Goal: Information Seeking & Learning: Learn about a topic

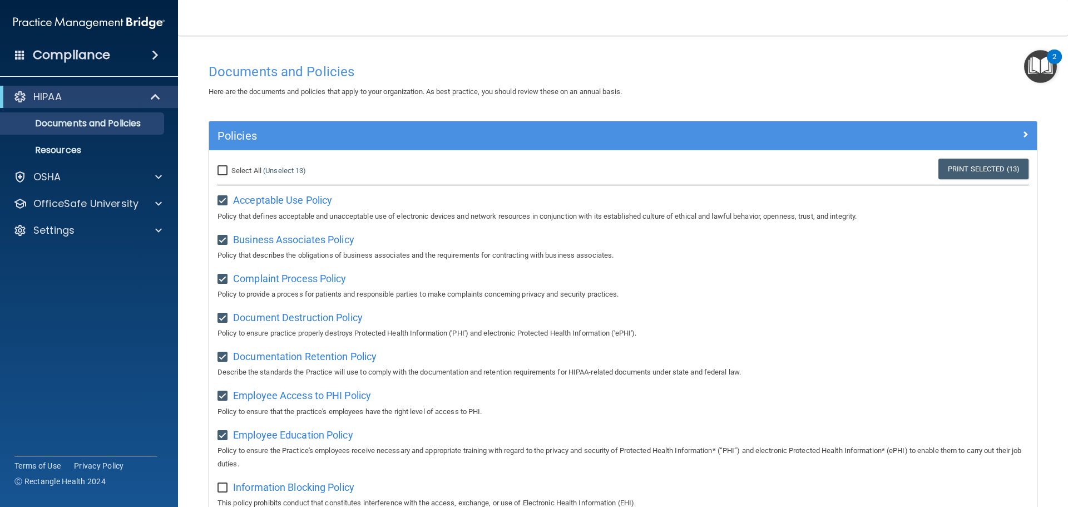
scroll to position [275, 0]
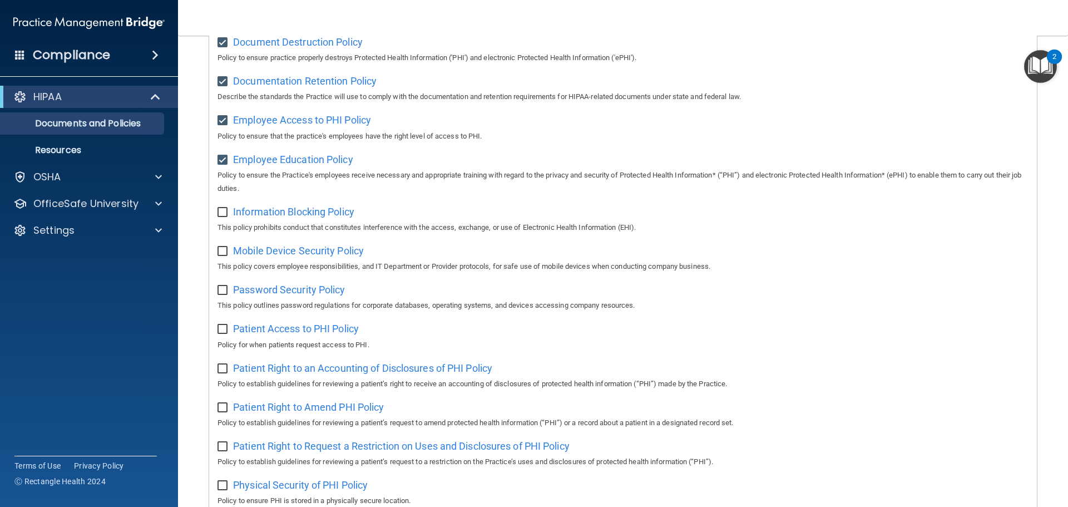
click at [223, 216] on input "checkbox" at bounding box center [224, 212] width 13 height 9
checkbox input "true"
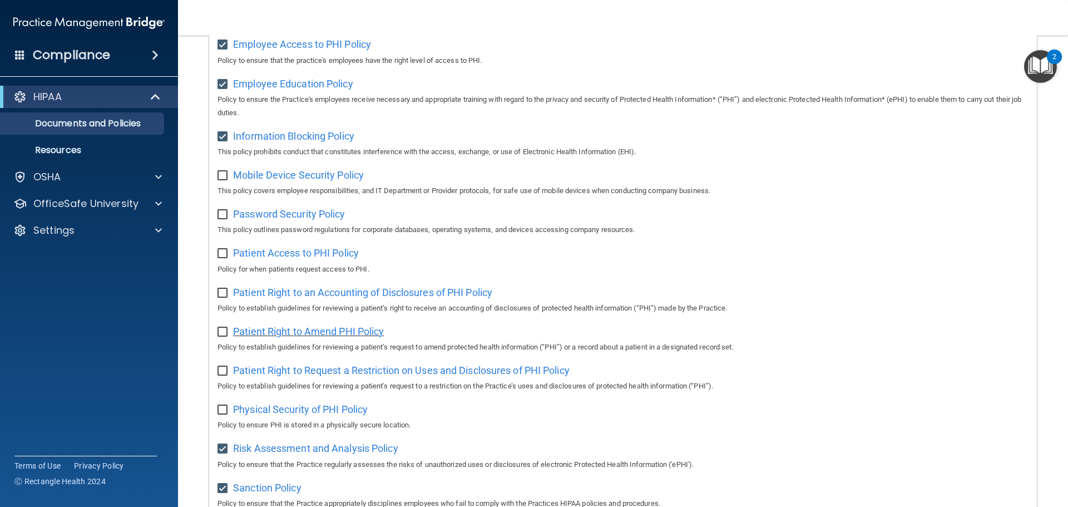
scroll to position [331, 0]
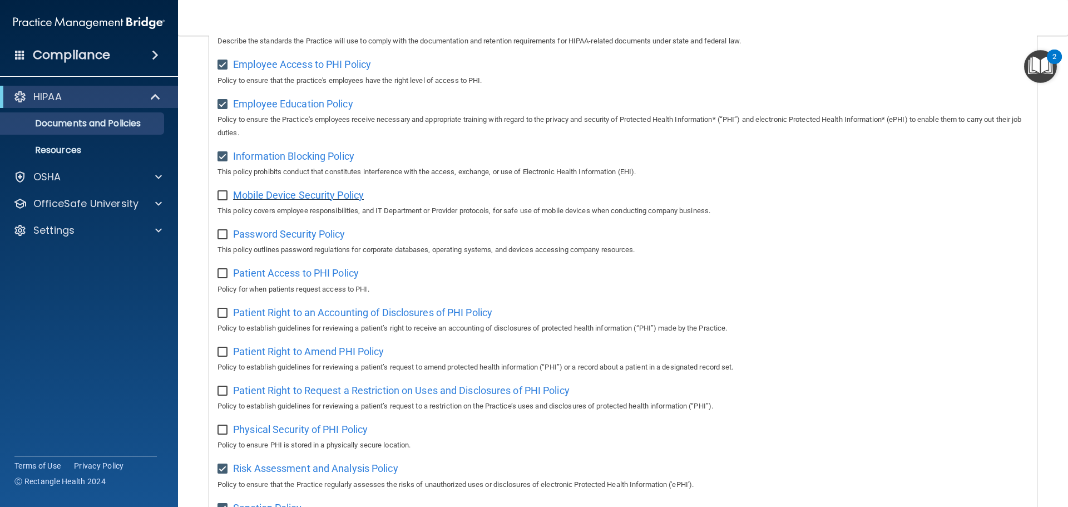
click at [326, 200] on span "Mobile Device Security Policy" at bounding box center [298, 195] width 131 height 12
click at [221, 200] on input "checkbox" at bounding box center [224, 195] width 13 height 9
checkbox input "true"
click at [328, 247] on div "Password Security Policy This policy outlines password regulations for corporat…" at bounding box center [623, 241] width 811 height 32
click at [333, 240] on span "Password Security Policy" at bounding box center [289, 234] width 112 height 12
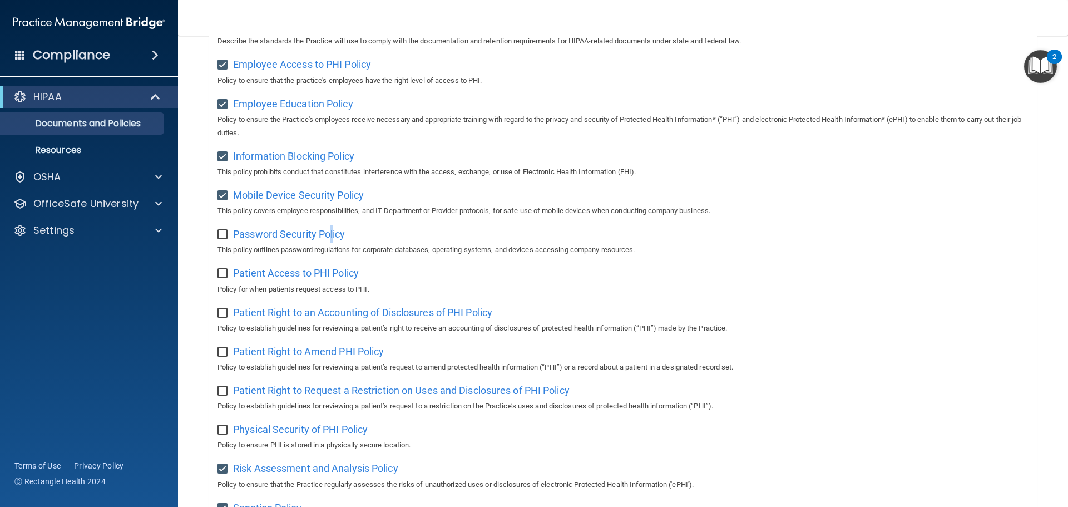
click at [226, 239] on input "checkbox" at bounding box center [224, 234] width 13 height 9
checkbox input "true"
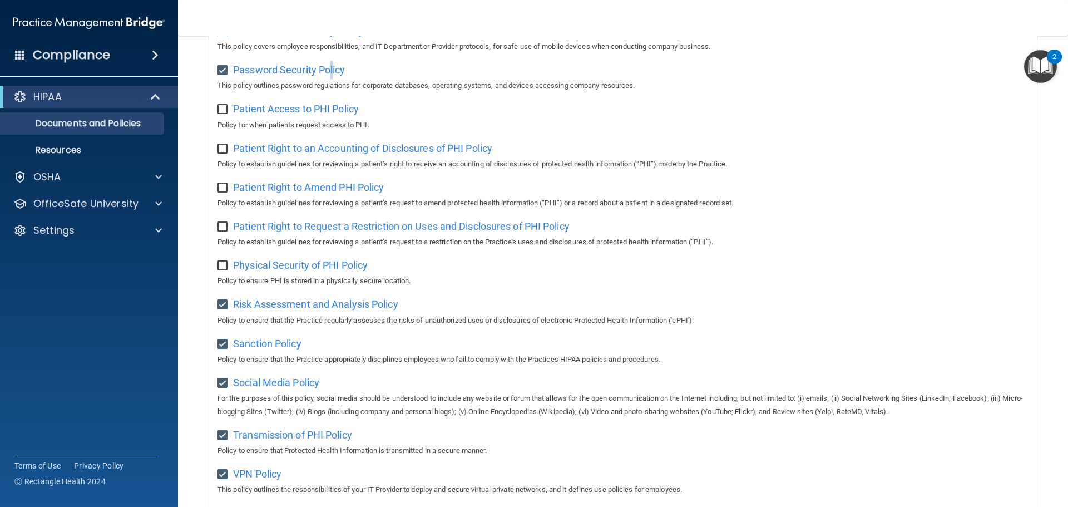
scroll to position [498, 0]
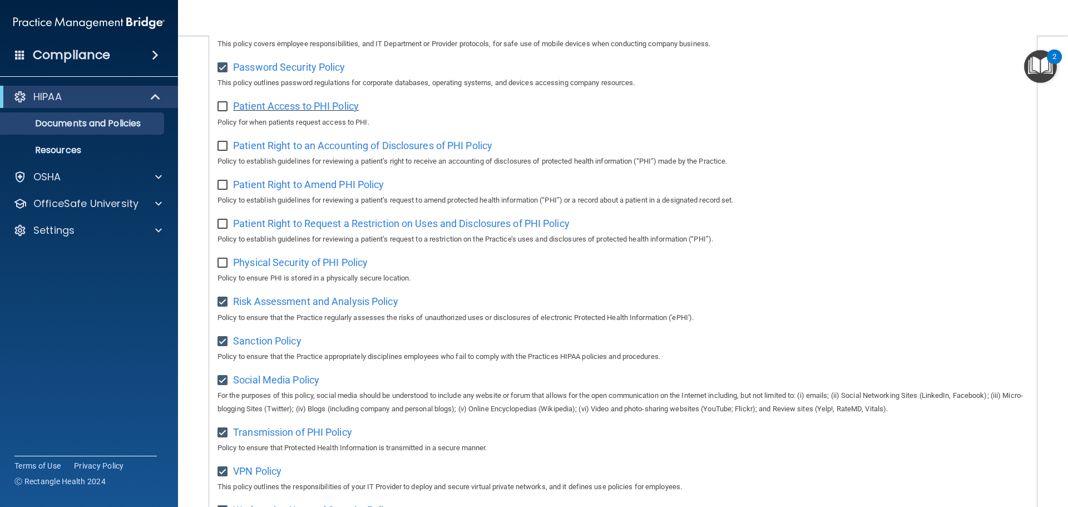
click at [335, 112] on span "Patient Access to PHI Policy" at bounding box center [296, 106] width 126 height 12
click at [224, 268] on input "checkbox" at bounding box center [224, 263] width 13 height 9
click at [226, 268] on input "checkbox" at bounding box center [224, 263] width 13 height 9
checkbox input "false"
click at [223, 107] on input "checkbox" at bounding box center [224, 106] width 13 height 9
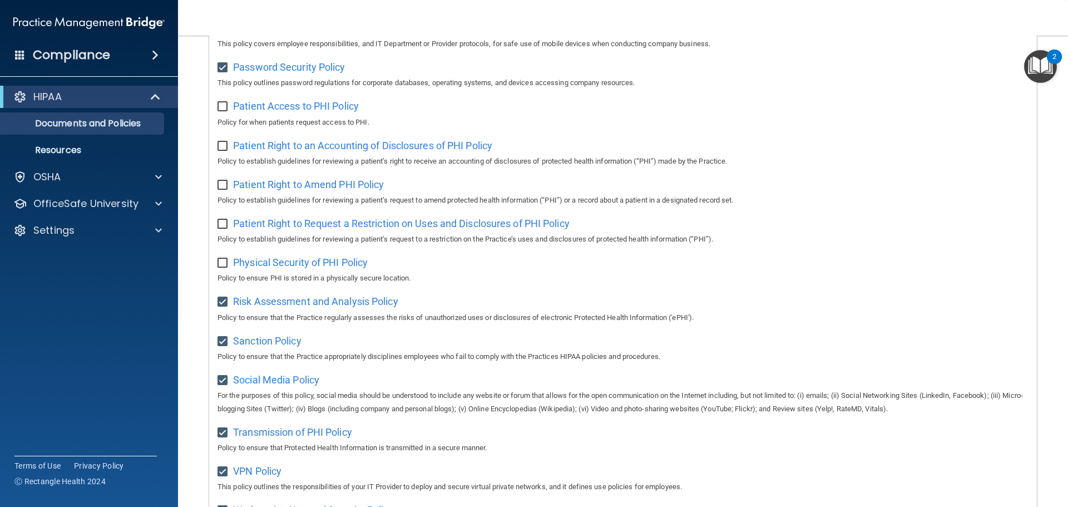
checkbox input "true"
click at [356, 265] on span "Physical Security of PHI Policy" at bounding box center [300, 262] width 135 height 12
click at [219, 268] on input "checkbox" at bounding box center [224, 263] width 13 height 9
checkbox input "true"
click at [369, 229] on span "Patient Right to Request a Restriction on Uses and Disclosures of PHI Policy" at bounding box center [401, 224] width 337 height 12
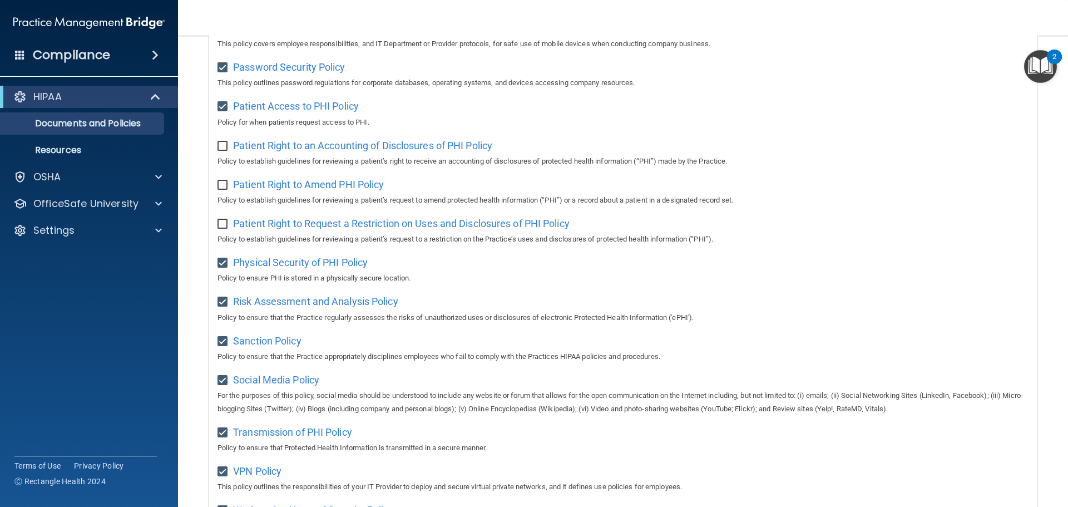
click at [224, 151] on input "checkbox" at bounding box center [224, 146] width 13 height 9
checkbox input "true"
click at [347, 190] on span "Patient Right to Amend PHI Policy" at bounding box center [308, 185] width 151 height 12
click at [218, 190] on input "checkbox" at bounding box center [224, 185] width 13 height 9
checkbox input "true"
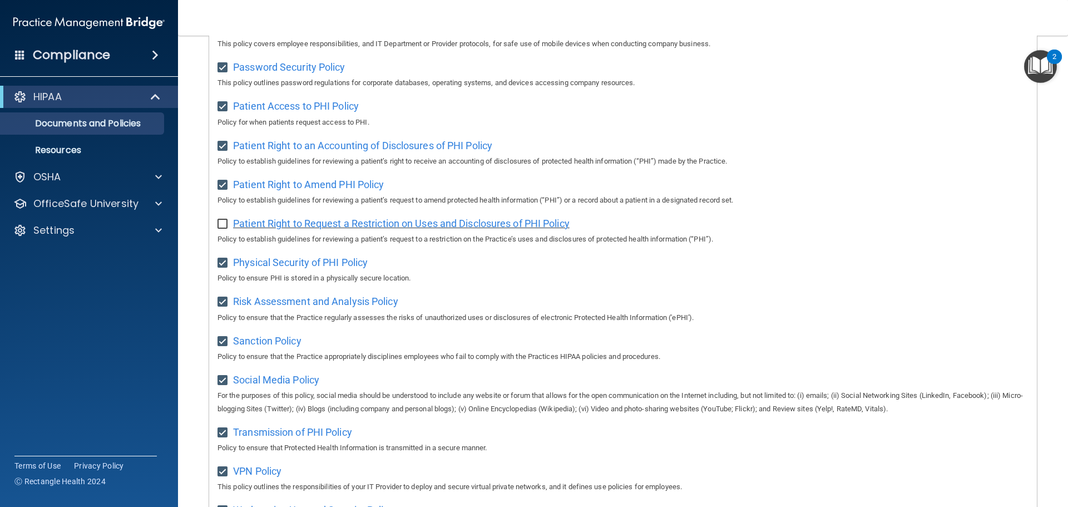
click at [515, 229] on span "Patient Right to Request a Restriction on Uses and Disclosures of PHI Policy" at bounding box center [401, 224] width 337 height 12
click at [221, 229] on input "checkbox" at bounding box center [224, 224] width 13 height 9
checkbox input "true"
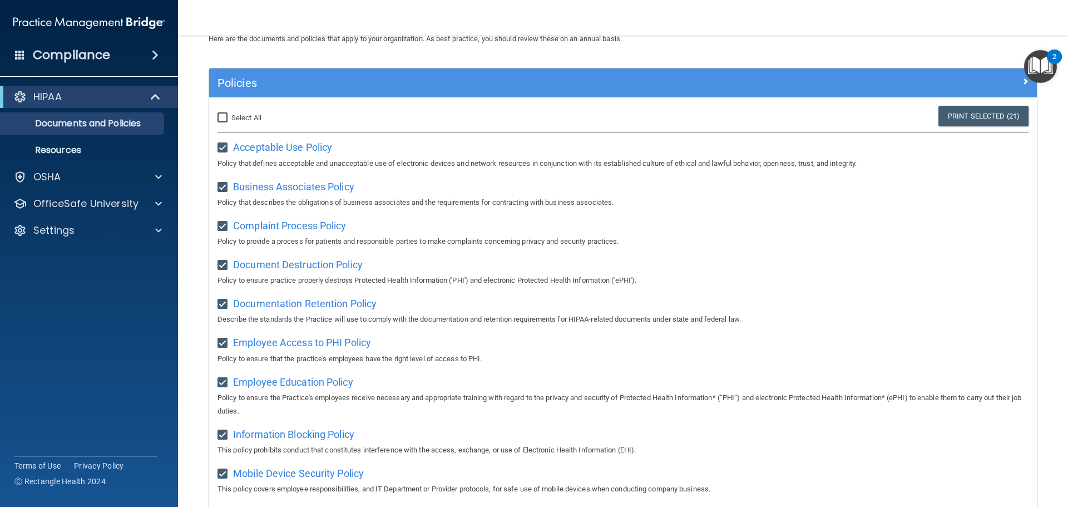
scroll to position [0, 0]
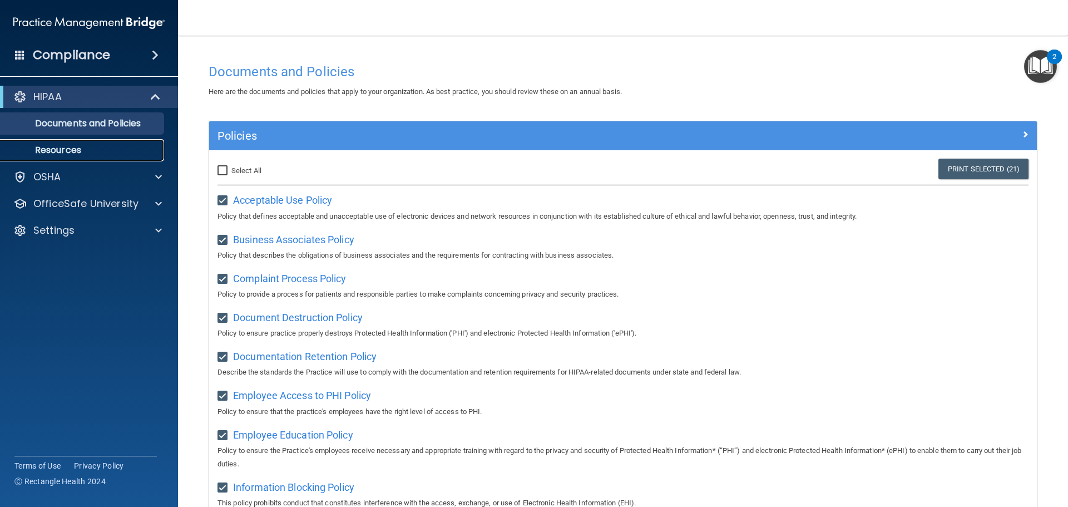
click at [91, 156] on link "Resources" at bounding box center [76, 150] width 175 height 22
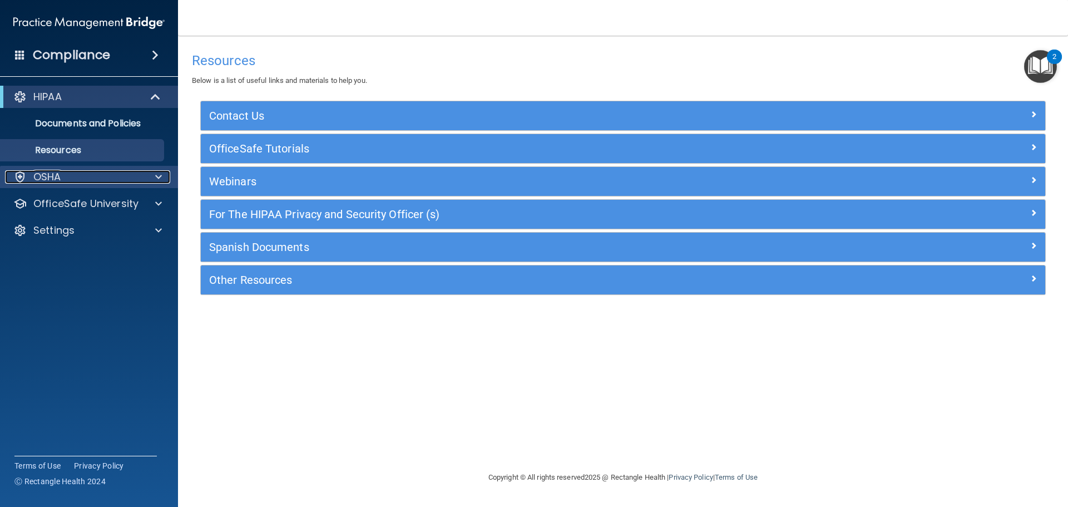
click at [144, 179] on div at bounding box center [157, 176] width 28 height 13
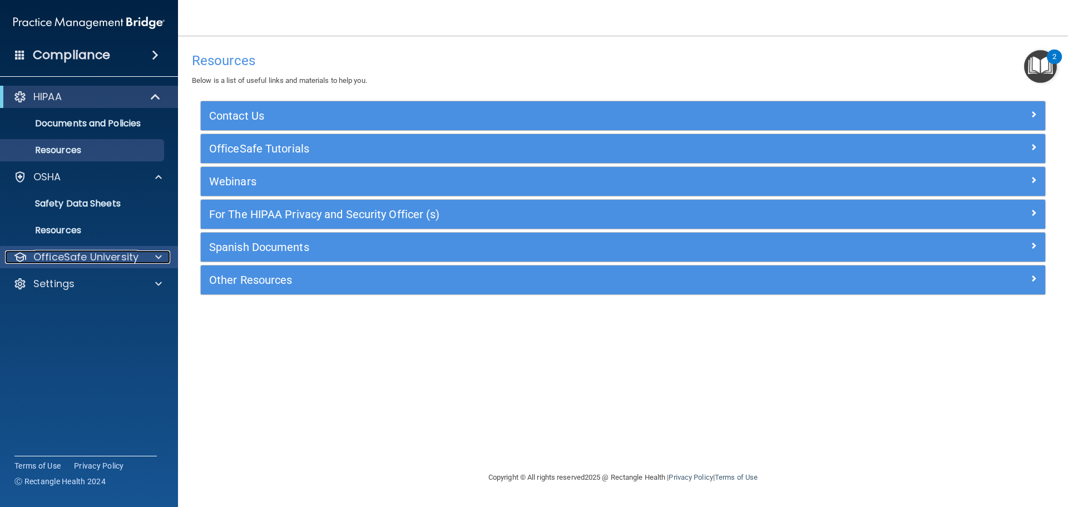
click at [150, 262] on div at bounding box center [157, 256] width 28 height 13
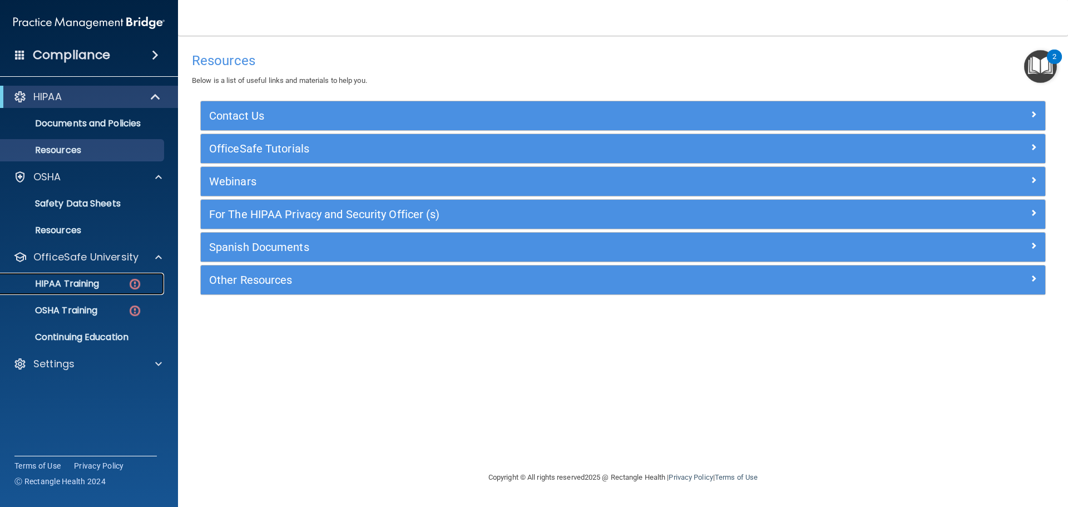
click at [137, 284] on img at bounding box center [135, 284] width 14 height 14
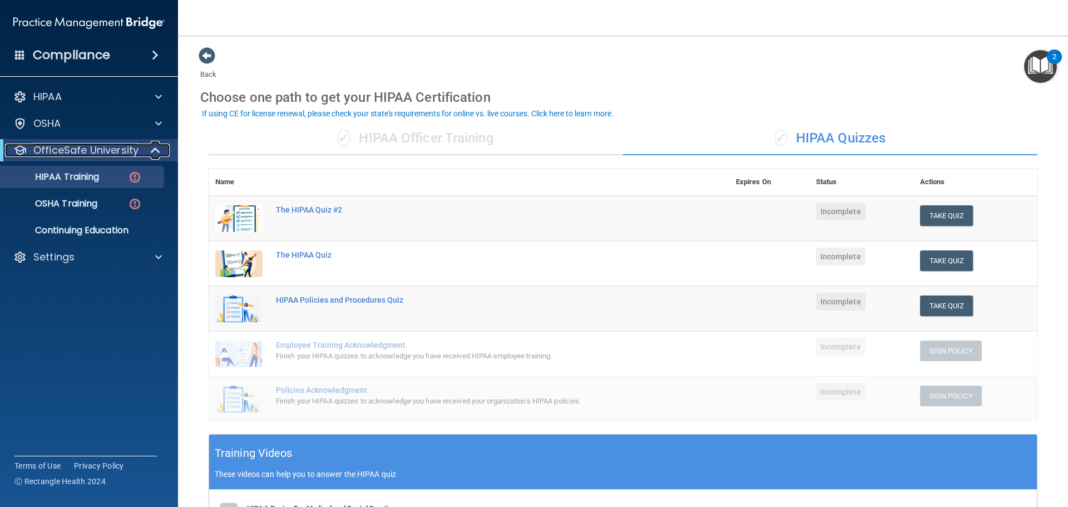
click at [141, 146] on div "OfficeSafe University" at bounding box center [73, 150] width 137 height 13
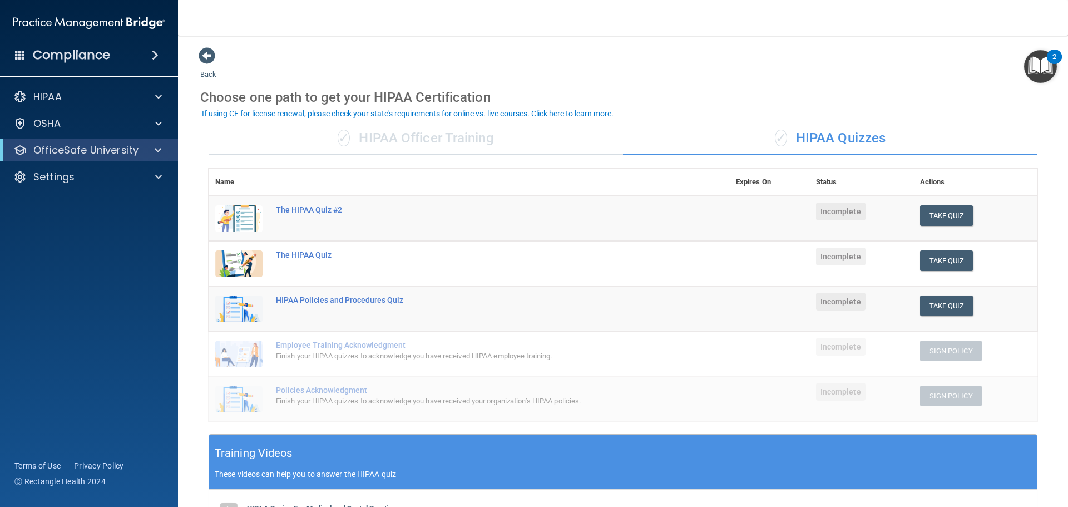
click at [154, 157] on div "OfficeSafe University" at bounding box center [89, 150] width 178 height 22
click at [167, 141] on div "OfficeSafe University" at bounding box center [89, 150] width 178 height 22
click at [157, 147] on span at bounding box center [158, 150] width 7 height 13
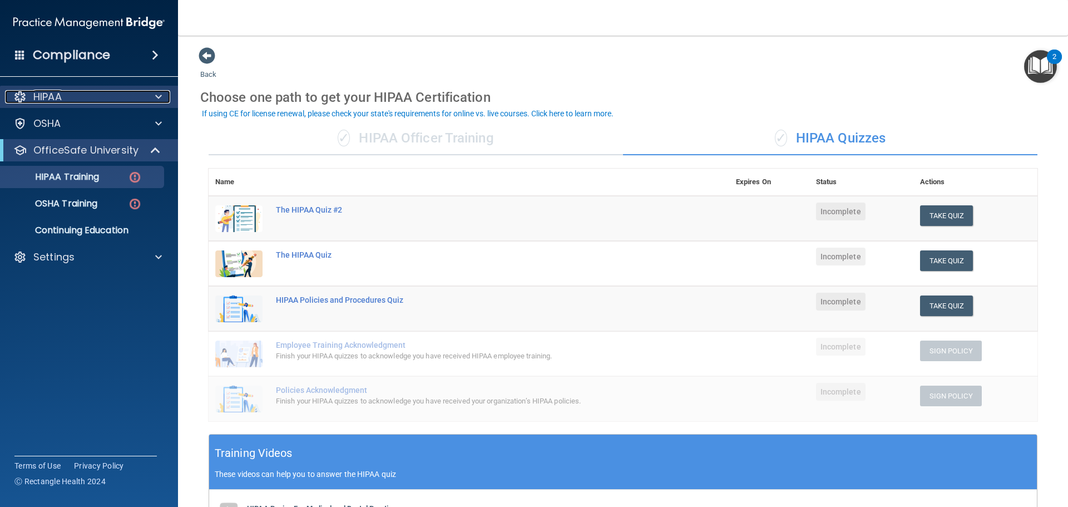
click at [70, 99] on div "HIPAA" at bounding box center [74, 96] width 138 height 13
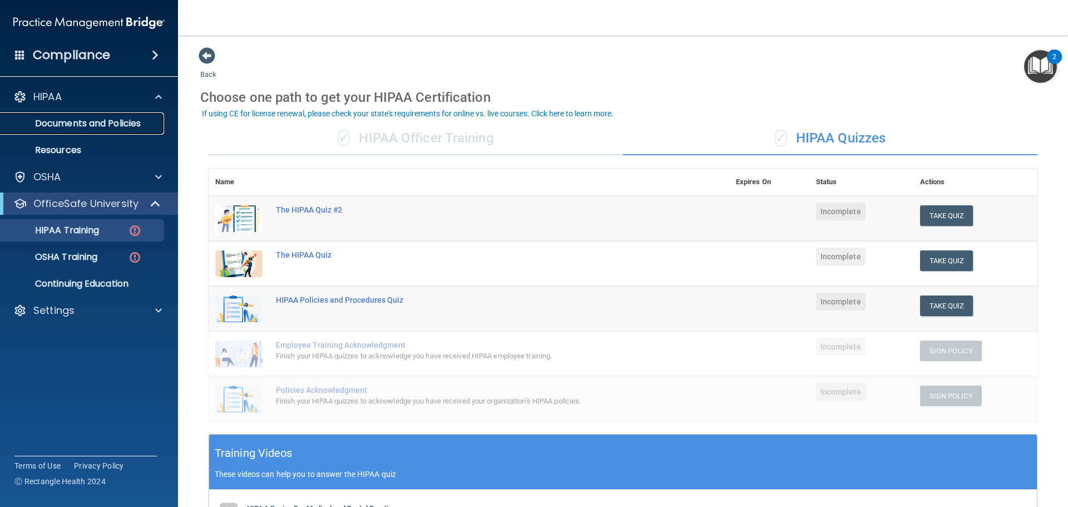
click at [73, 126] on p "Documents and Policies" at bounding box center [83, 123] width 152 height 11
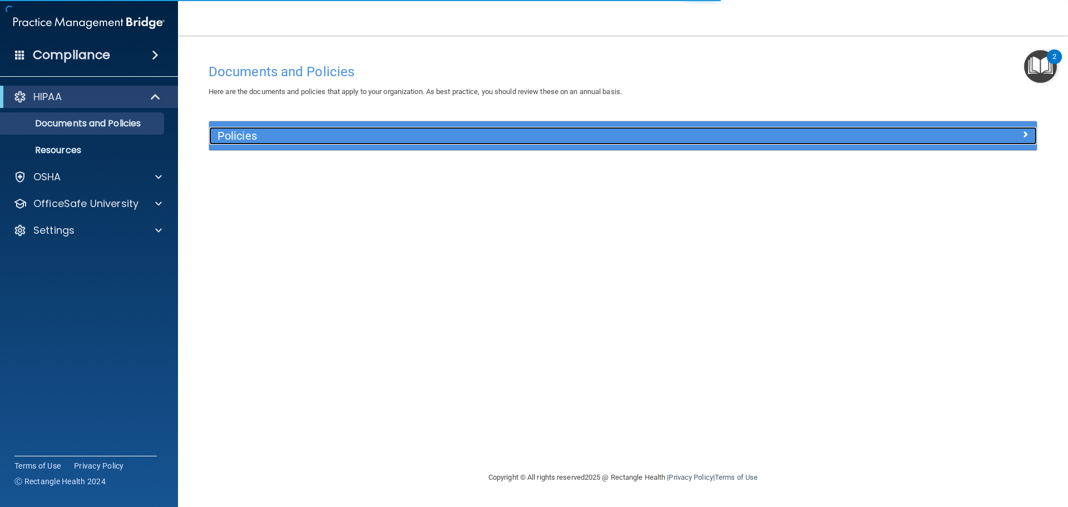
click at [318, 142] on h5 "Policies" at bounding box center [520, 136] width 604 height 12
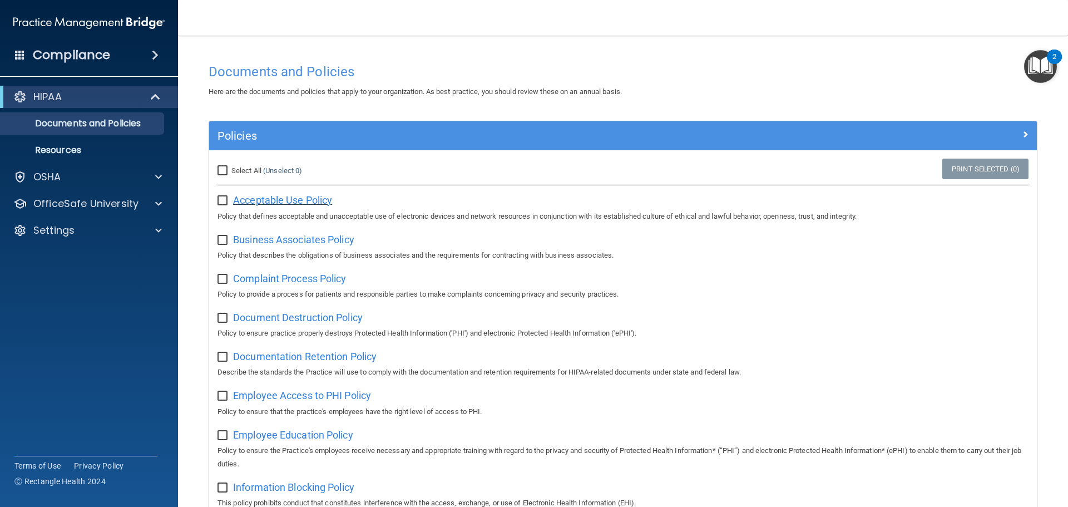
click at [313, 198] on span "Acceptable Use Policy" at bounding box center [282, 200] width 99 height 12
click at [144, 186] on div "OSHA" at bounding box center [89, 177] width 179 height 22
click at [154, 179] on div at bounding box center [157, 176] width 28 height 13
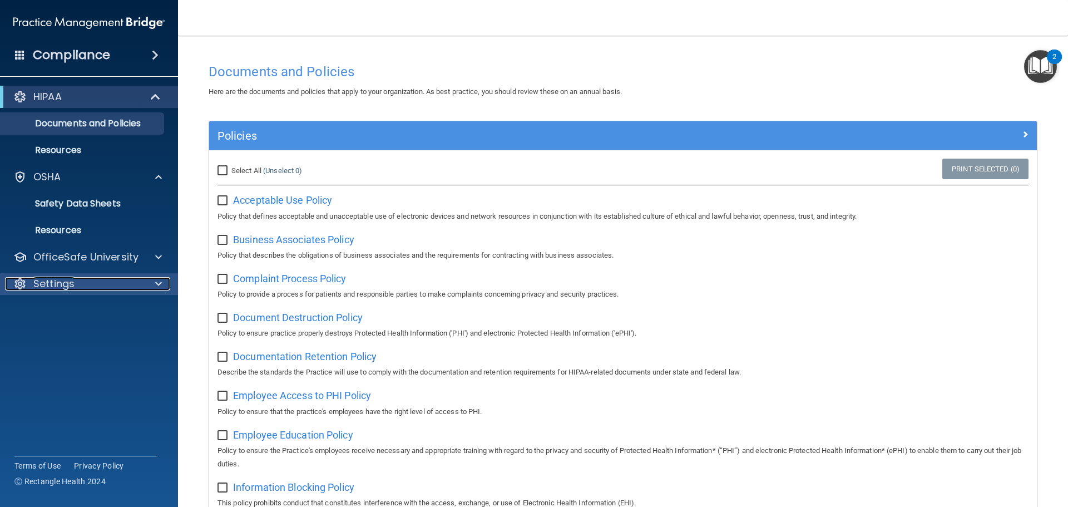
click at [139, 289] on div "Settings" at bounding box center [74, 283] width 138 height 13
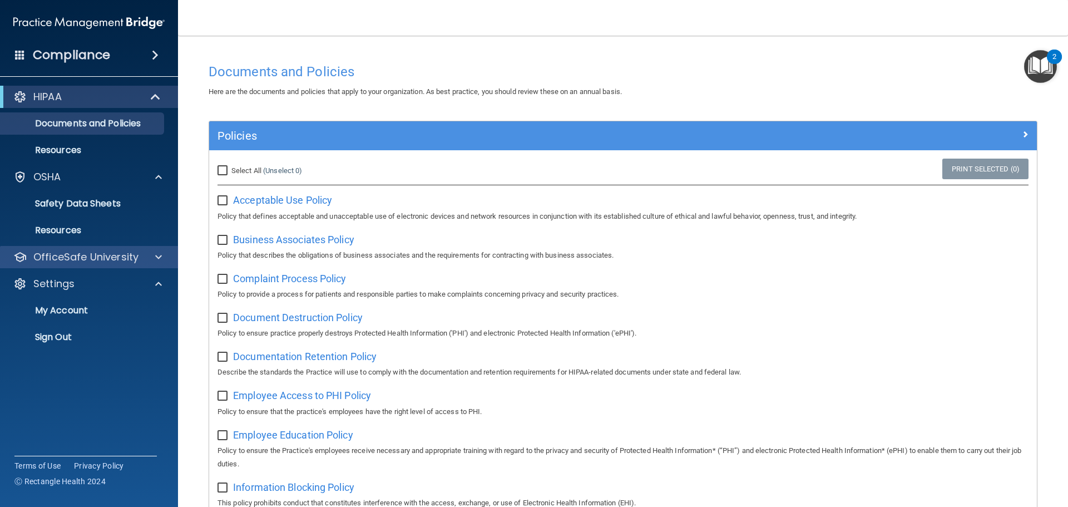
click at [156, 249] on div "OfficeSafe University" at bounding box center [89, 257] width 179 height 22
click at [162, 255] on div at bounding box center [157, 256] width 28 height 13
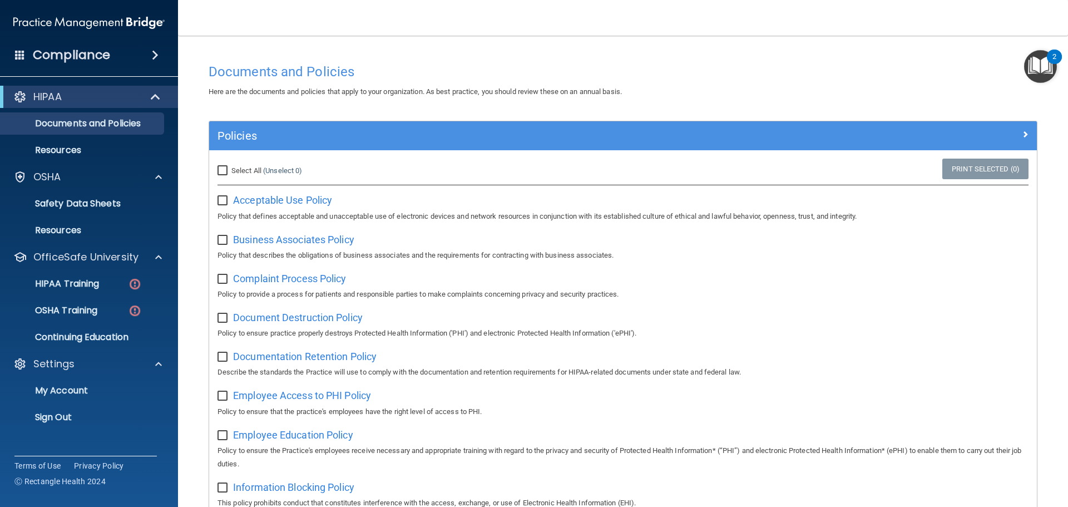
click at [224, 172] on input "Select All (Unselect 0) Unselect All" at bounding box center [224, 170] width 13 height 9
checkbox input "true"
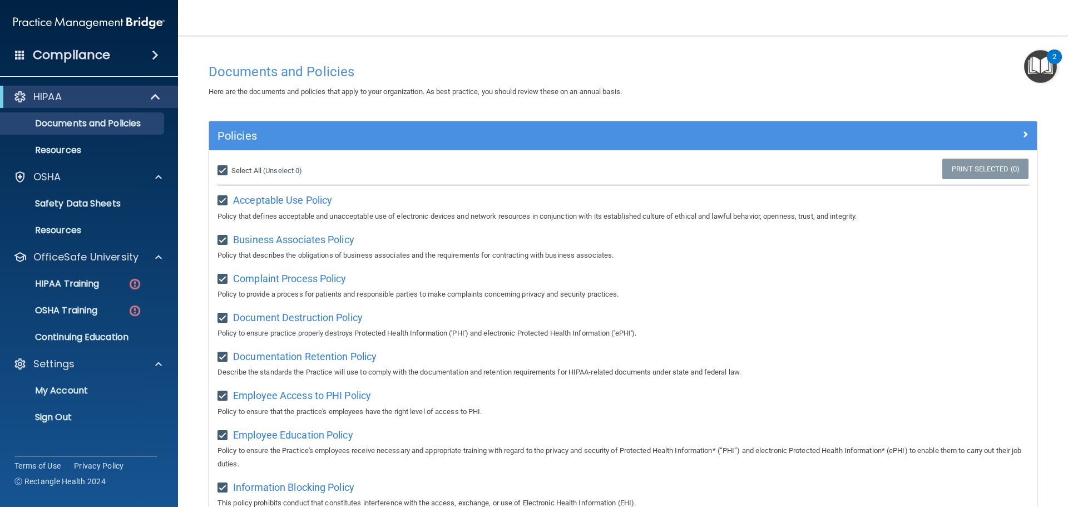
checkbox input "true"
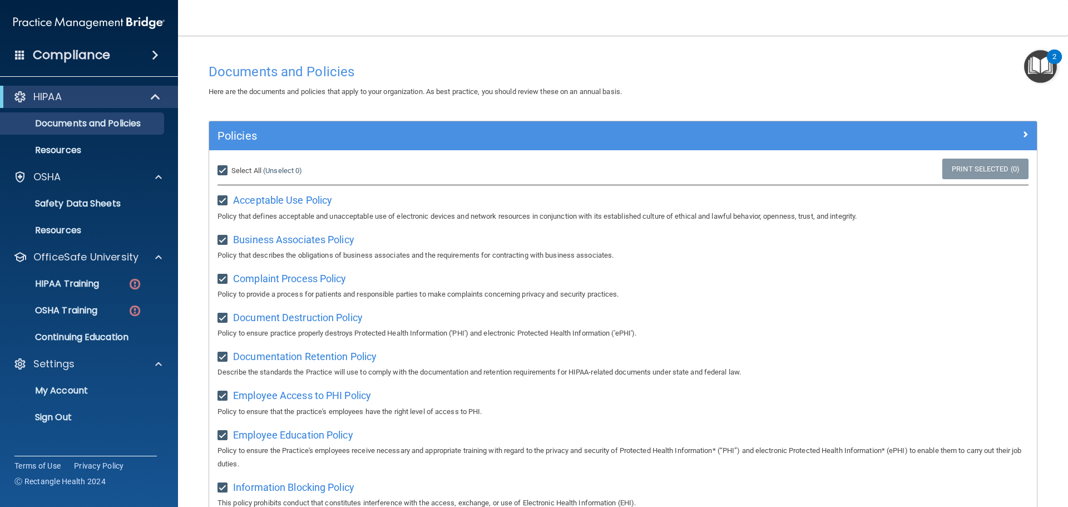
checkbox input "true"
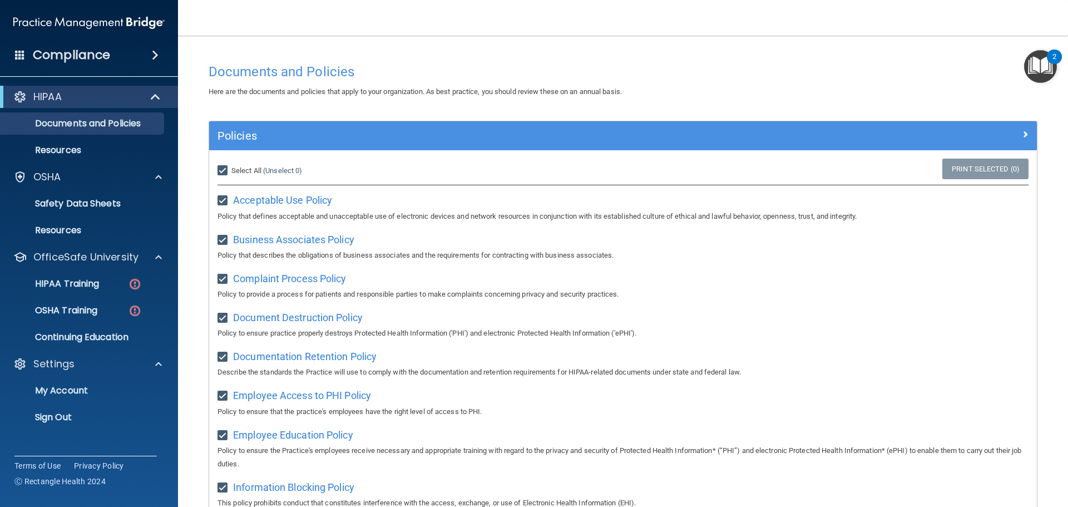
checkbox input "true"
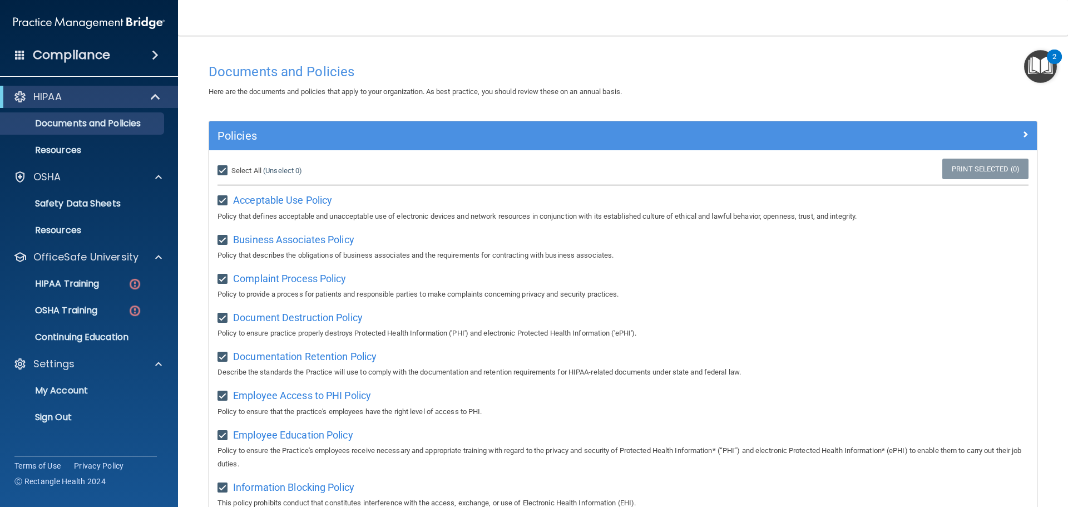
checkbox input "true"
click at [991, 171] on link "Print Selected (21)" at bounding box center [984, 169] width 90 height 21
click at [121, 286] on div "HIPAA Training" at bounding box center [83, 283] width 152 height 11
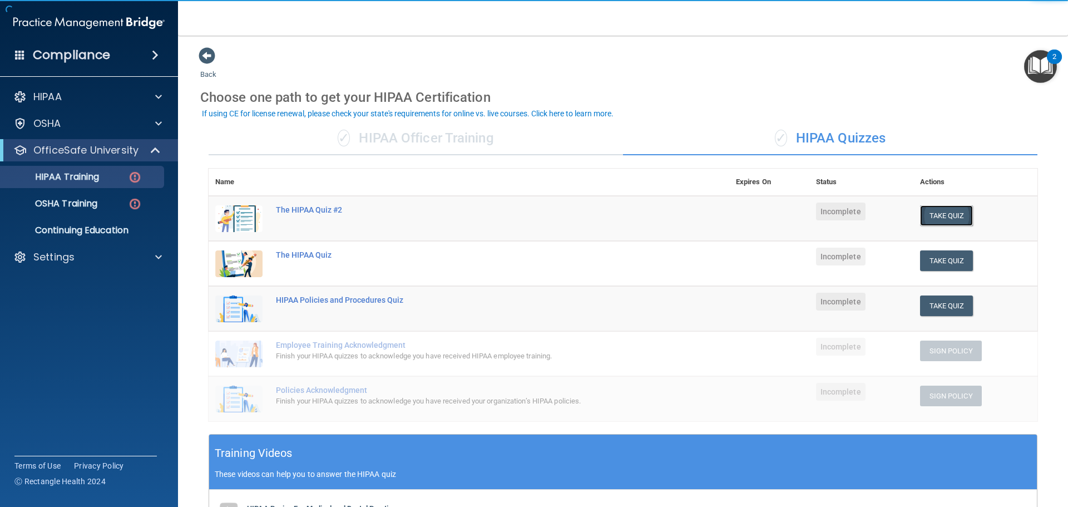
click at [940, 215] on button "Take Quiz" at bounding box center [946, 215] width 53 height 21
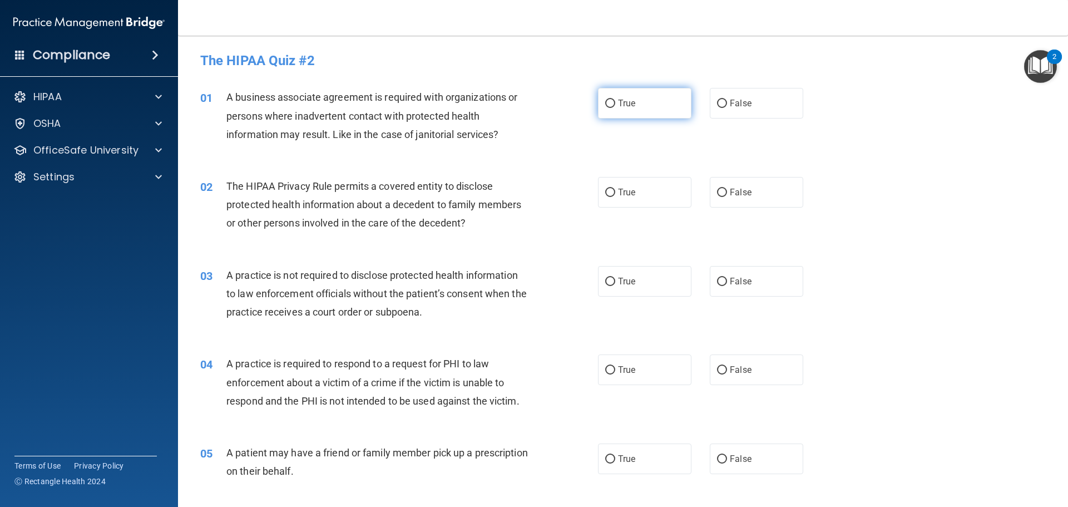
click at [651, 96] on label "True" at bounding box center [644, 103] width 93 height 31
click at [615, 100] on input "True" at bounding box center [610, 104] width 10 height 8
radio input "true"
click at [1032, 70] on img "Open Resource Center, 2 new notifications" at bounding box center [1040, 66] width 33 height 33
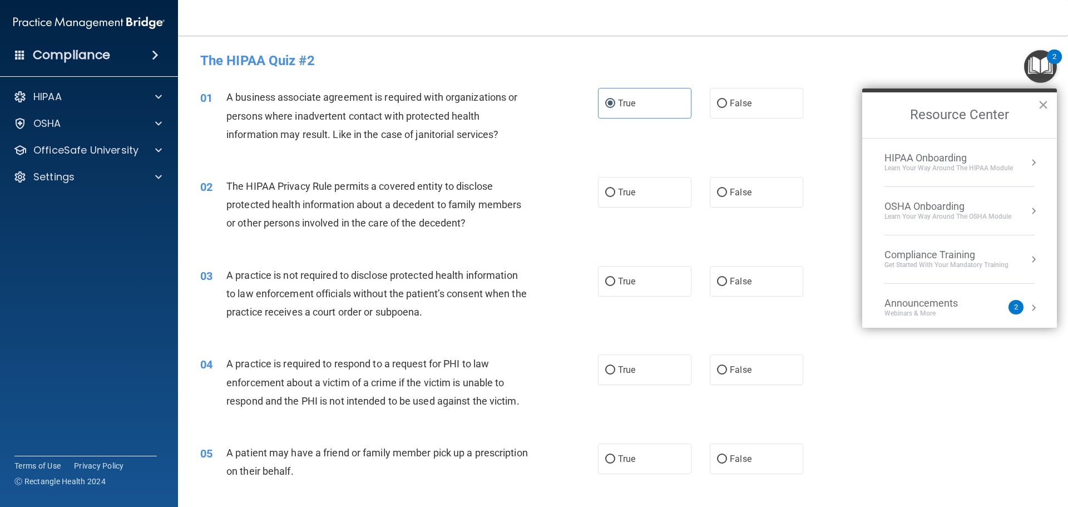
click at [1038, 106] on button "×" at bounding box center [1043, 105] width 11 height 18
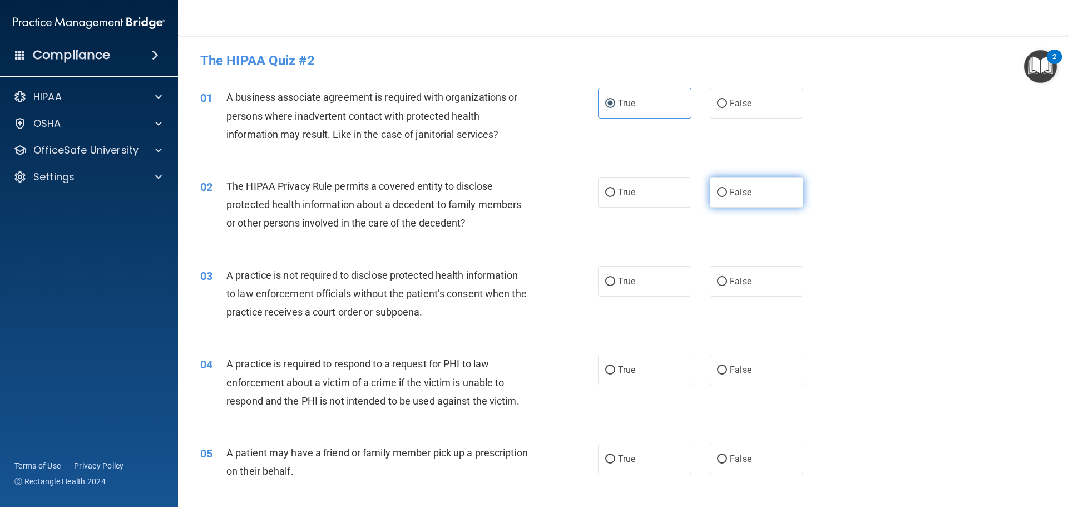
click at [781, 188] on label "False" at bounding box center [756, 192] width 93 height 31
click at [727, 189] on input "False" at bounding box center [722, 193] width 10 height 8
radio input "true"
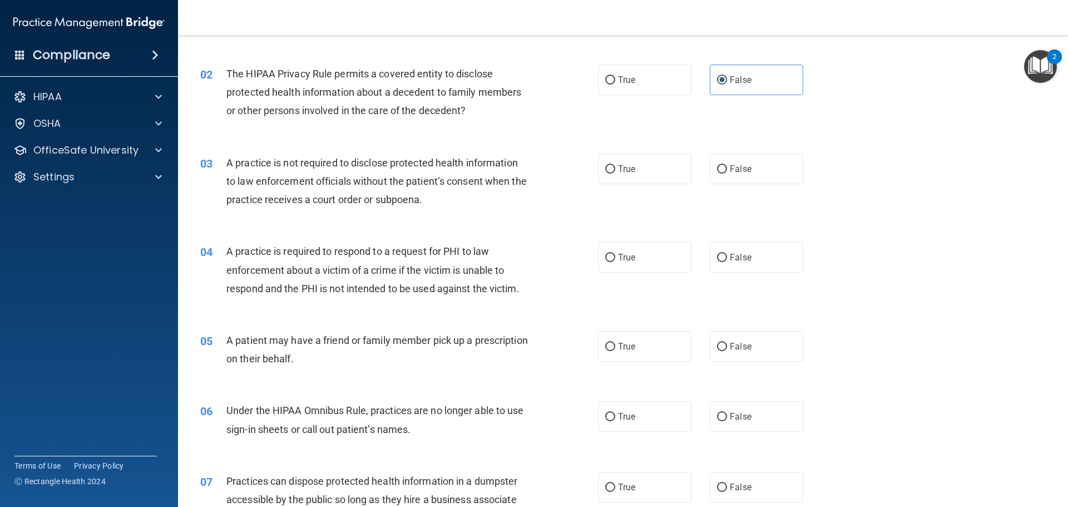
scroll to position [111, 0]
click at [872, 333] on div "05 A patient may have a friend or family member pick up a prescription on their…" at bounding box center [623, 353] width 862 height 70
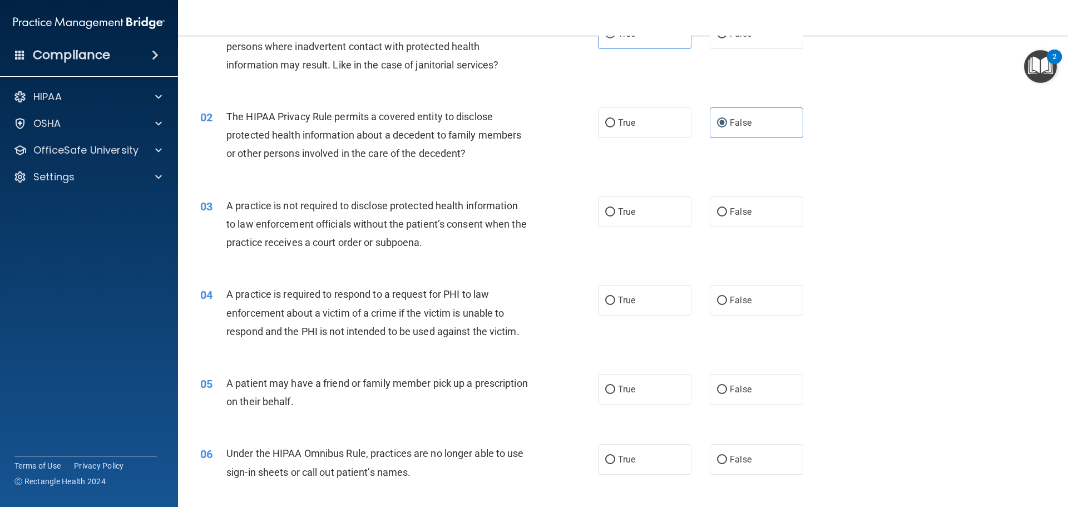
scroll to position [0, 0]
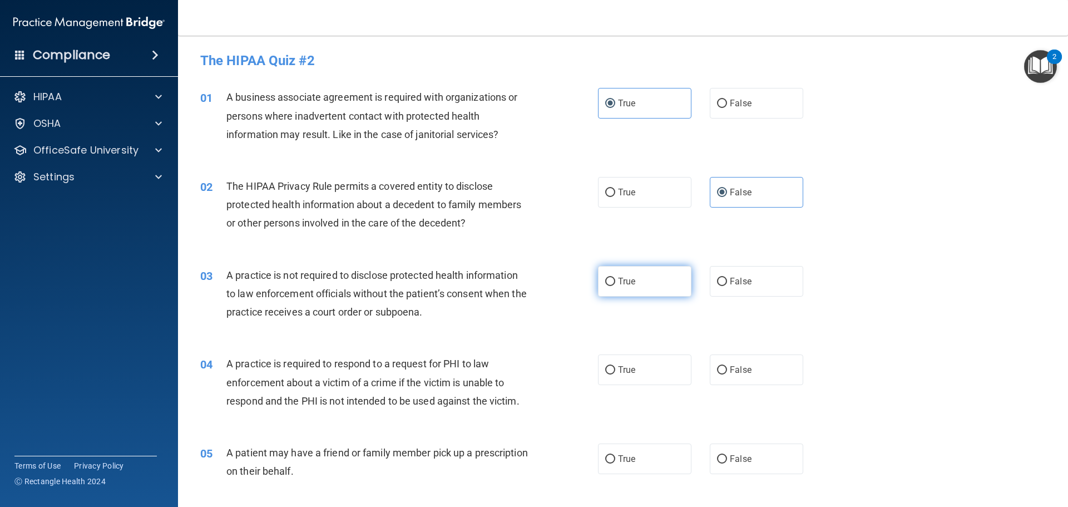
click at [626, 285] on span "True" at bounding box center [626, 281] width 17 height 11
click at [615, 285] on input "True" at bounding box center [610, 282] width 10 height 8
radio input "true"
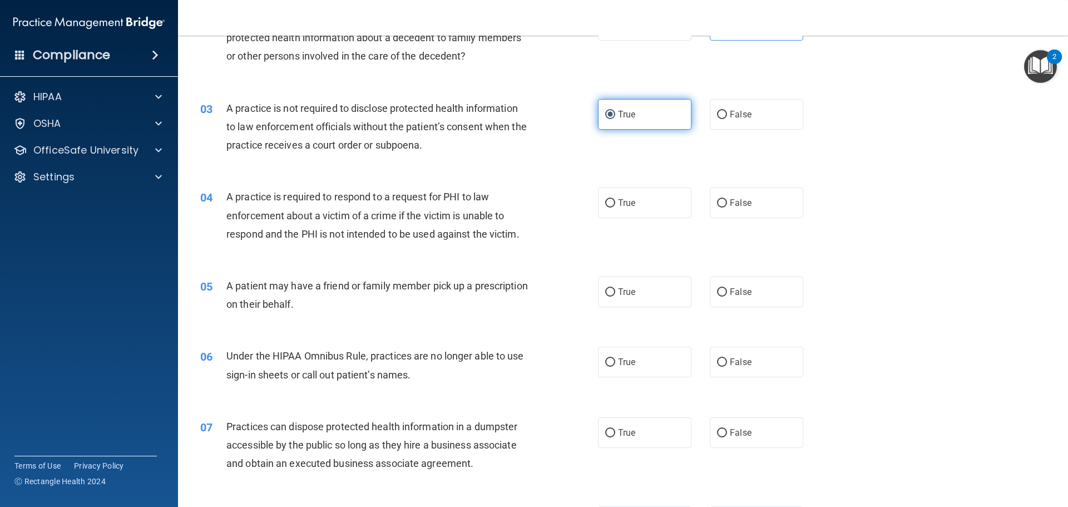
scroll to position [223, 0]
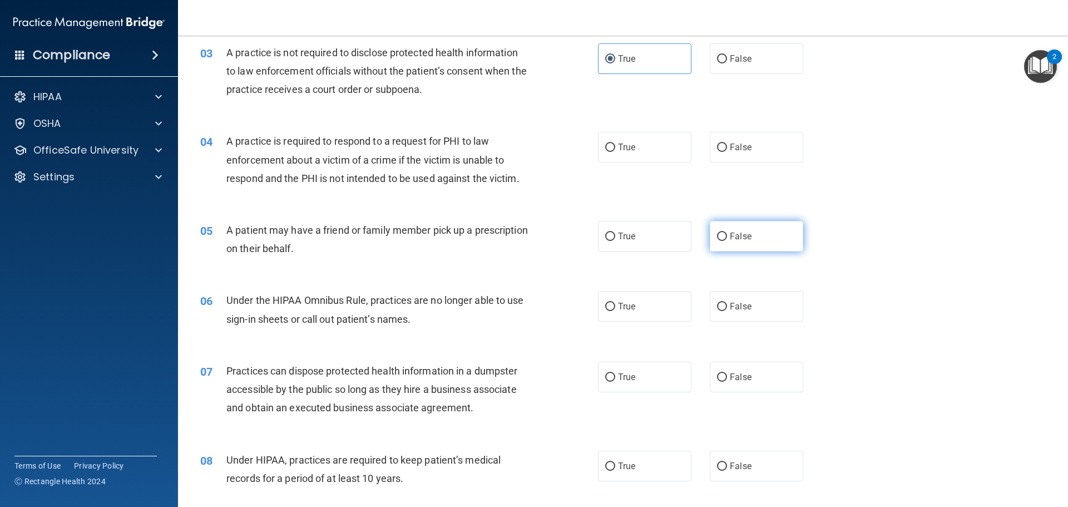
click at [730, 240] on span "False" at bounding box center [741, 236] width 22 height 11
click at [727, 240] on input "False" at bounding box center [722, 237] width 10 height 8
radio input "true"
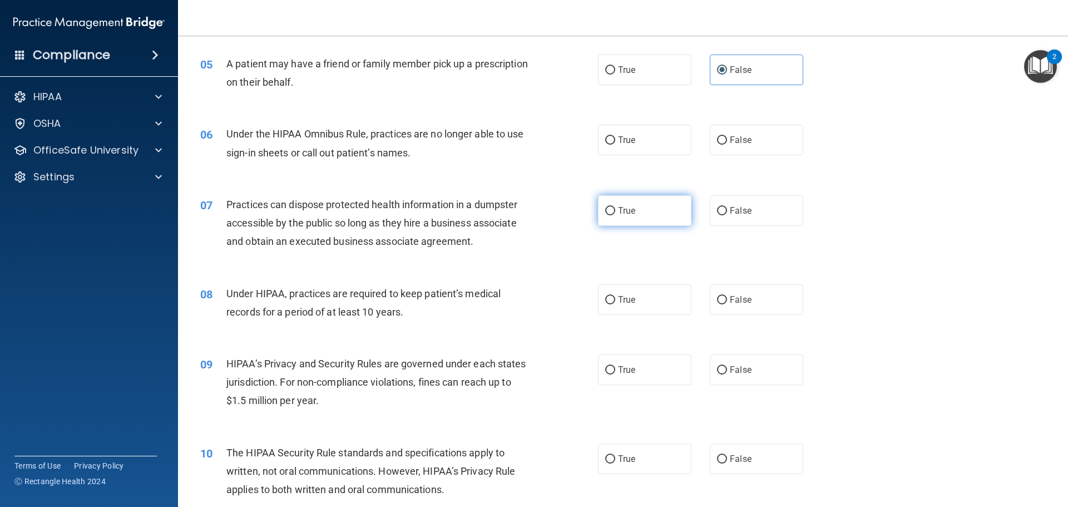
scroll to position [389, 0]
click at [738, 210] on span "False" at bounding box center [741, 210] width 22 height 11
click at [727, 210] on input "False" at bounding box center [722, 210] width 10 height 8
radio input "true"
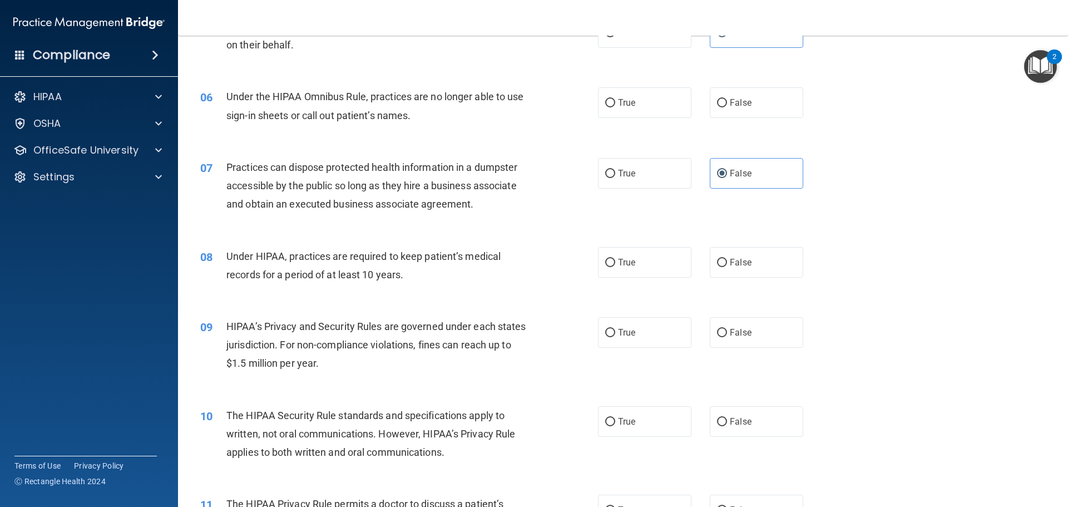
scroll to position [501, 0]
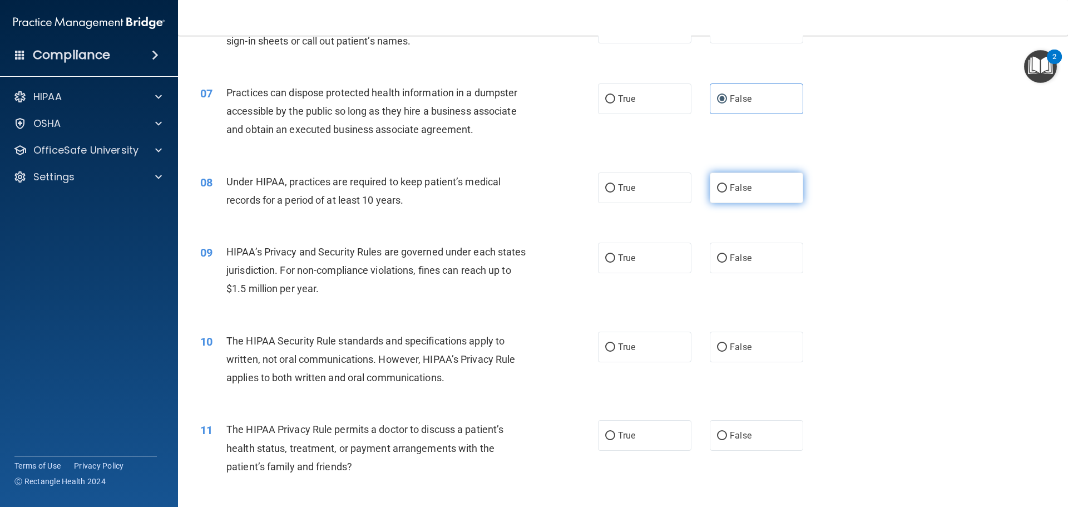
click at [738, 185] on span "False" at bounding box center [741, 187] width 22 height 11
click at [727, 185] on input "False" at bounding box center [722, 188] width 10 height 8
radio input "true"
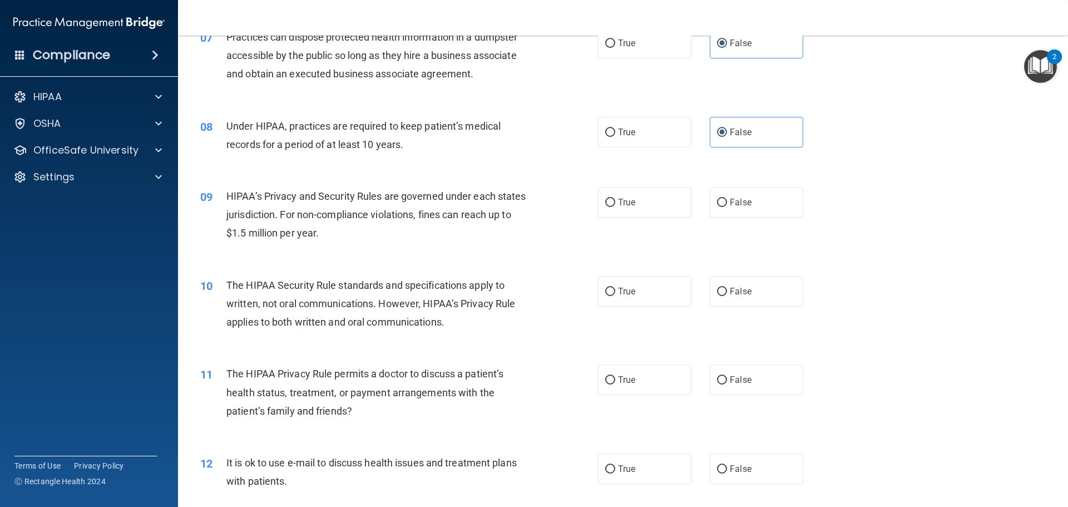
click at [1011, 264] on div "10 The HIPAA Security Rule standards and specifications apply to written, not o…" at bounding box center [623, 306] width 862 height 89
click at [633, 302] on label "True" at bounding box center [644, 291] width 93 height 31
click at [615, 296] on input "True" at bounding box center [610, 292] width 10 height 8
radio input "true"
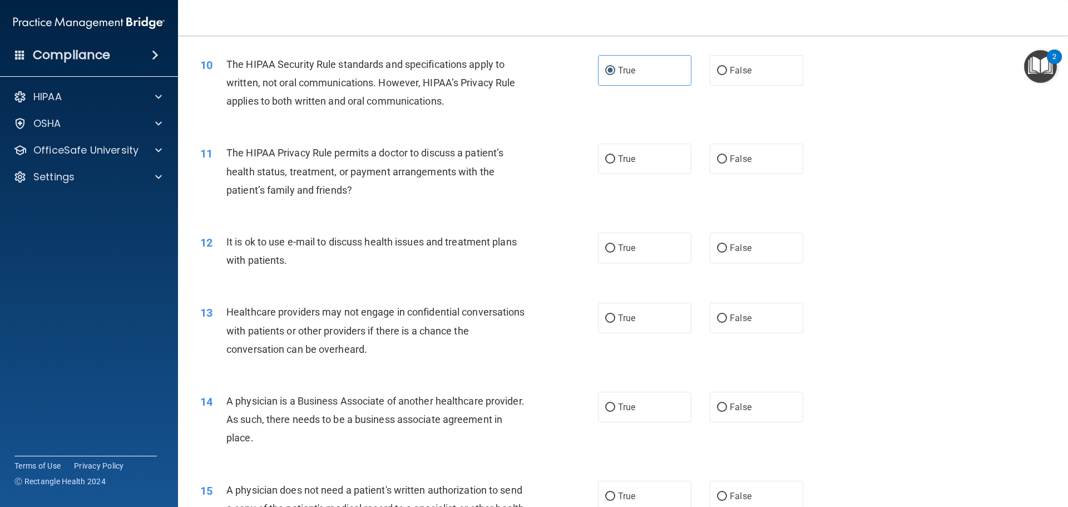
scroll to position [779, 0]
click at [766, 160] on label "False" at bounding box center [756, 157] width 93 height 31
click at [727, 160] on input "False" at bounding box center [722, 158] width 10 height 8
radio input "true"
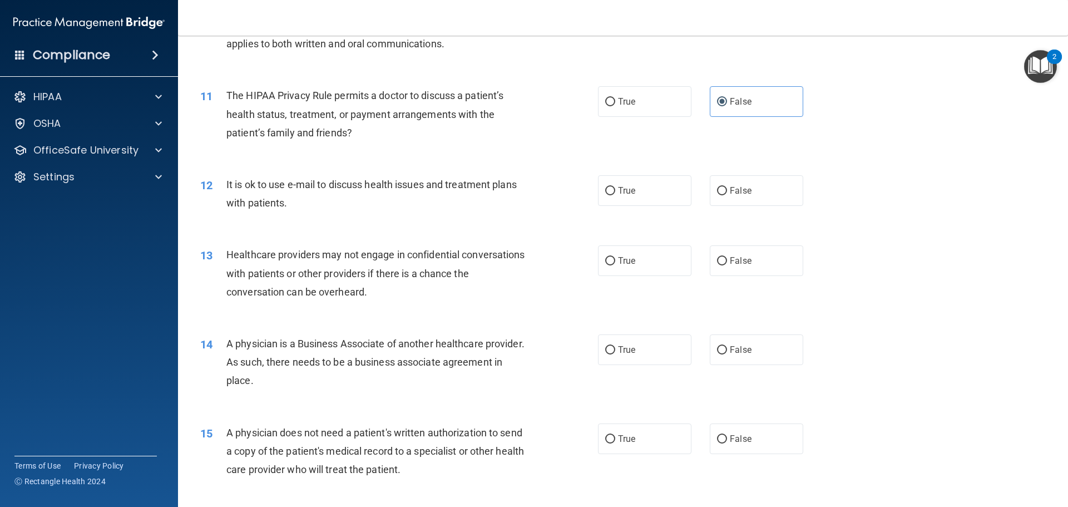
scroll to position [890, 0]
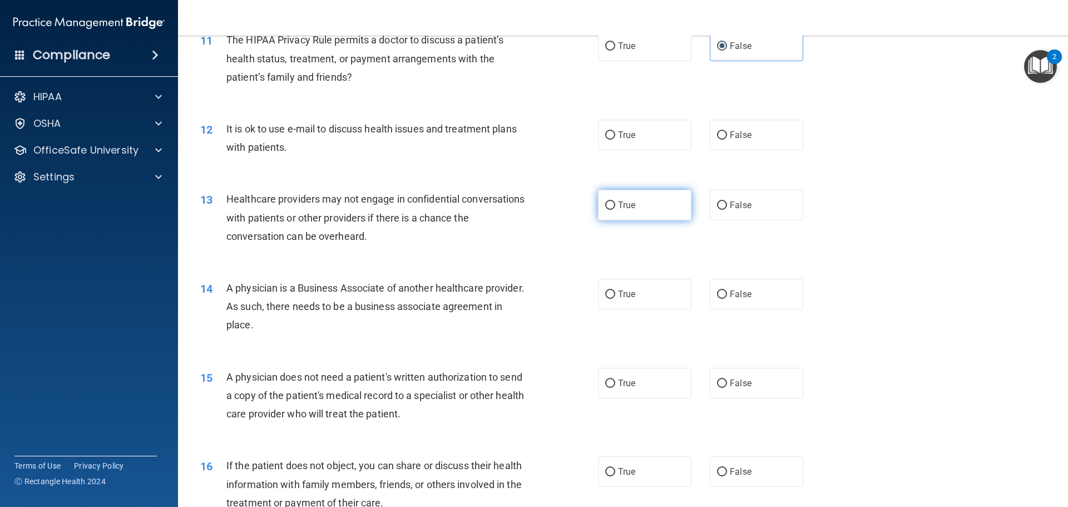
click at [650, 206] on label "True" at bounding box center [644, 205] width 93 height 31
click at [615, 206] on input "True" at bounding box center [610, 205] width 10 height 8
radio input "true"
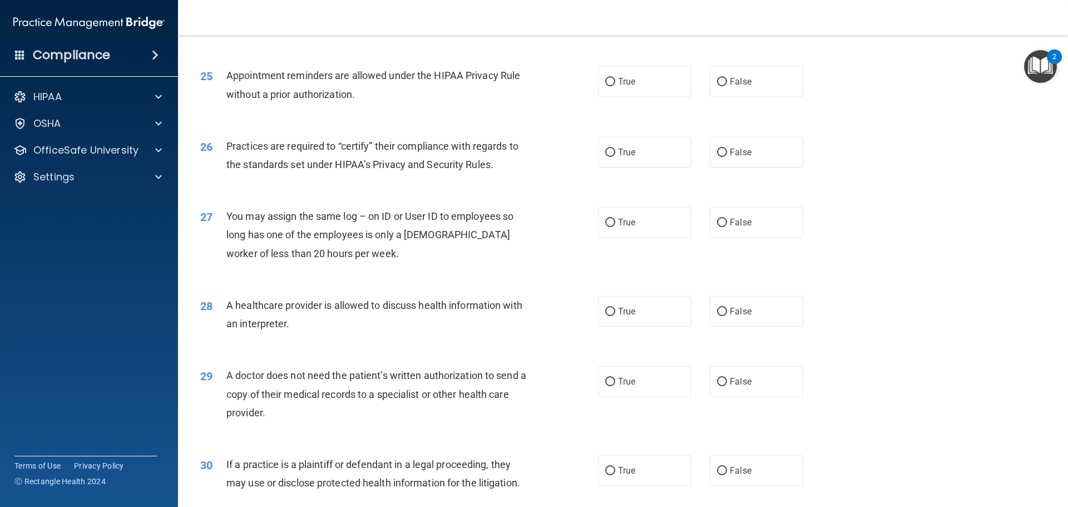
scroll to position [2083, 0]
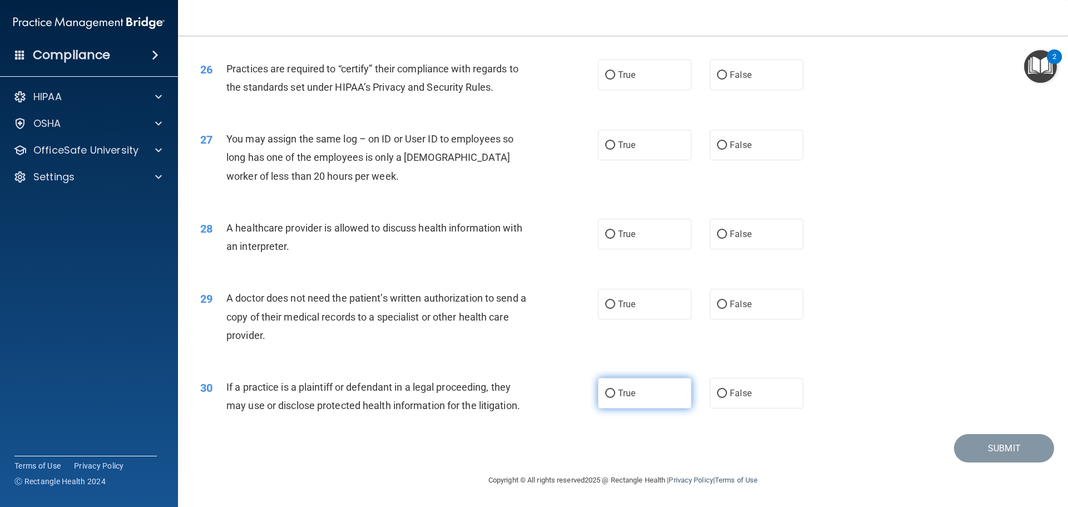
click at [626, 378] on label "True" at bounding box center [644, 393] width 93 height 31
click at [615, 389] on input "True" at bounding box center [610, 393] width 10 height 8
radio input "true"
click at [624, 392] on span "True" at bounding box center [626, 393] width 17 height 11
click at [615, 392] on input "True" at bounding box center [610, 393] width 10 height 8
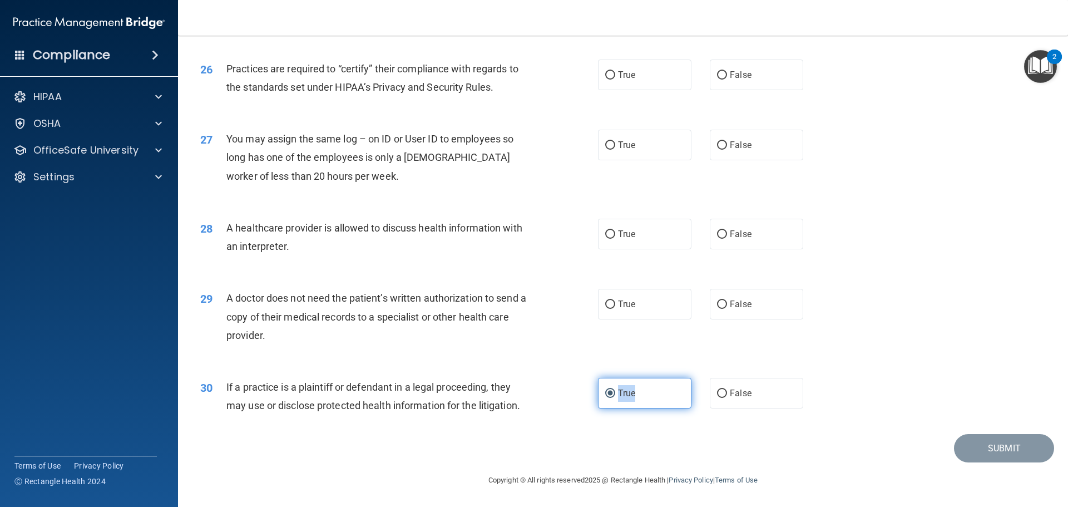
click at [624, 392] on span "True" at bounding box center [626, 393] width 17 height 11
click at [615, 392] on input "True" at bounding box center [610, 393] width 10 height 8
click at [450, 452] on div "Submit" at bounding box center [623, 448] width 862 height 28
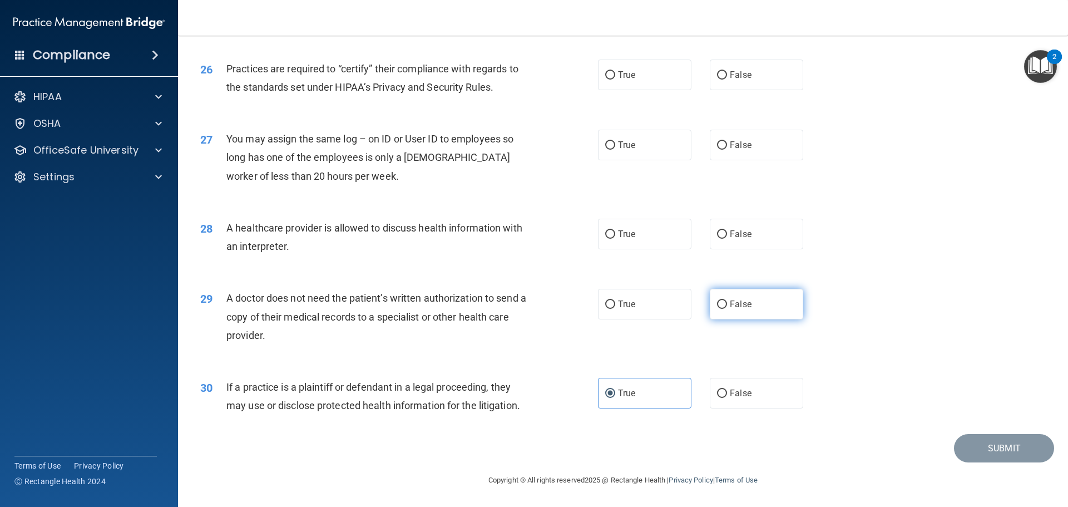
click at [746, 303] on label "False" at bounding box center [756, 304] width 93 height 31
click at [727, 303] on input "False" at bounding box center [722, 304] width 10 height 8
radio input "true"
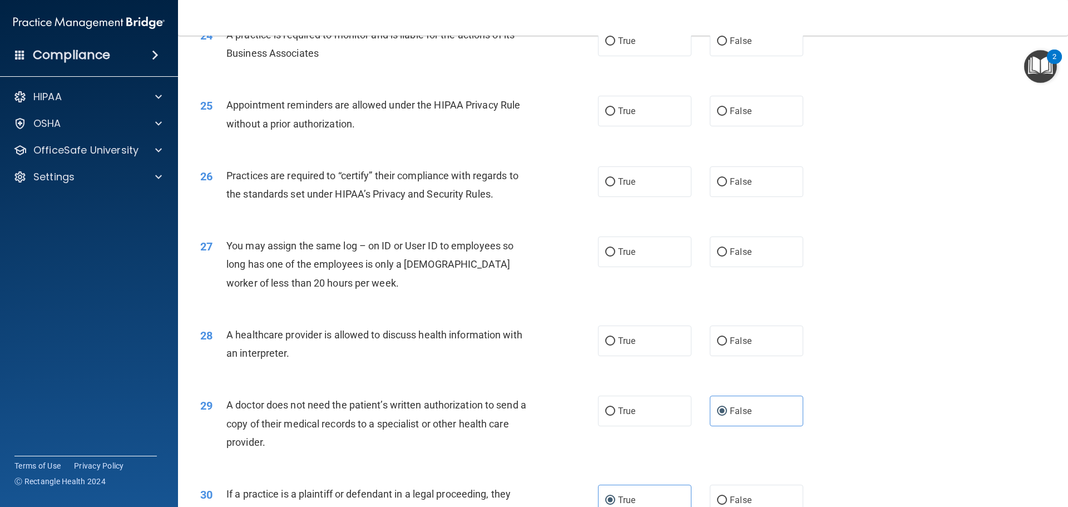
scroll to position [1972, 0]
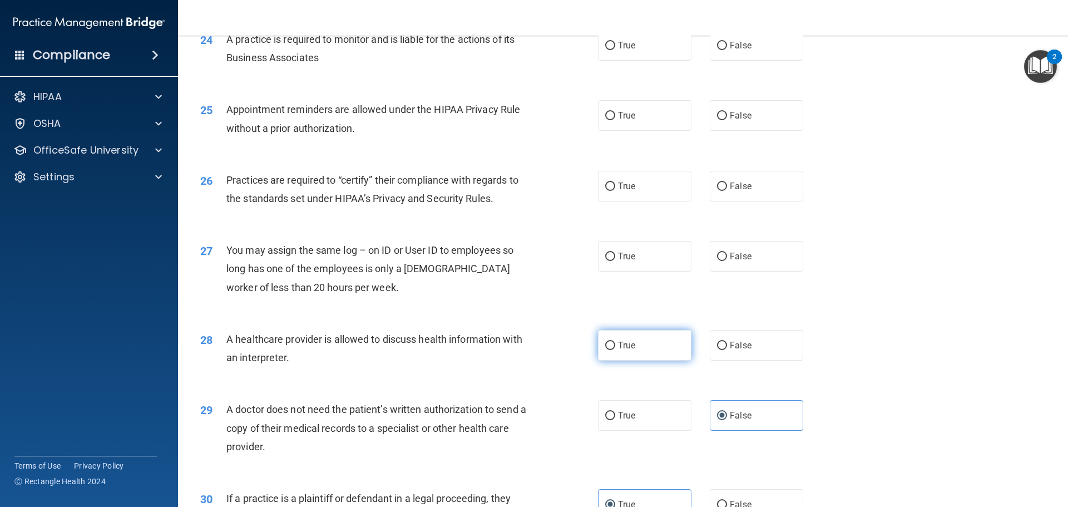
click at [626, 356] on label "True" at bounding box center [644, 345] width 93 height 31
click at [615, 350] on input "True" at bounding box center [610, 346] width 10 height 8
radio input "true"
click at [788, 260] on label "False" at bounding box center [756, 256] width 93 height 31
click at [727, 260] on input "False" at bounding box center [722, 257] width 10 height 8
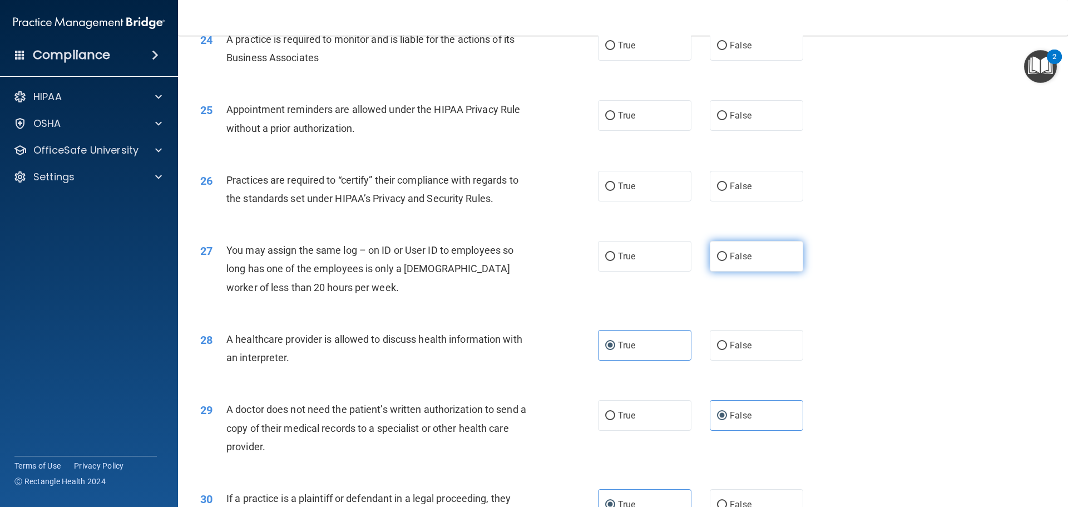
radio input "true"
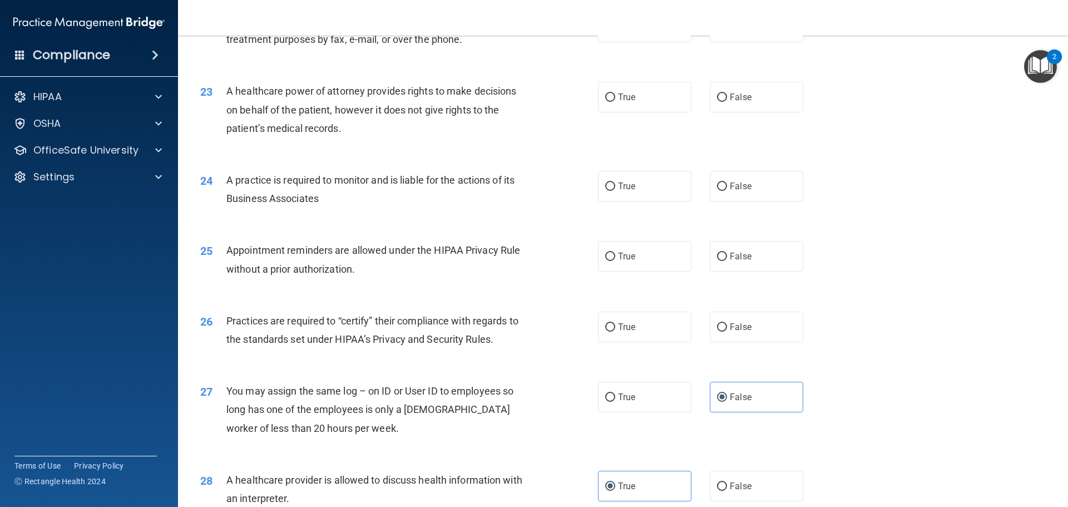
scroll to position [1805, 0]
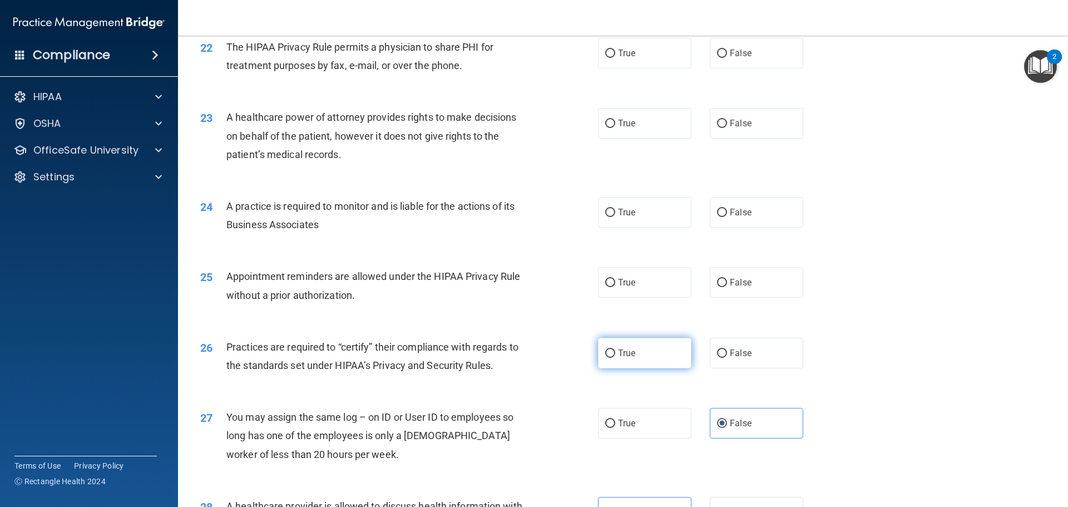
click at [628, 353] on span "True" at bounding box center [626, 353] width 17 height 11
click at [615, 353] on input "True" at bounding box center [610, 353] width 10 height 8
radio input "true"
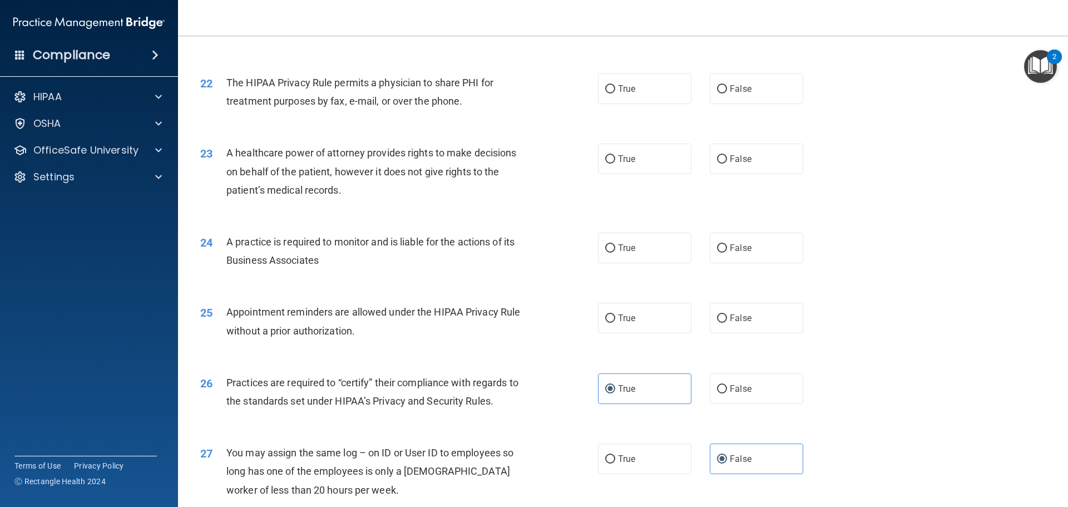
scroll to position [1749, 0]
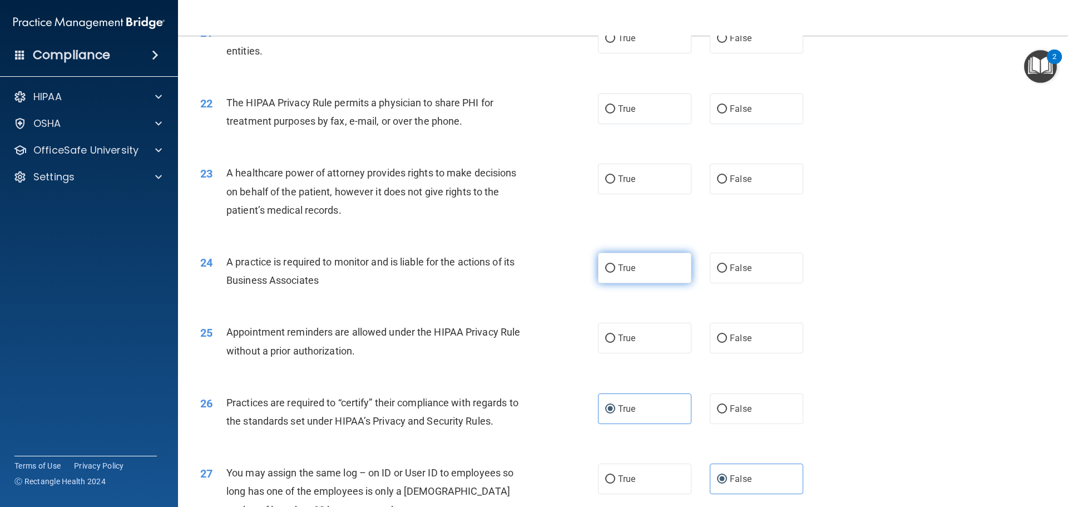
click at [642, 272] on label "True" at bounding box center [644, 268] width 93 height 31
click at [615, 272] on input "True" at bounding box center [610, 268] width 10 height 8
radio input "true"
click at [638, 342] on label "True" at bounding box center [644, 338] width 93 height 31
click at [615, 342] on input "True" at bounding box center [610, 338] width 10 height 8
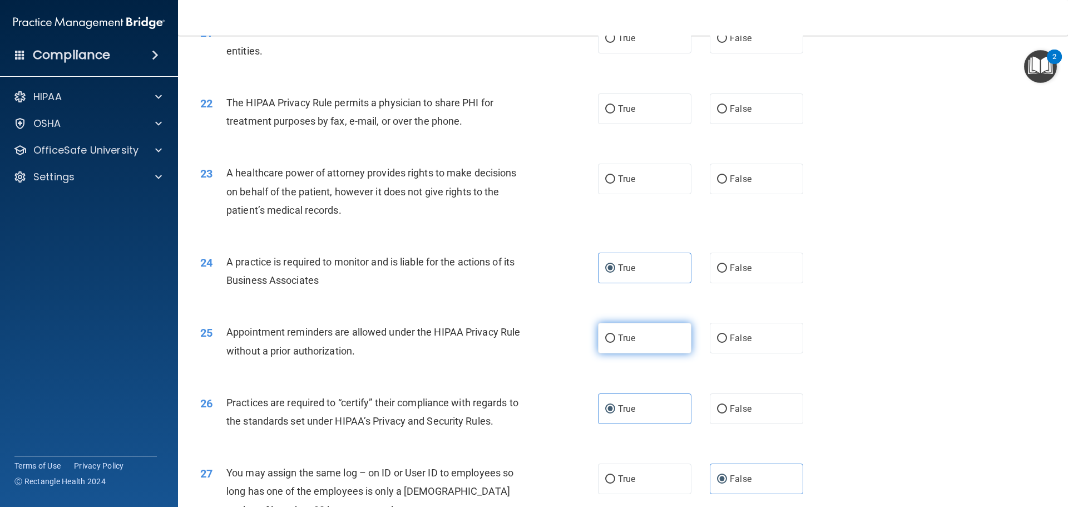
radio input "true"
click at [637, 342] on label "True" at bounding box center [644, 338] width 93 height 31
click at [615, 342] on input "True" at bounding box center [610, 338] width 10 height 8
click at [692, 336] on div "True False" at bounding box center [710, 338] width 224 height 31
click at [648, 336] on label "True" at bounding box center [644, 338] width 93 height 31
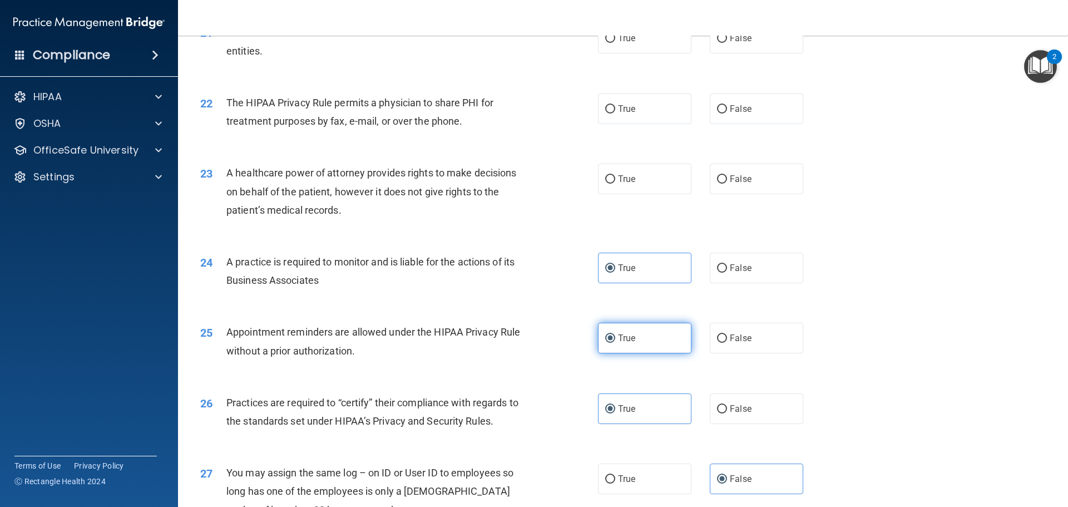
click at [615, 336] on input "True" at bounding box center [610, 338] width 10 height 8
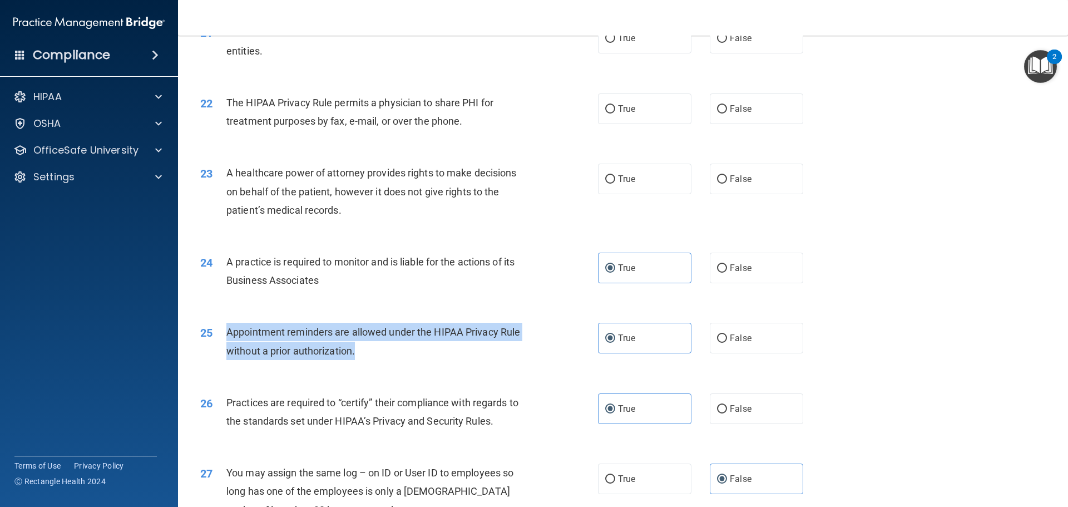
drag, startPoint x: 225, startPoint y: 332, endPoint x: 365, endPoint y: 358, distance: 142.0
click at [365, 358] on div "25 Appointment reminders are allowed under the HIPAA Privacy Rule without a pri…" at bounding box center [399, 344] width 431 height 42
copy div "Appointment reminders are allowed under the HIPAA Privacy Rule without a prior …"
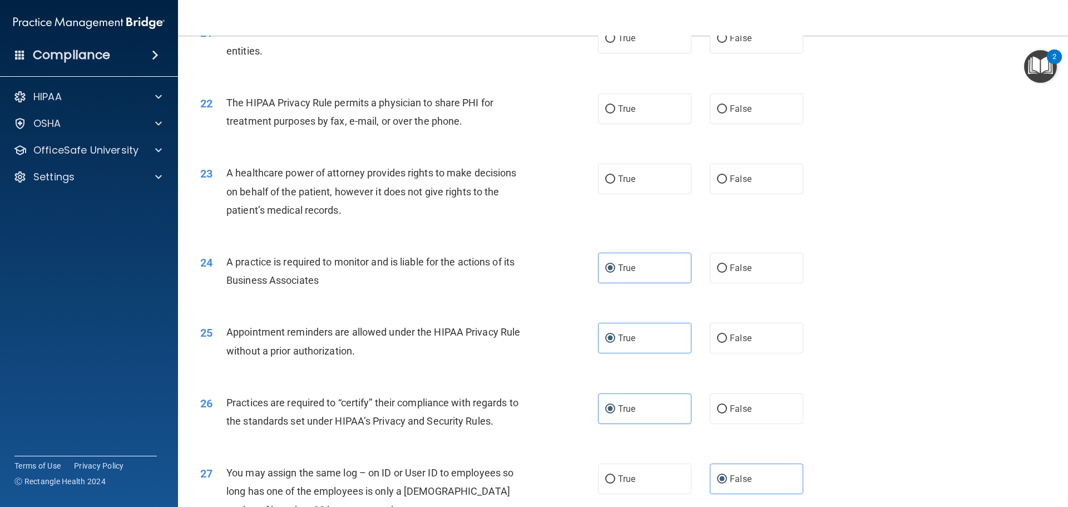
click at [889, 363] on div "25 Appointment reminders are allowed under the HIPAA Privacy Rule without a pri…" at bounding box center [623, 344] width 862 height 70
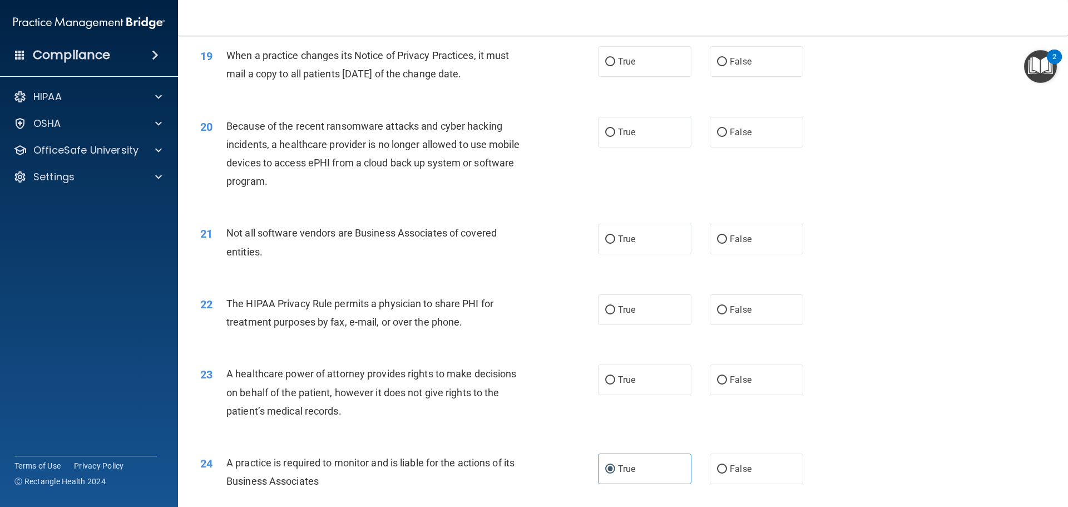
scroll to position [1527, 0]
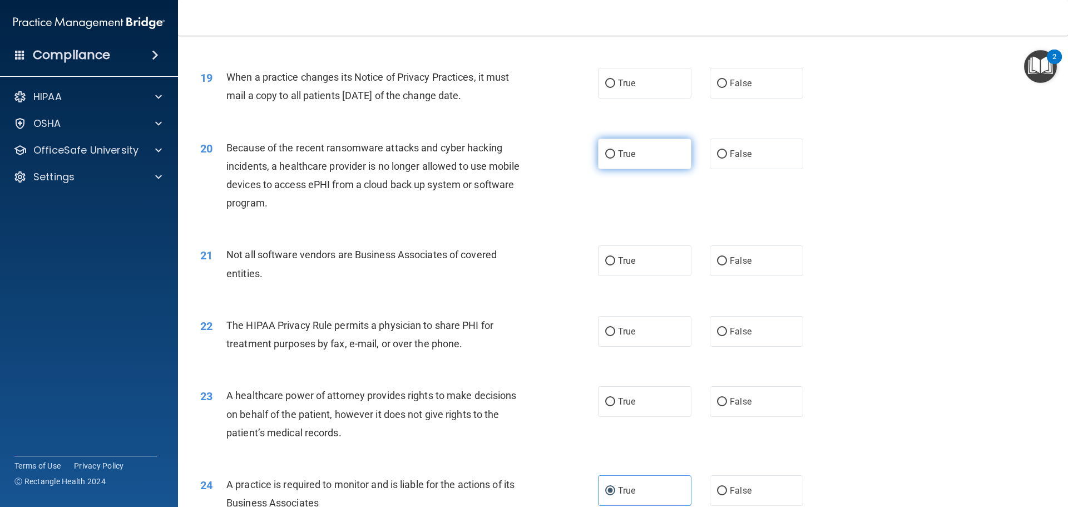
click at [643, 162] on label "True" at bounding box center [644, 154] width 93 height 31
click at [615, 159] on input "True" at bounding box center [610, 154] width 10 height 8
radio input "true"
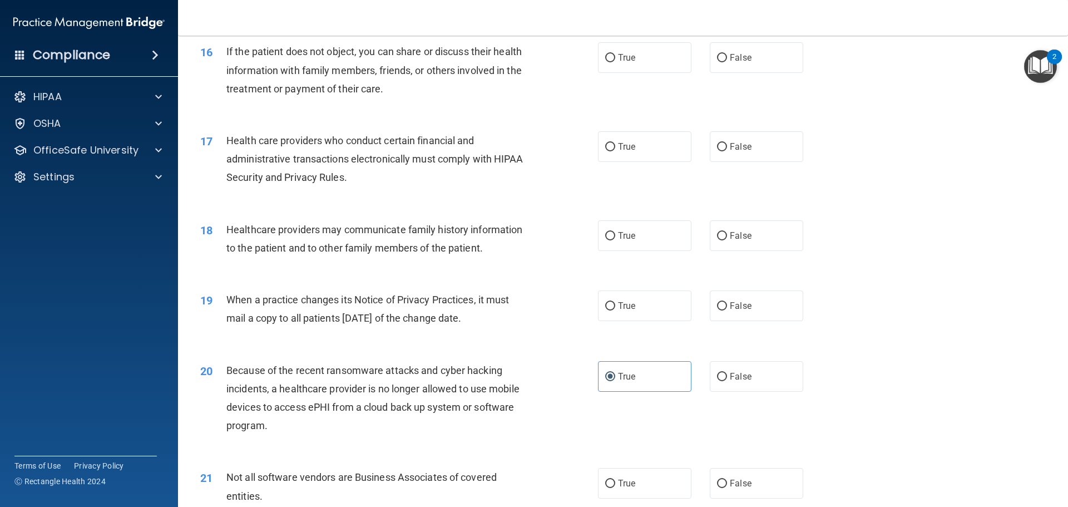
scroll to position [1248, 0]
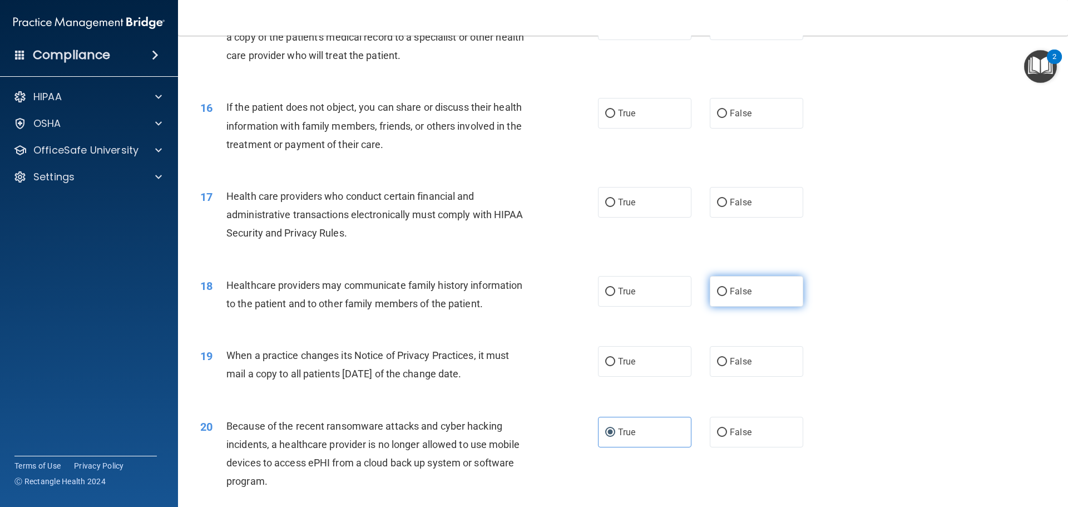
click at [744, 302] on label "False" at bounding box center [756, 291] width 93 height 31
click at [727, 296] on input "False" at bounding box center [722, 292] width 10 height 8
radio input "true"
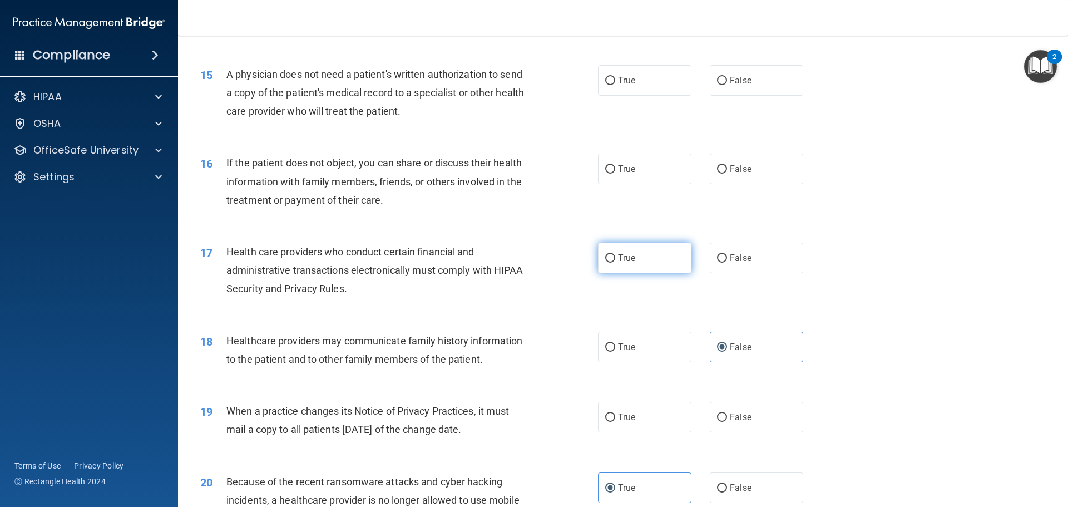
click at [646, 270] on label "True" at bounding box center [644, 258] width 93 height 31
click at [615, 263] on input "True" at bounding box center [610, 258] width 10 height 8
radio input "true"
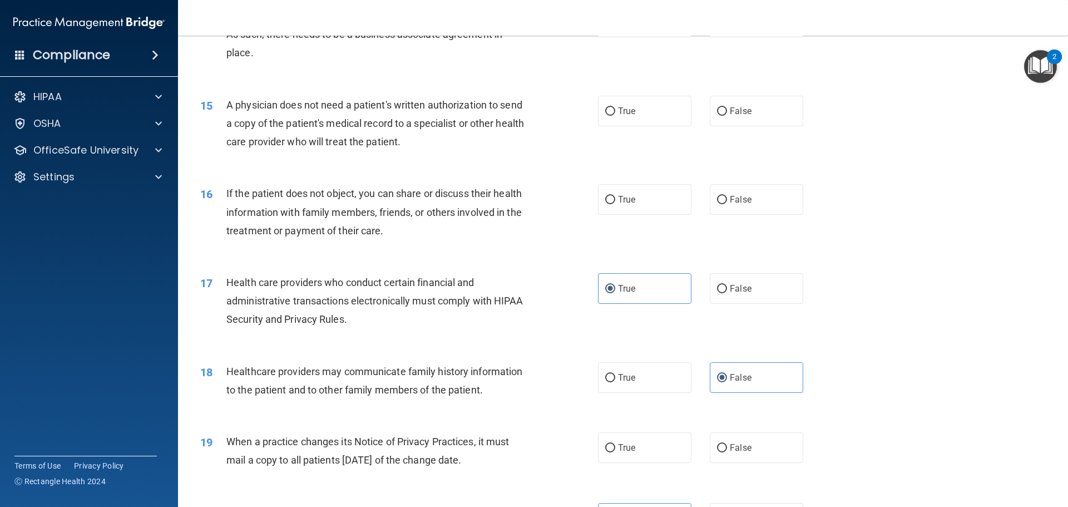
scroll to position [1137, 0]
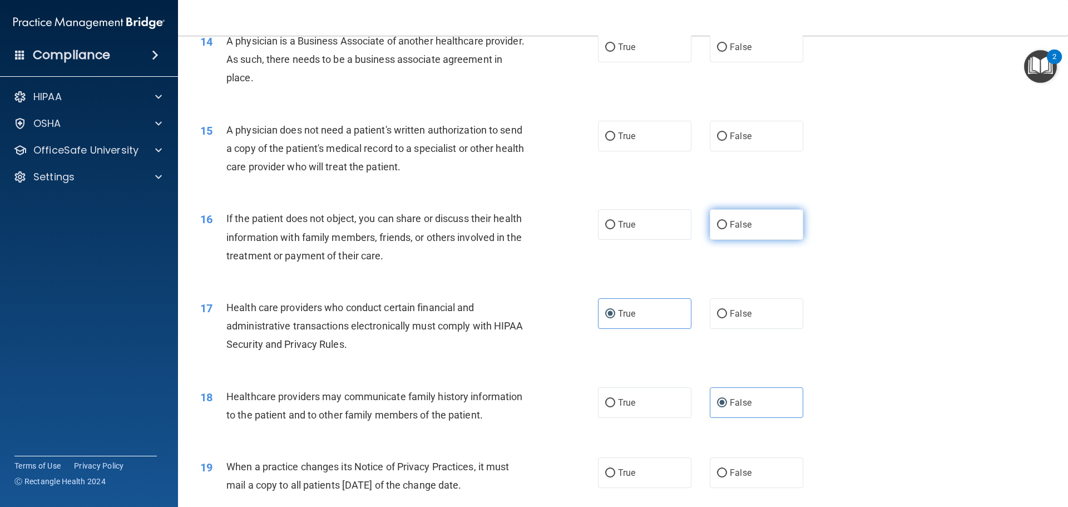
click at [774, 236] on label "False" at bounding box center [756, 224] width 93 height 31
click at [727, 229] on input "False" at bounding box center [722, 225] width 10 height 8
radio input "true"
click at [617, 159] on div "15 A physician does not need a patient's written authorization to send a copy o…" at bounding box center [623, 151] width 862 height 89
click at [639, 150] on label "True" at bounding box center [644, 136] width 93 height 31
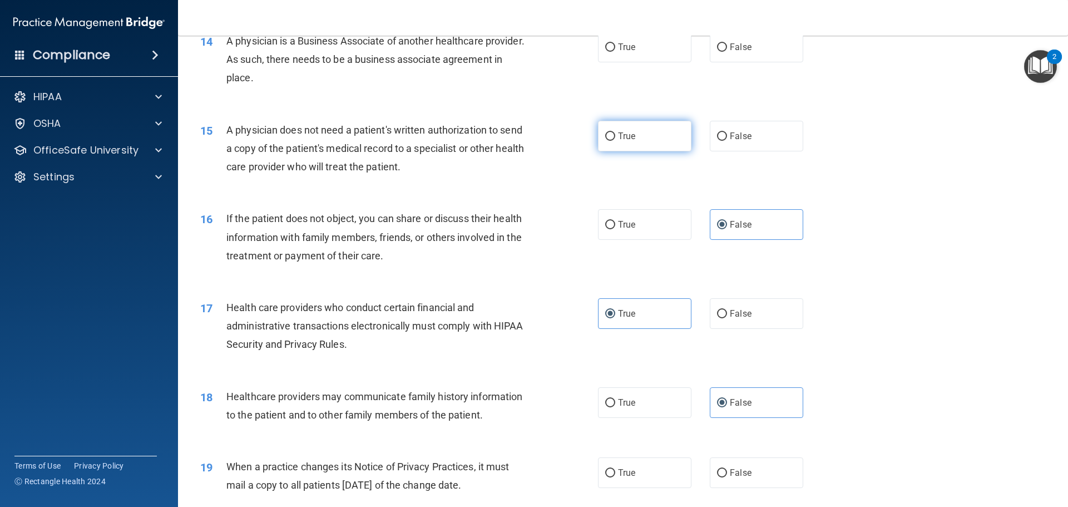
click at [615, 141] on input "True" at bounding box center [610, 136] width 10 height 8
radio input "true"
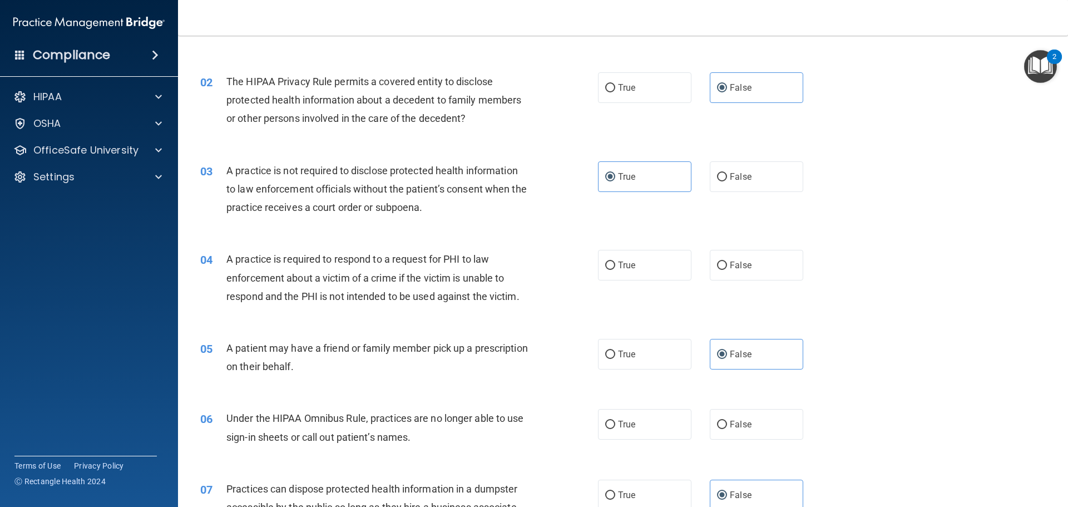
scroll to position [111, 0]
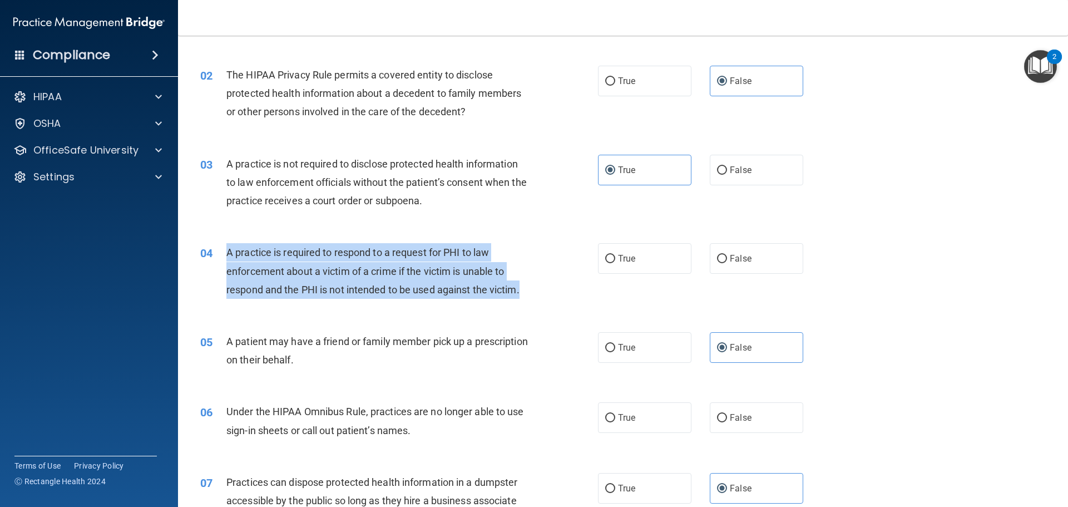
drag, startPoint x: 228, startPoint y: 252, endPoint x: 533, endPoint y: 294, distance: 307.8
click at [533, 294] on div "A practice is required to respond to a request for PHI to law enforcement about…" at bounding box center [381, 271] width 311 height 56
copy span "A practice is required to respond to a request for PHI to law enforcement about…"
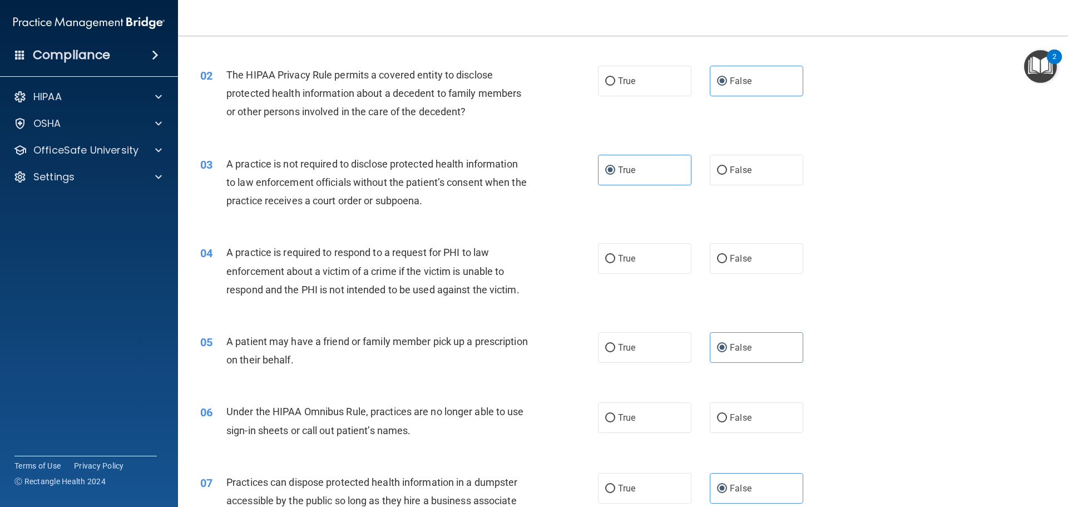
click at [543, 329] on div "05 A patient may have a friend or family member pick up a prescription on their…" at bounding box center [623, 353] width 862 height 70
click at [630, 268] on label "True" at bounding box center [644, 258] width 93 height 31
click at [615, 263] on input "True" at bounding box center [610, 259] width 10 height 8
radio input "true"
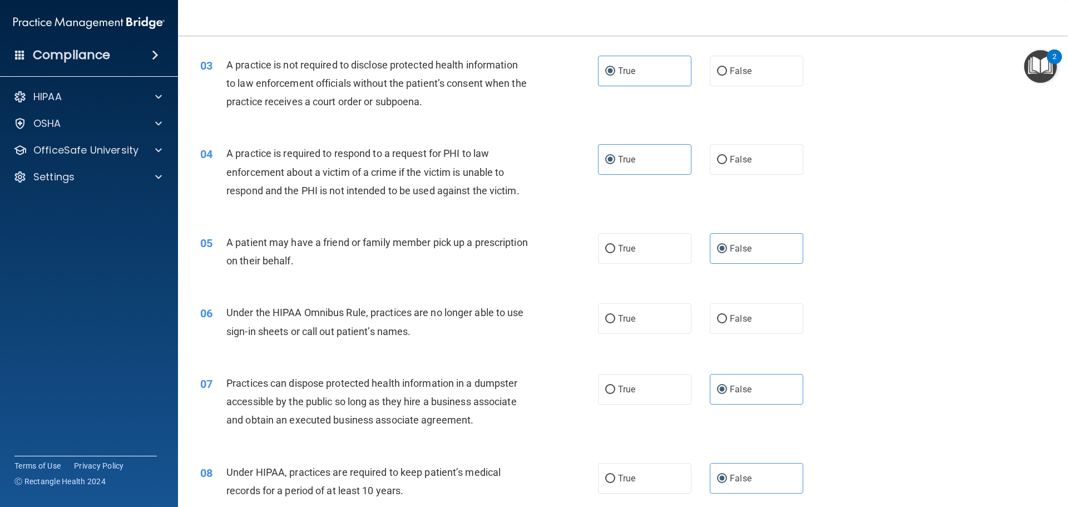
scroll to position [223, 0]
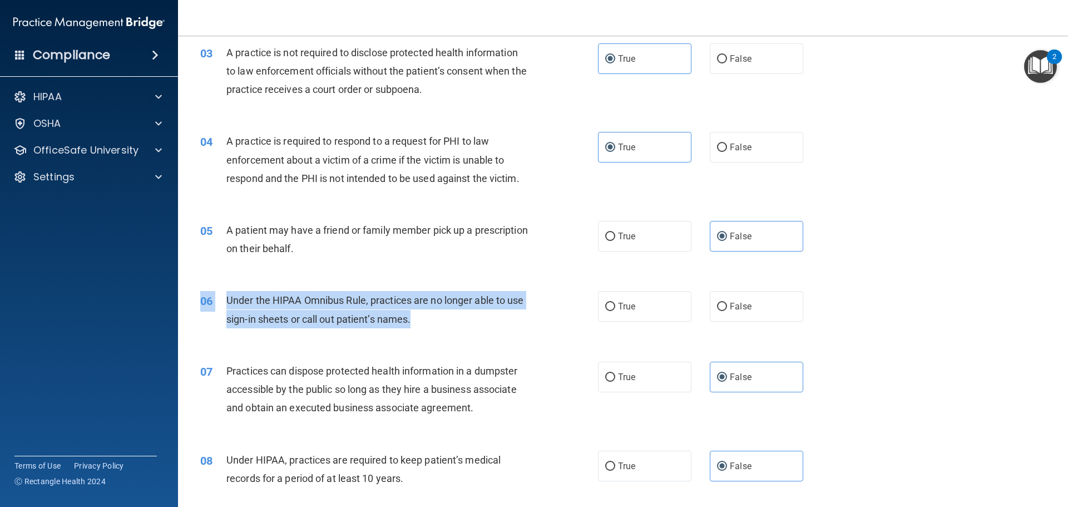
drag, startPoint x: 365, startPoint y: 319, endPoint x: 203, endPoint y: 299, distance: 163.1
click at [203, 299] on div "06 Under the HIPAA Omnibus Rule, practices are no longer able to use sign-in sh…" at bounding box center [399, 312] width 431 height 42
click at [261, 310] on div "Under the HIPAA Omnibus Rule, practices are no longer able to use sign-in sheet…" at bounding box center [381, 309] width 311 height 37
drag, startPoint x: 227, startPoint y: 300, endPoint x: 398, endPoint y: 315, distance: 172.0
click at [416, 316] on div "Under the HIPAA Omnibus Rule, practices are no longer able to use sign-in sheet…" at bounding box center [381, 309] width 311 height 37
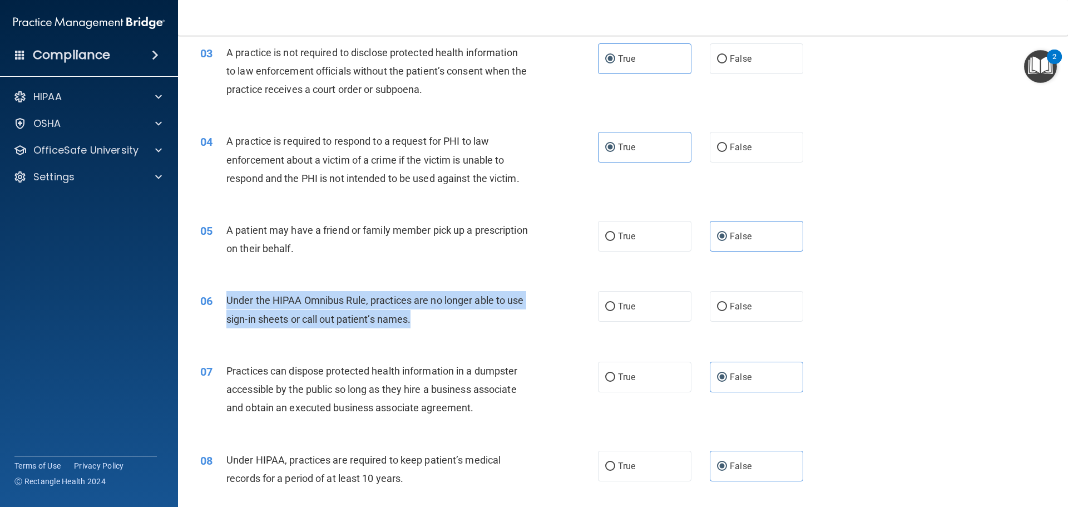
copy span "Under the HIPAA Omnibus Rule, practices are no longer able to use sign-in sheet…"
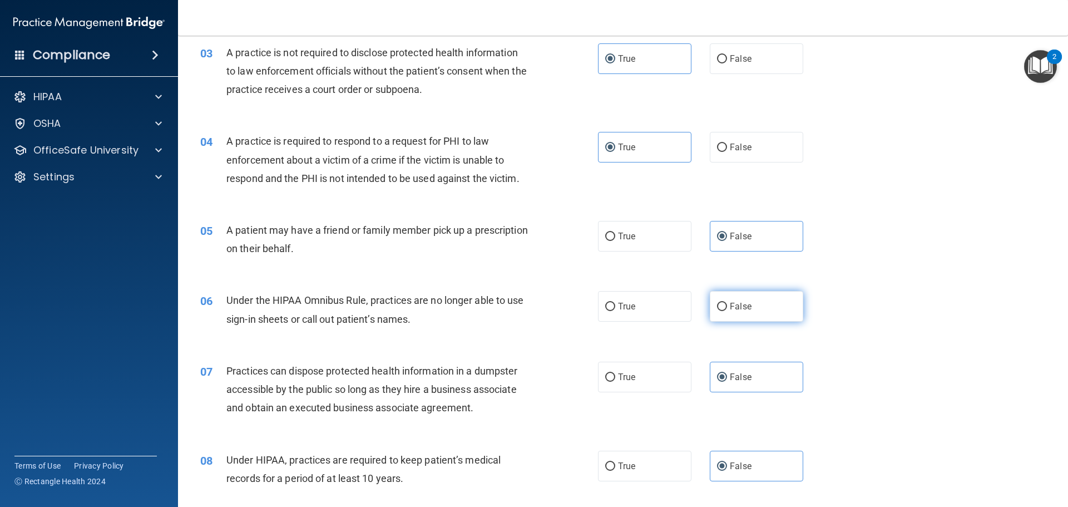
click at [753, 311] on label "False" at bounding box center [756, 306] width 93 height 31
click at [727, 311] on input "False" at bounding box center [722, 307] width 10 height 8
radio input "true"
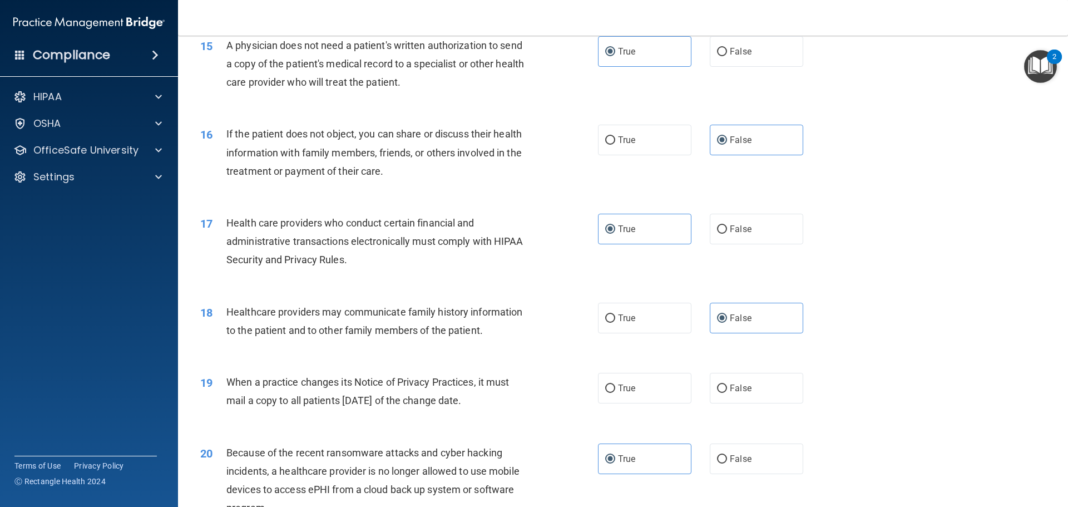
scroll to position [1224, 0]
drag, startPoint x: 491, startPoint y: 400, endPoint x: 216, endPoint y: 394, distance: 275.5
click at [216, 394] on div "19 When a practice changes its Notice of Privacy Practices, it must mail a copy…" at bounding box center [399, 392] width 431 height 42
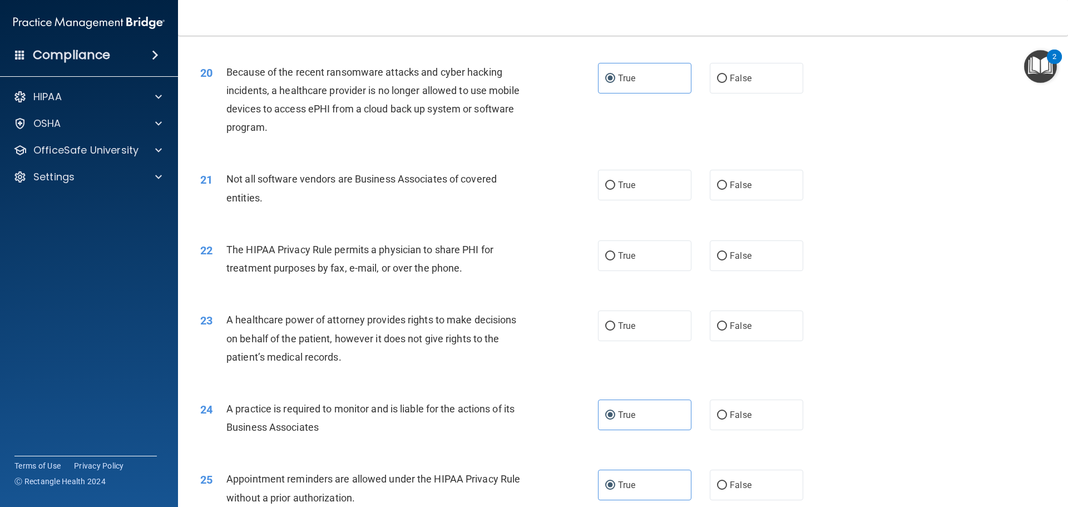
scroll to position [1582, 0]
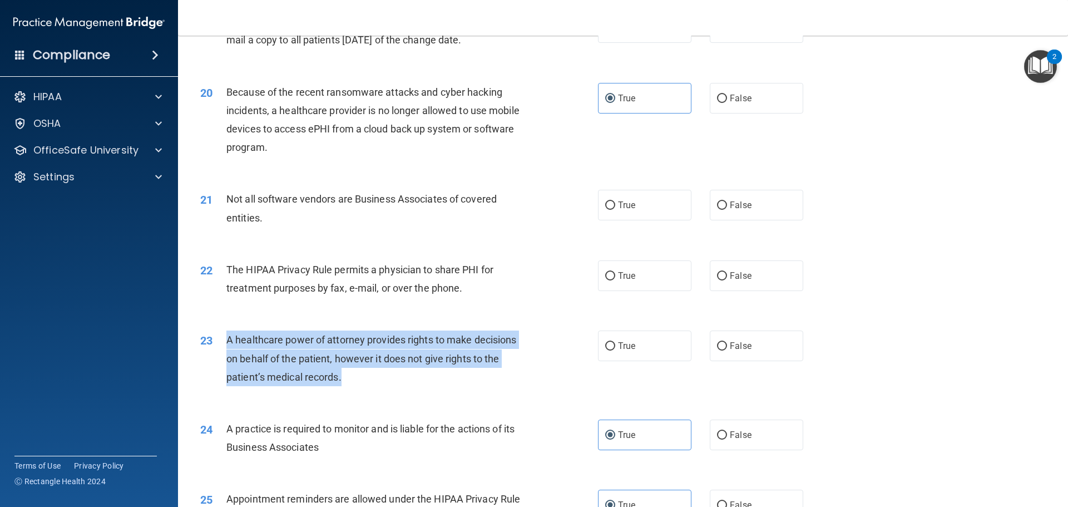
drag, startPoint x: 352, startPoint y: 374, endPoint x: 274, endPoint y: 355, distance: 79.6
click at [216, 338] on div "23 A healthcare power of attorney provides rights to make decisions on behalf o…" at bounding box center [399, 360] width 431 height 61
copy div "A healthcare power of attorney provides rights to make decisions on behalf of t…"
click at [479, 383] on div "A healthcare power of attorney provides rights to make decisions on behalf of t…" at bounding box center [381, 358] width 311 height 56
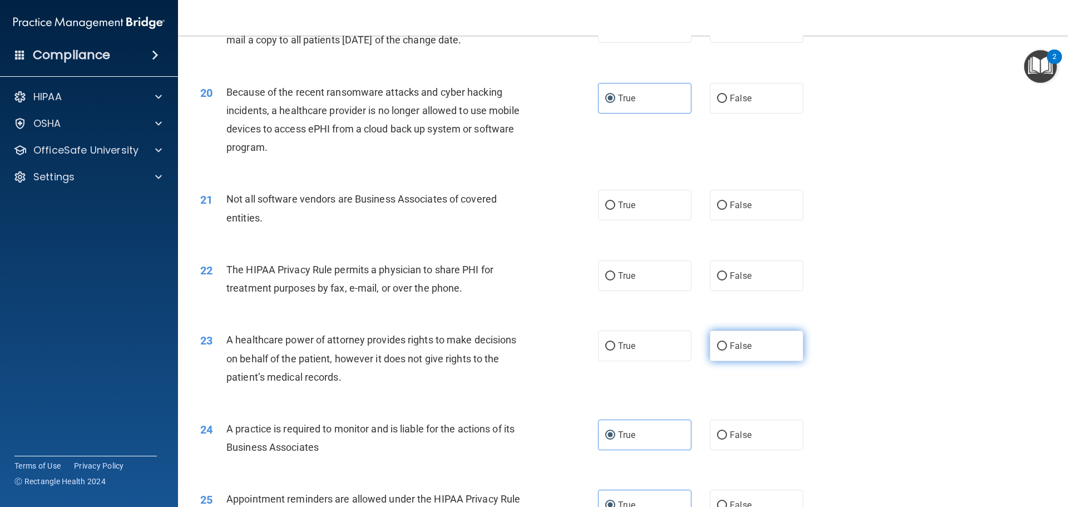
click at [788, 338] on label "False" at bounding box center [756, 345] width 93 height 31
click at [727, 342] on input "False" at bounding box center [722, 346] width 10 height 8
radio input "true"
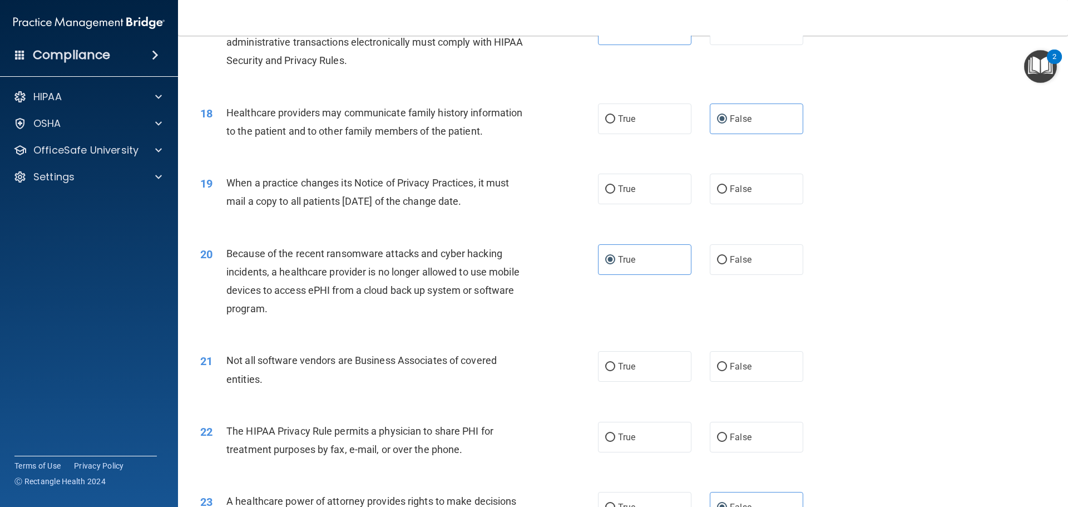
scroll to position [1415, 0]
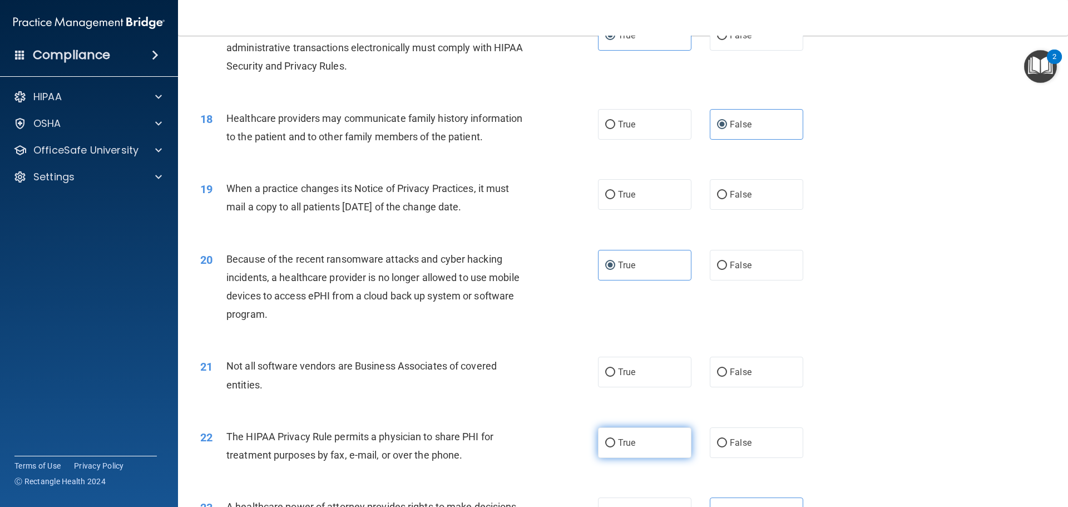
click at [634, 436] on label "True" at bounding box center [644, 442] width 93 height 31
click at [615, 439] on input "True" at bounding box center [610, 443] width 10 height 8
radio input "true"
click at [631, 363] on label "True" at bounding box center [644, 372] width 93 height 31
click at [615, 368] on input "True" at bounding box center [610, 372] width 10 height 8
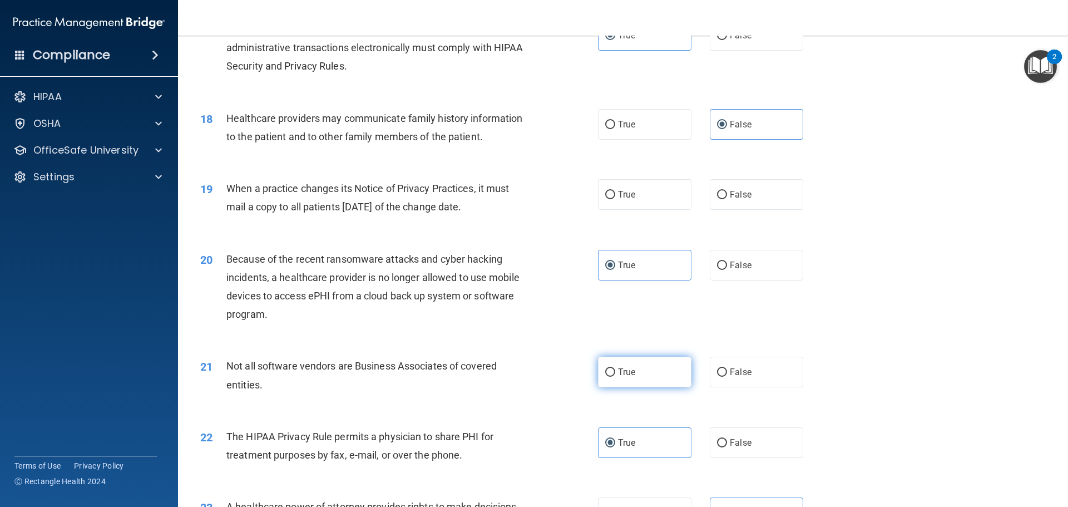
radio input "true"
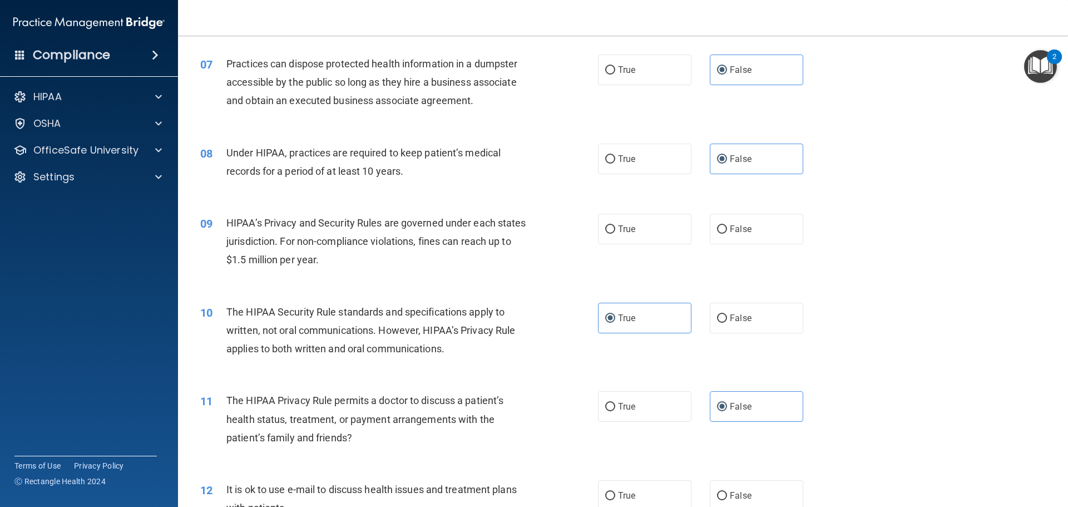
scroll to position [556, 0]
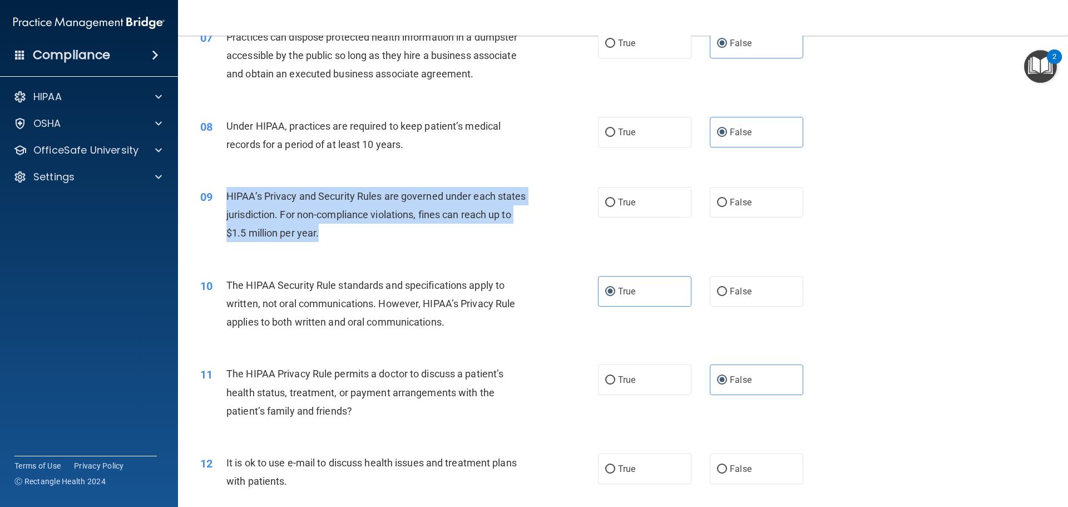
drag, startPoint x: 344, startPoint y: 231, endPoint x: 248, endPoint y: 195, distance: 102.8
click at [239, 194] on span "HIPAA’s Privacy and Security Rules are governed under each states jurisdiction.…" at bounding box center [376, 214] width 300 height 48
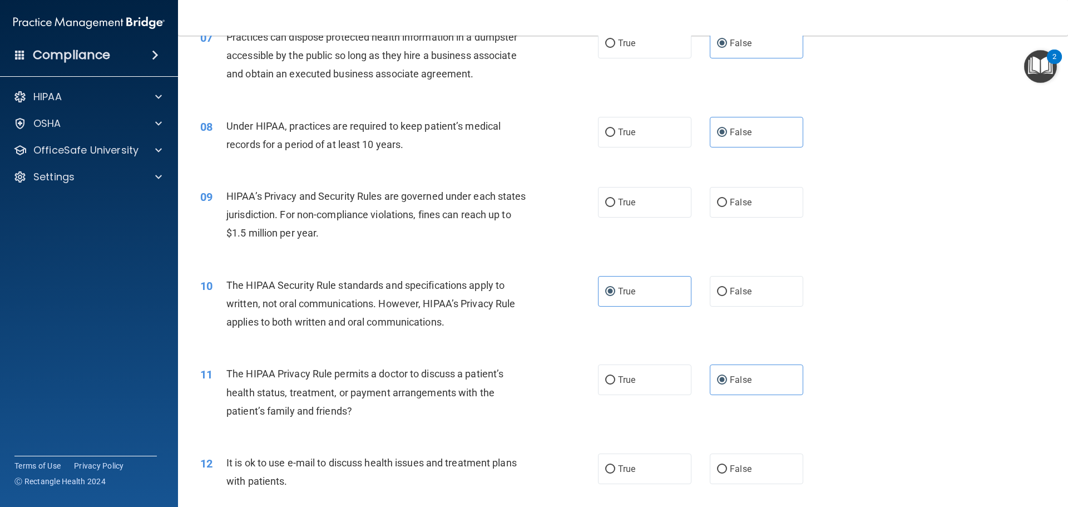
drag, startPoint x: 309, startPoint y: 204, endPoint x: 221, endPoint y: 251, distance: 100.3
click at [221, 251] on div "09 HIPAA’s Privacy and Security Rules are governed under each states jurisdicti…" at bounding box center [623, 217] width 862 height 89
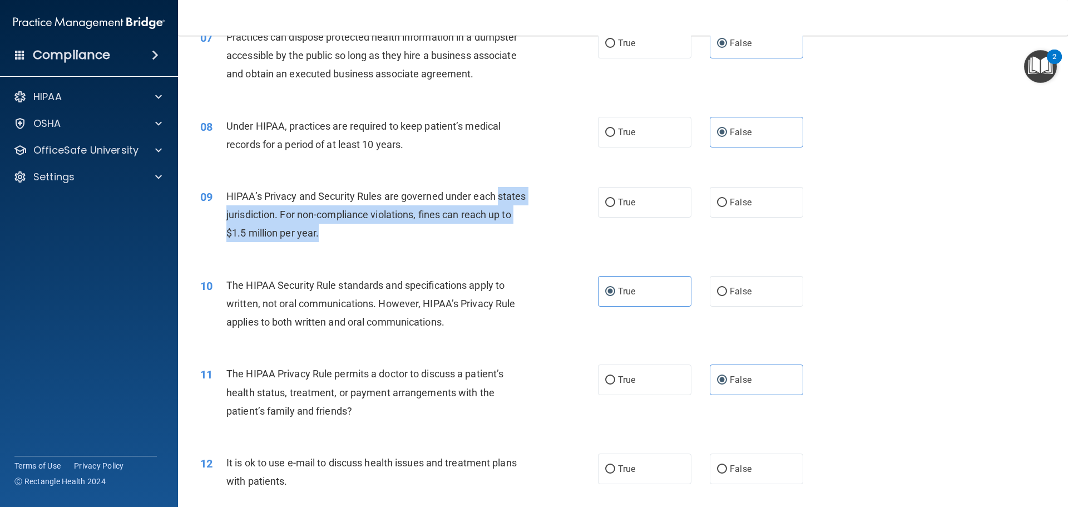
drag, startPoint x: 344, startPoint y: 233, endPoint x: 224, endPoint y: 214, distance: 121.7
click at [224, 214] on div "09 HIPAA’s Privacy and Security Rules are governed under each states jurisdicti…" at bounding box center [399, 217] width 431 height 61
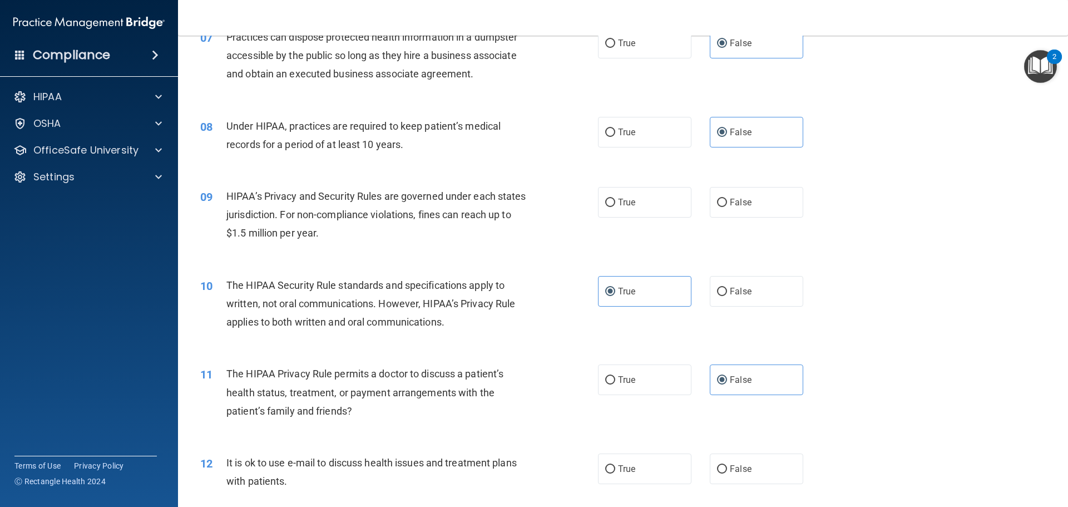
click at [405, 259] on div "09 HIPAA’s Privacy and Security Rules are governed under each states jurisdicti…" at bounding box center [623, 217] width 862 height 89
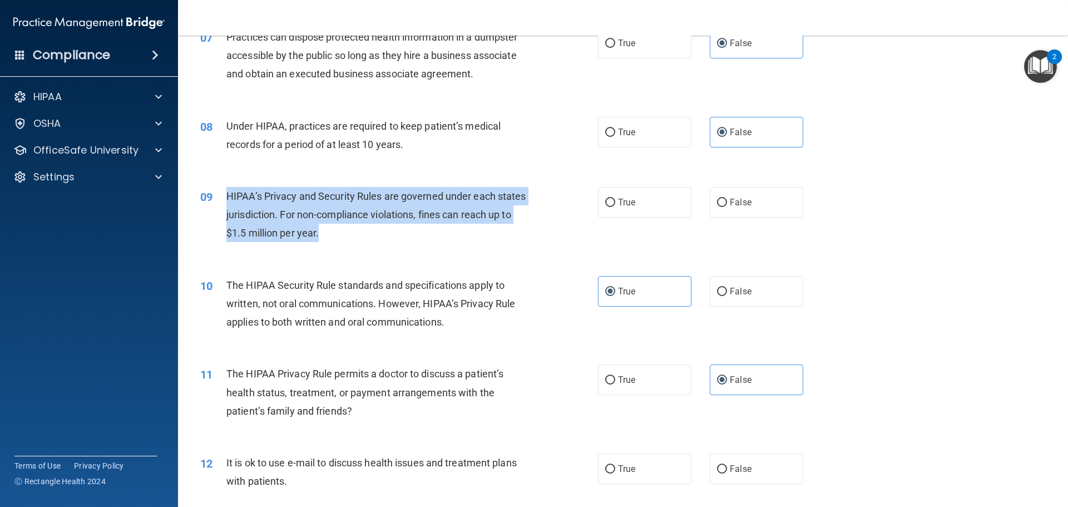
drag, startPoint x: 358, startPoint y: 229, endPoint x: 223, endPoint y: 189, distance: 141.2
click at [222, 189] on div "09 HIPAA’s Privacy and Security Rules are governed under each states jurisdicti…" at bounding box center [399, 217] width 431 height 61
copy div "HIPAA’s Privacy and Security Rules are governed under each states jurisdiction.…"
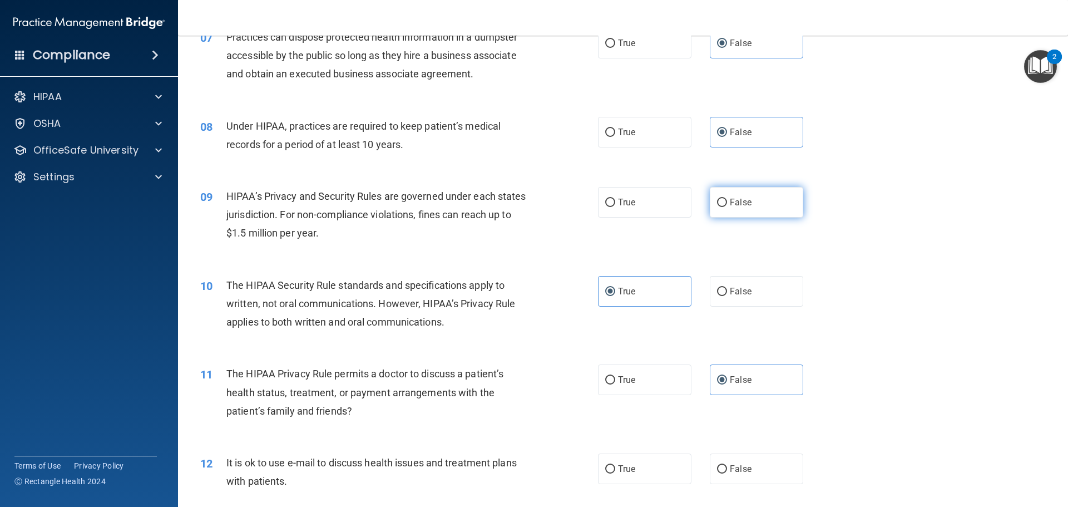
click at [753, 213] on label "False" at bounding box center [756, 202] width 93 height 31
click at [727, 207] on input "False" at bounding box center [722, 203] width 10 height 8
radio input "true"
click at [877, 279] on div "10 The HIPAA Security Rule standards and specifications apply to written, not o…" at bounding box center [623, 306] width 862 height 89
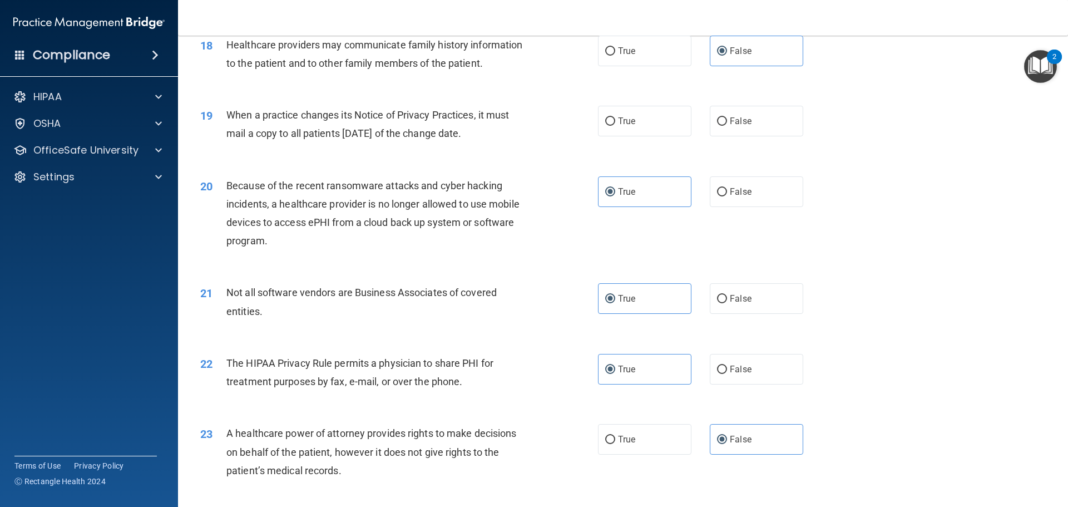
scroll to position [1502, 0]
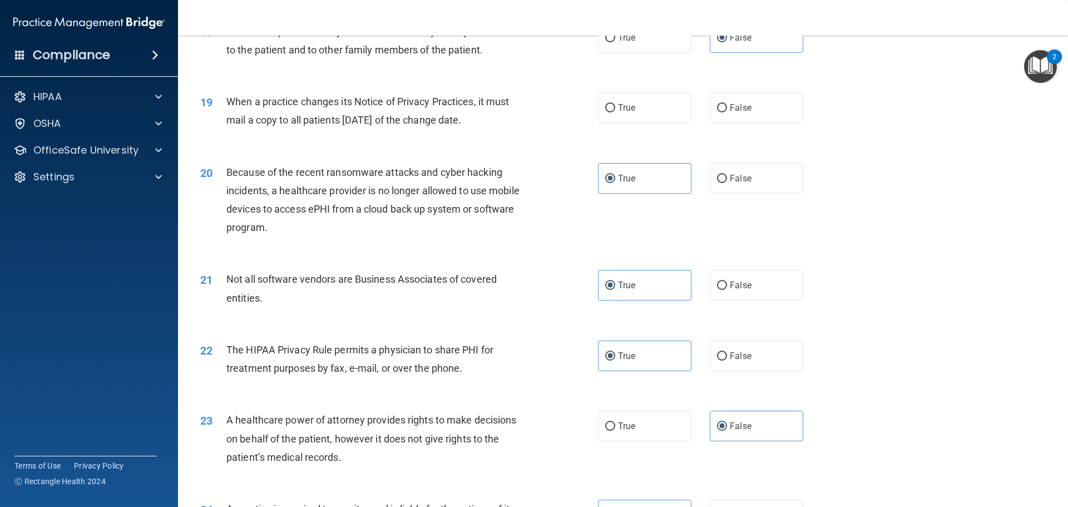
drag, startPoint x: 501, startPoint y: 119, endPoint x: 230, endPoint y: 105, distance: 271.3
click at [226, 105] on div "When a practice changes its Notice of Privacy Practices, it must mail a copy to…" at bounding box center [381, 110] width 311 height 37
copy span "When a practice changes its Notice of Privacy Practices, it must mail a copy to…"
click at [748, 108] on label "False" at bounding box center [756, 107] width 93 height 31
click at [727, 108] on input "False" at bounding box center [722, 108] width 10 height 8
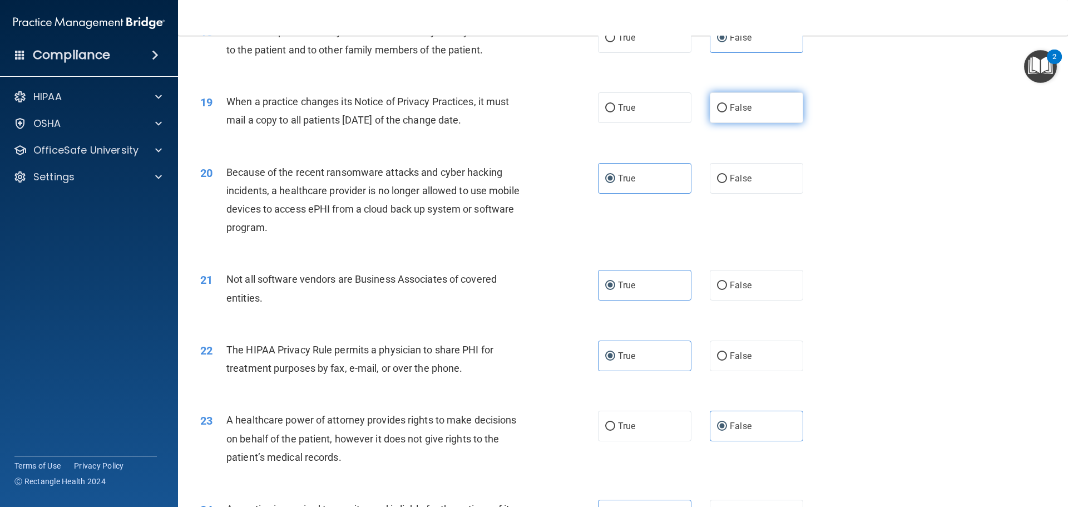
radio input "true"
drag, startPoint x: 884, startPoint y: 146, endPoint x: 887, endPoint y: 170, distance: 24.2
click at [884, 147] on div "19 When a practice changes its Notice of Privacy Practices, it must mail a copy…" at bounding box center [623, 113] width 862 height 70
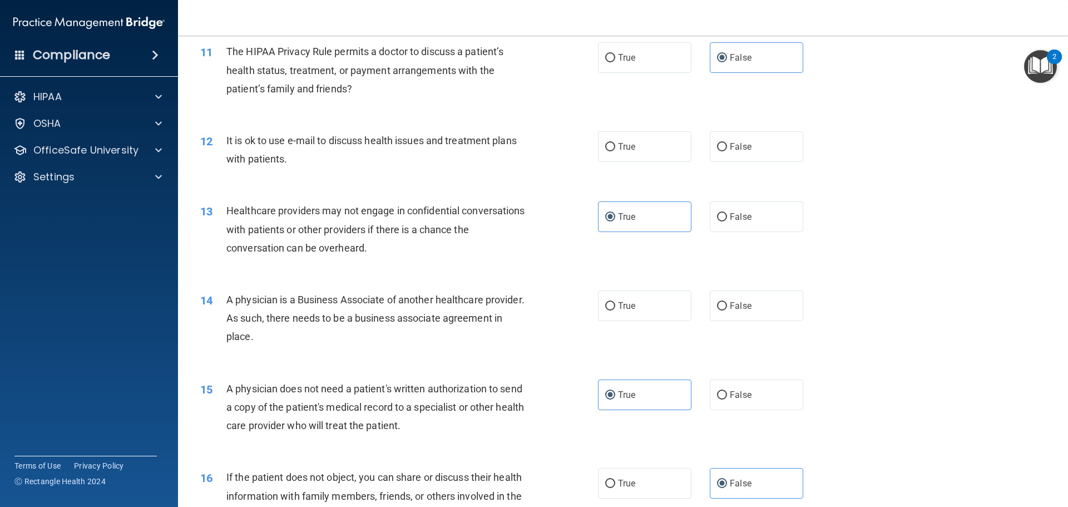
scroll to position [859, 0]
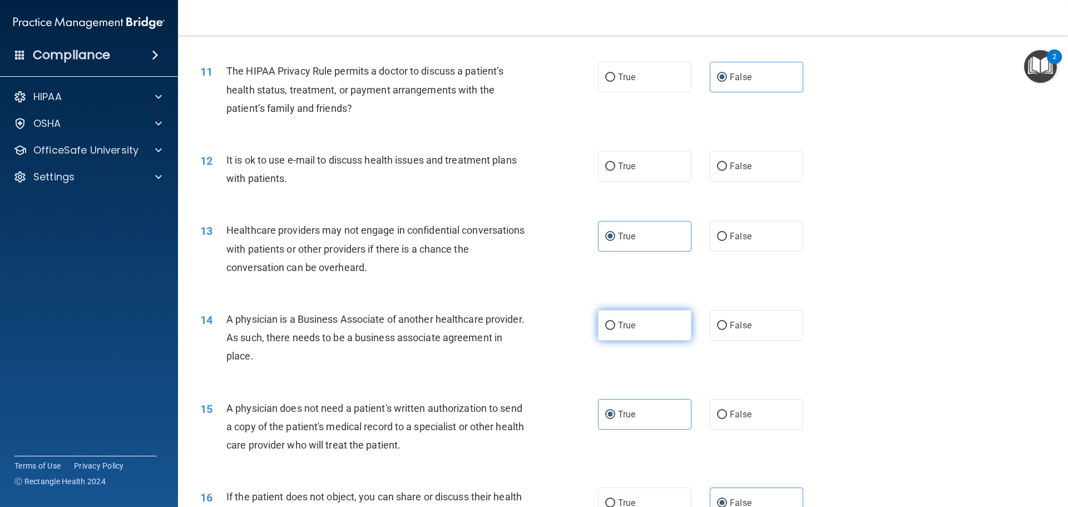
click at [634, 330] on label "True" at bounding box center [644, 325] width 93 height 31
click at [615, 330] on input "True" at bounding box center [610, 326] width 10 height 8
radio input "true"
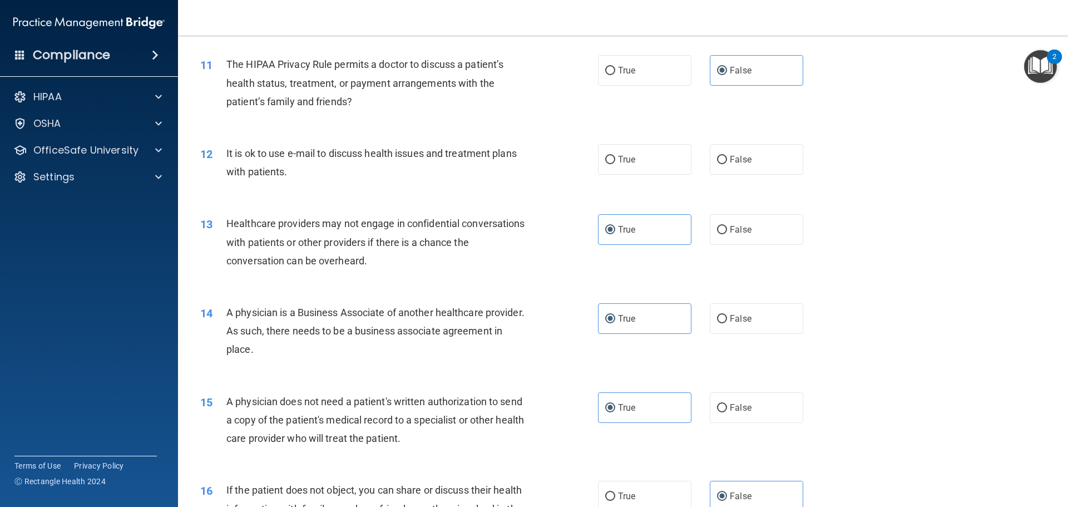
scroll to position [835, 0]
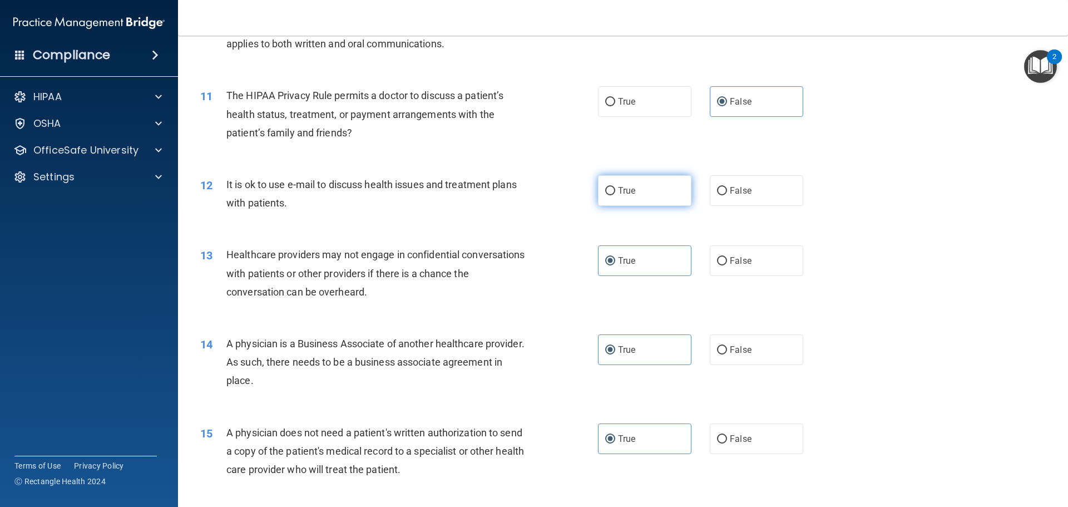
click at [664, 194] on label "True" at bounding box center [644, 190] width 93 height 31
click at [615, 194] on input "True" at bounding box center [610, 191] width 10 height 8
radio input "true"
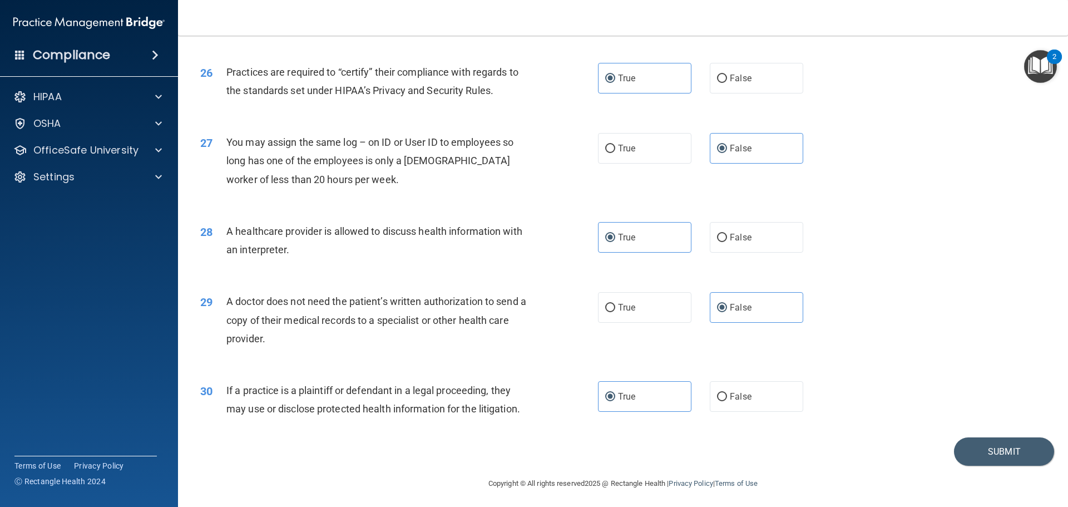
scroll to position [2083, 0]
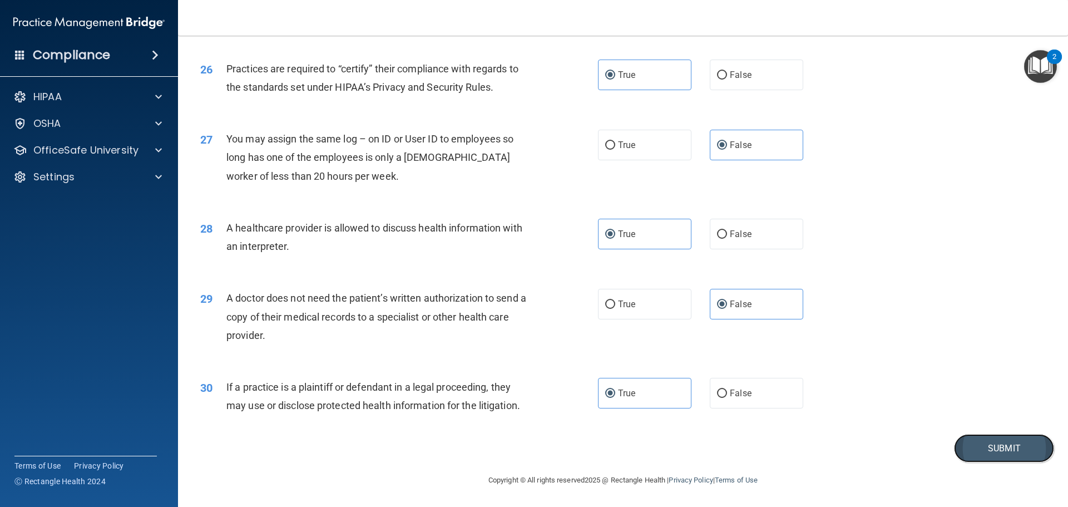
click at [971, 449] on button "Submit" at bounding box center [1004, 448] width 100 height 28
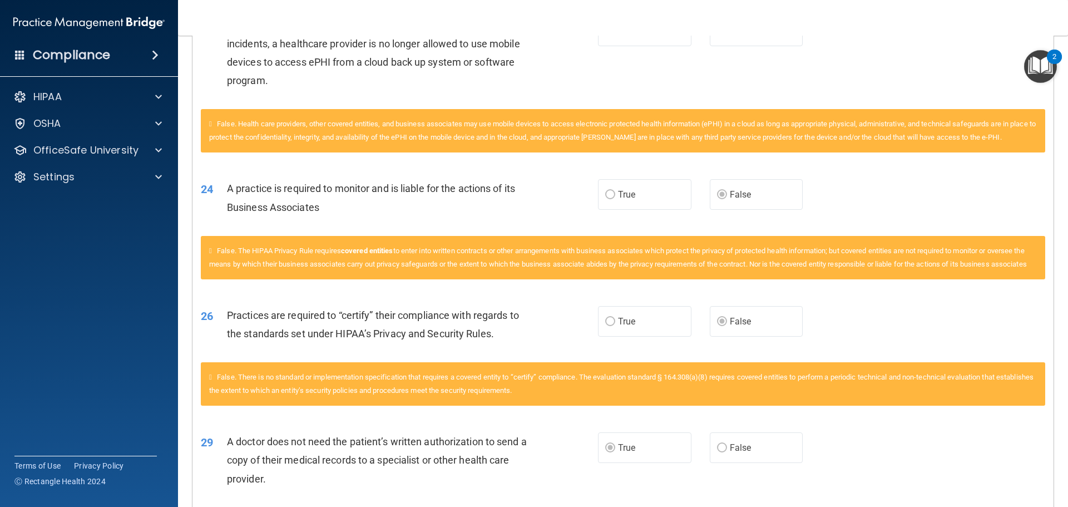
scroll to position [1535, 0]
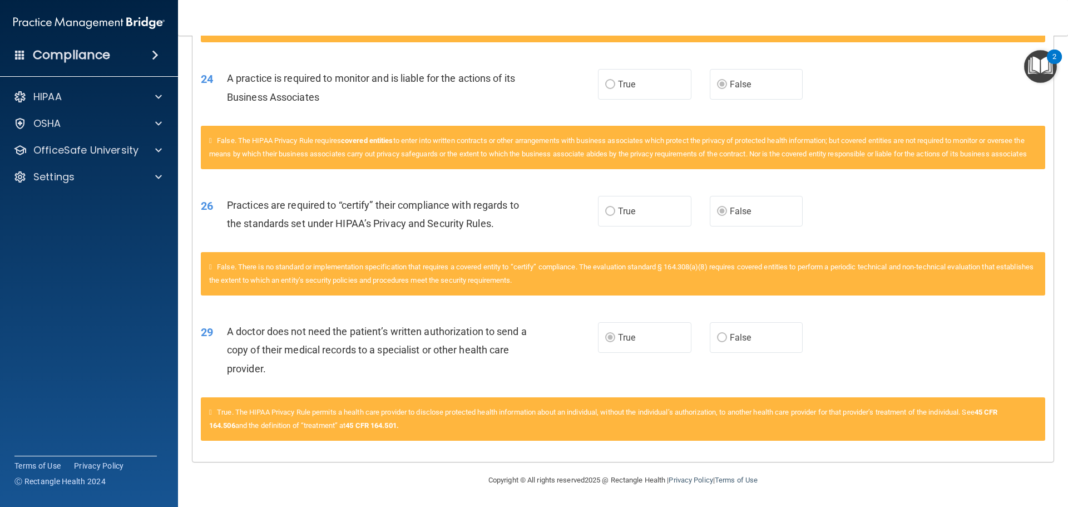
click at [750, 338] on label "False" at bounding box center [756, 337] width 93 height 31
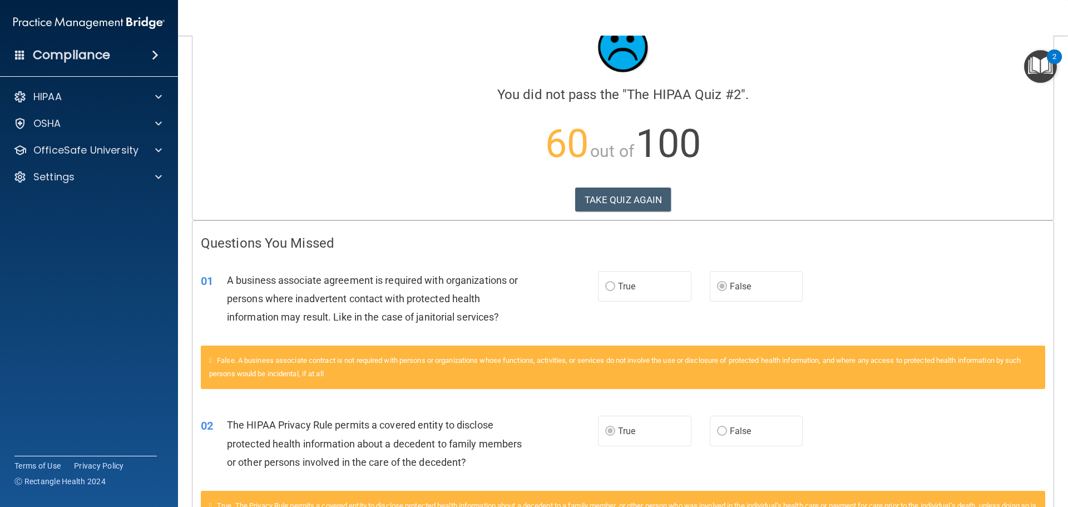
scroll to position [0, 0]
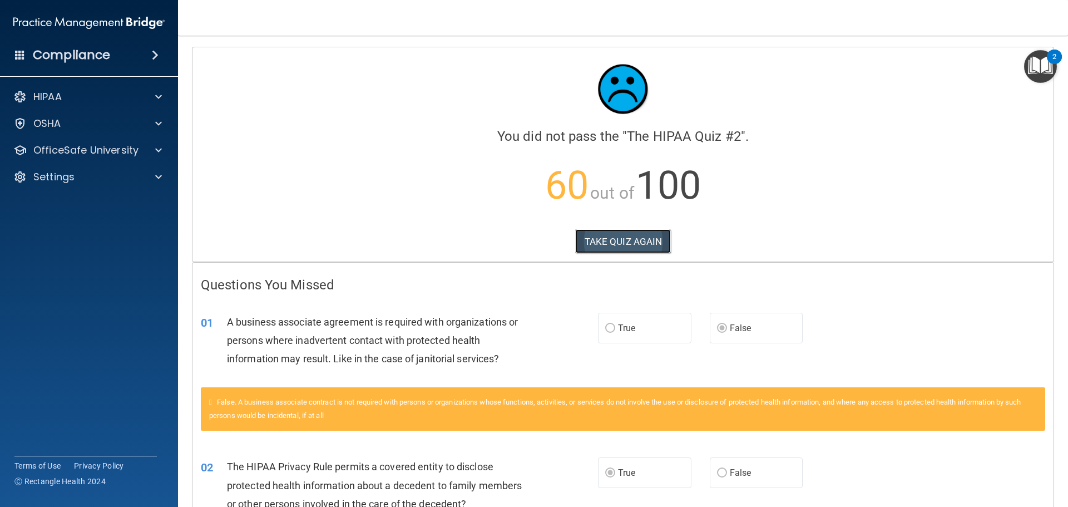
click at [653, 243] on button "TAKE QUIZ AGAIN" at bounding box center [623, 241] width 96 height 24
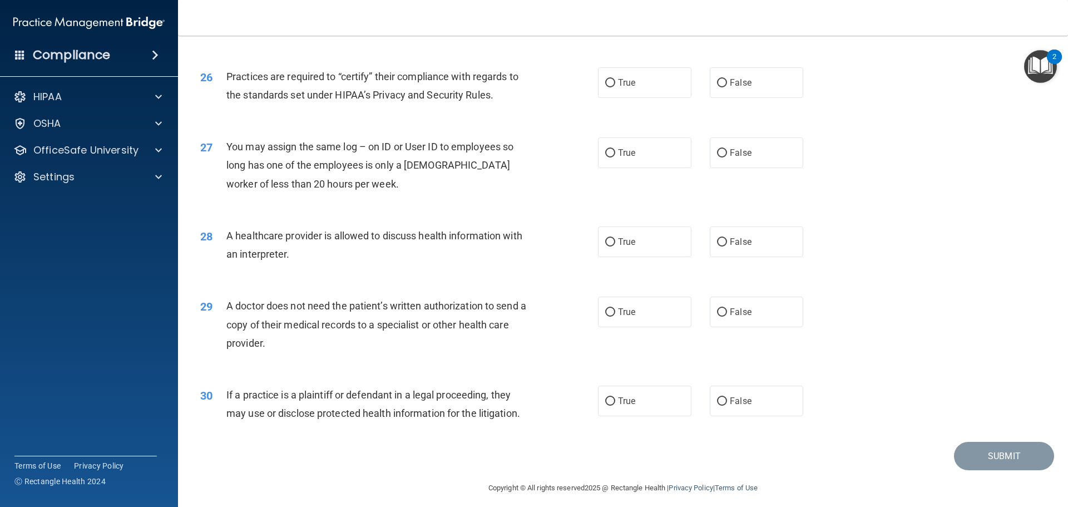
scroll to position [2083, 0]
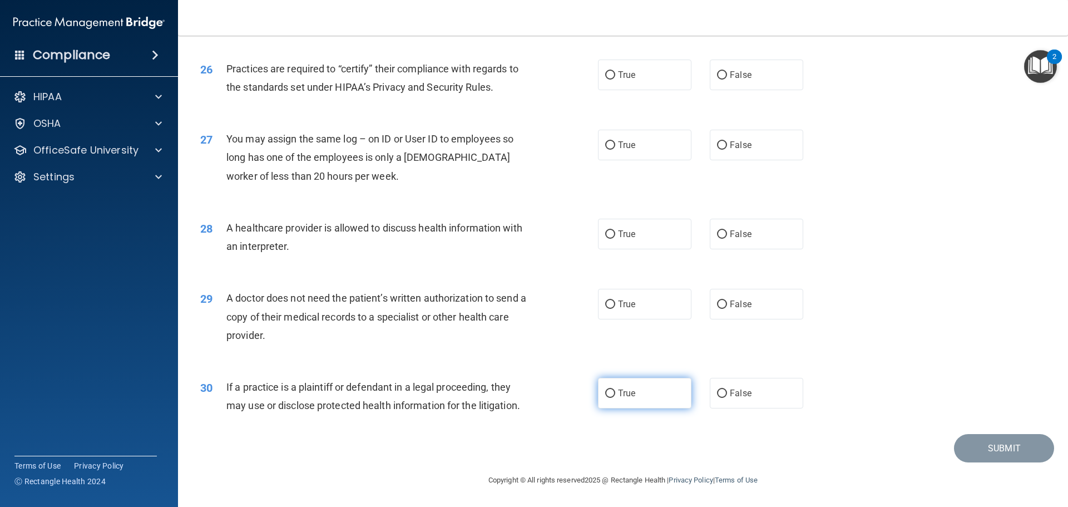
click at [626, 384] on label "True" at bounding box center [644, 393] width 93 height 31
click at [615, 389] on input "True" at bounding box center [610, 393] width 10 height 8
radio input "true"
click at [764, 308] on label "False" at bounding box center [756, 304] width 93 height 31
click at [727, 308] on input "False" at bounding box center [722, 304] width 10 height 8
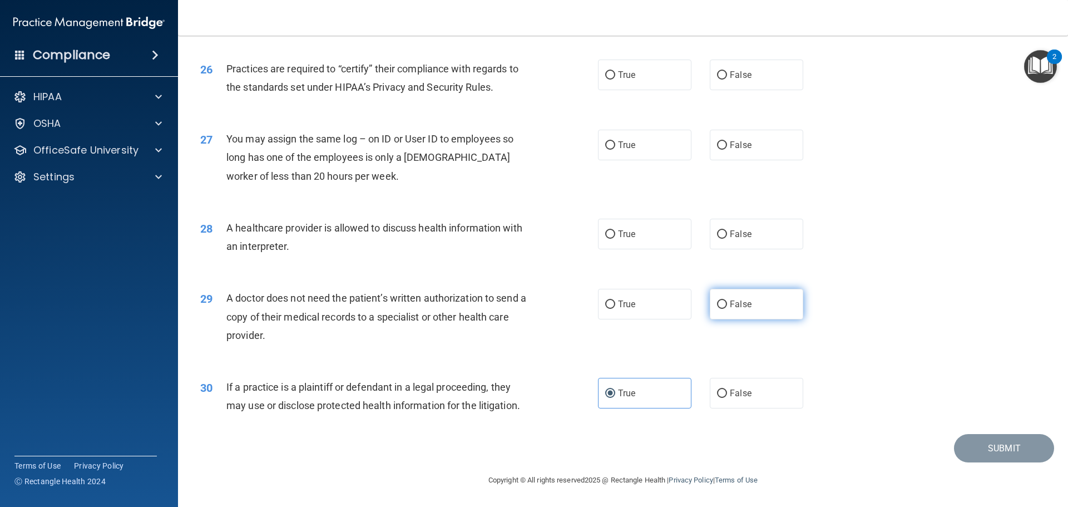
radio input "true"
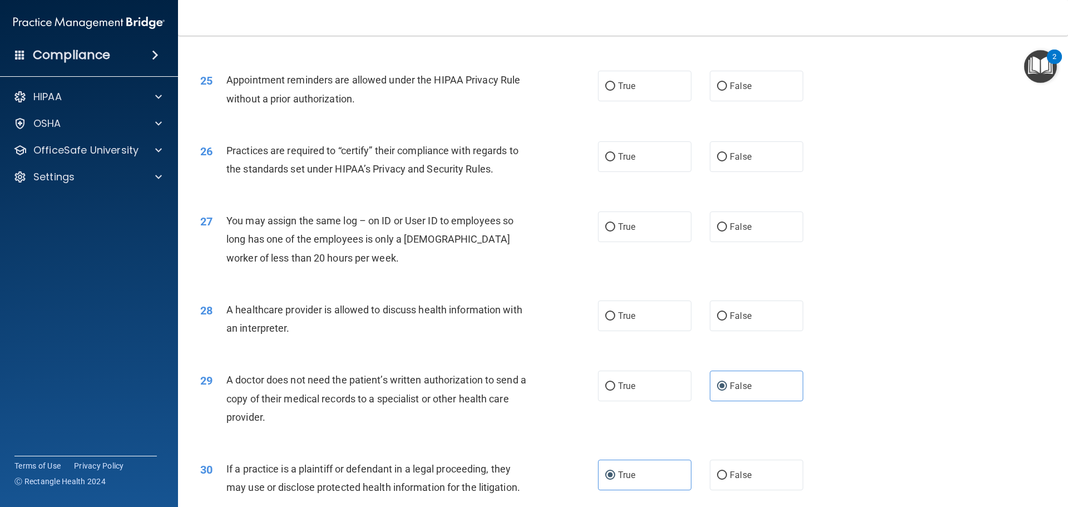
scroll to position [1972, 0]
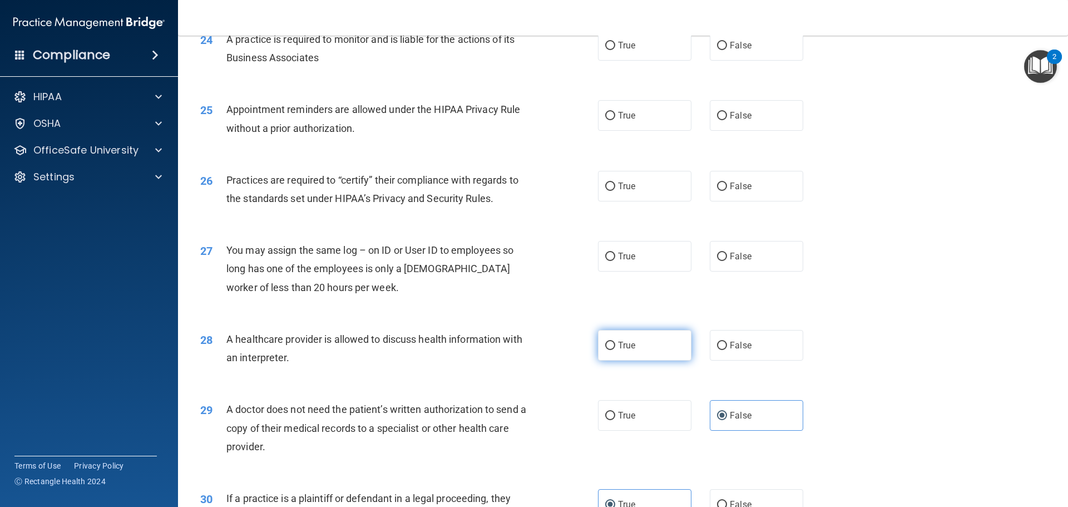
click at [633, 347] on label "True" at bounding box center [644, 345] width 93 height 31
click at [615, 347] on input "True" at bounding box center [610, 346] width 10 height 8
radio input "true"
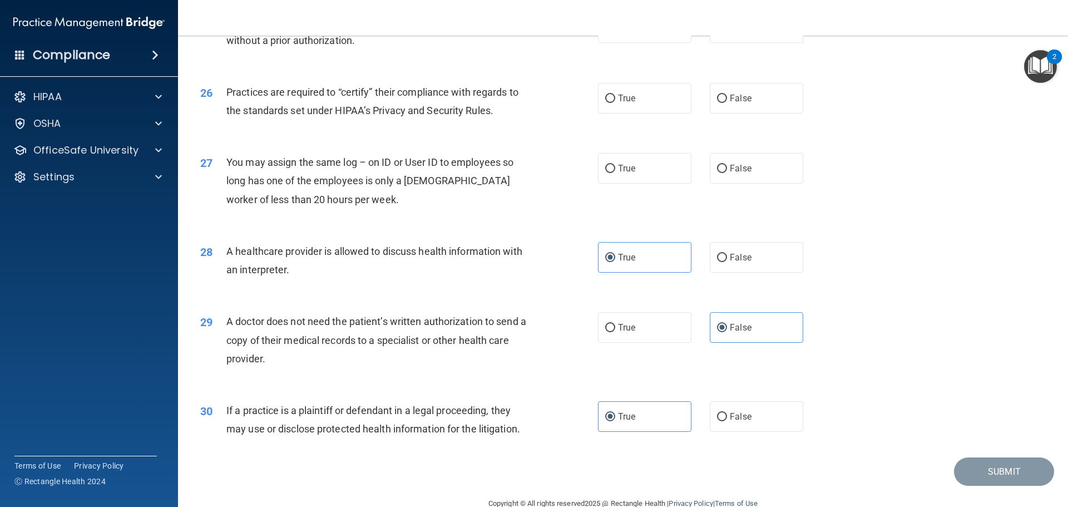
scroll to position [2083, 0]
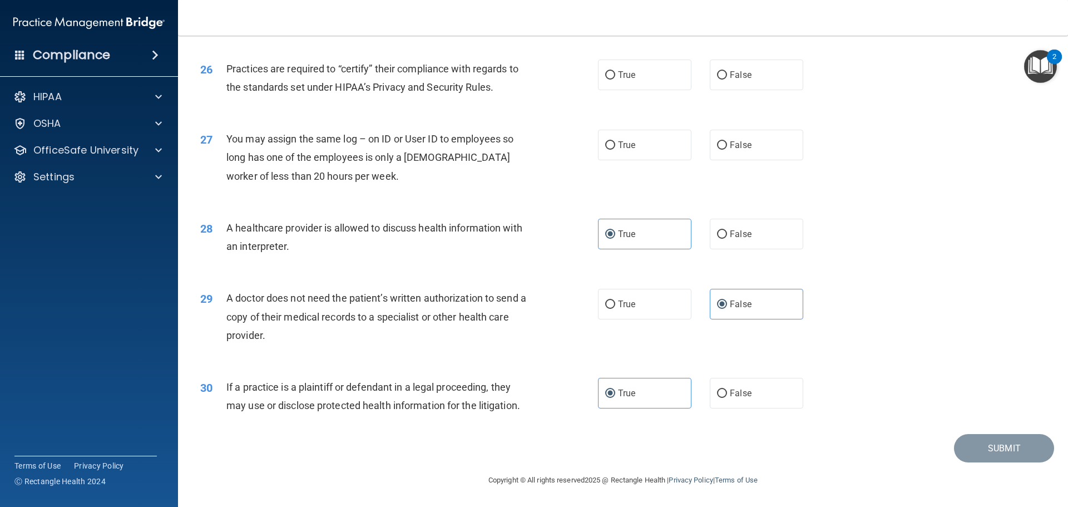
click at [766, 209] on div "28 A healthcare provider is allowed to discuss health information with an inter…" at bounding box center [623, 240] width 862 height 70
click at [755, 234] on label "False" at bounding box center [756, 234] width 93 height 31
click at [727, 234] on input "False" at bounding box center [722, 234] width 10 height 8
radio input "true"
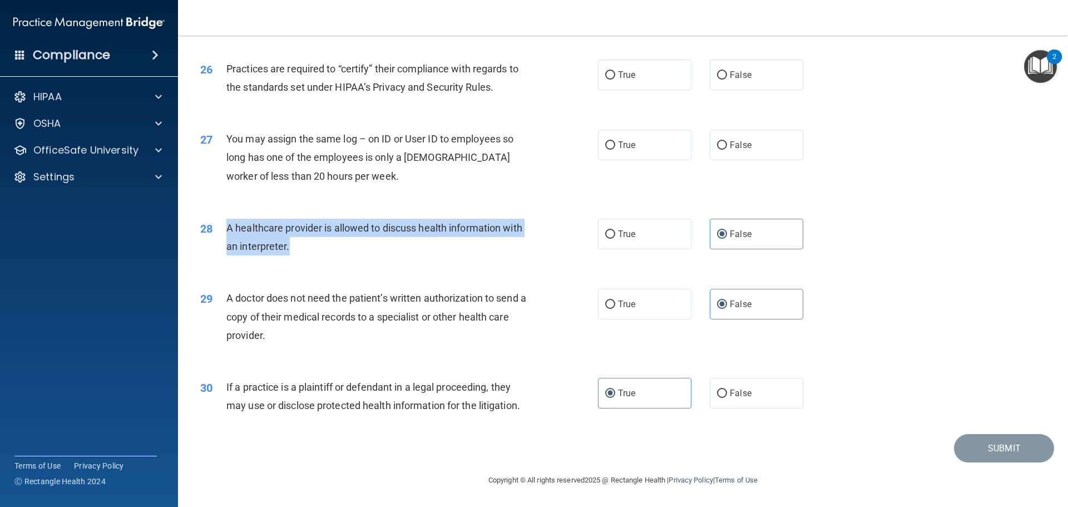
drag, startPoint x: 311, startPoint y: 245, endPoint x: 218, endPoint y: 227, distance: 94.6
click at [216, 227] on div "28 A healthcare provider is allowed to discuss health information with an inter…" at bounding box center [399, 240] width 431 height 42
copy div "A healthcare provider is allowed to discuss health information with an interpre…"
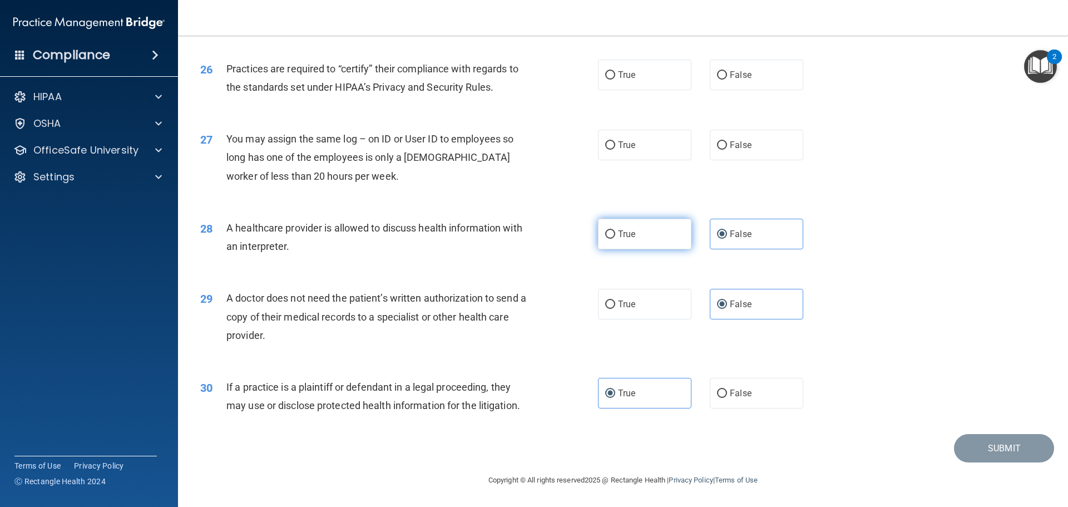
click at [646, 243] on label "True" at bounding box center [644, 234] width 93 height 31
click at [615, 239] on input "True" at bounding box center [610, 234] width 10 height 8
radio input "true"
radio input "false"
click at [849, 244] on div "28 A healthcare provider is allowed to discuss health information with an inter…" at bounding box center [623, 240] width 862 height 70
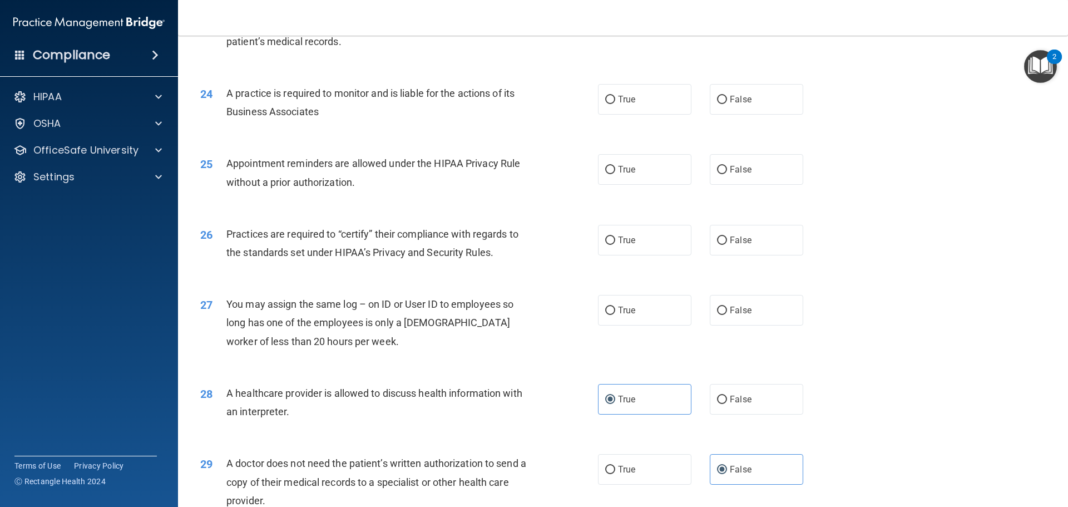
scroll to position [1916, 0]
click at [737, 310] on span "False" at bounding box center [741, 312] width 22 height 11
click at [727, 310] on input "False" at bounding box center [722, 312] width 10 height 8
radio input "true"
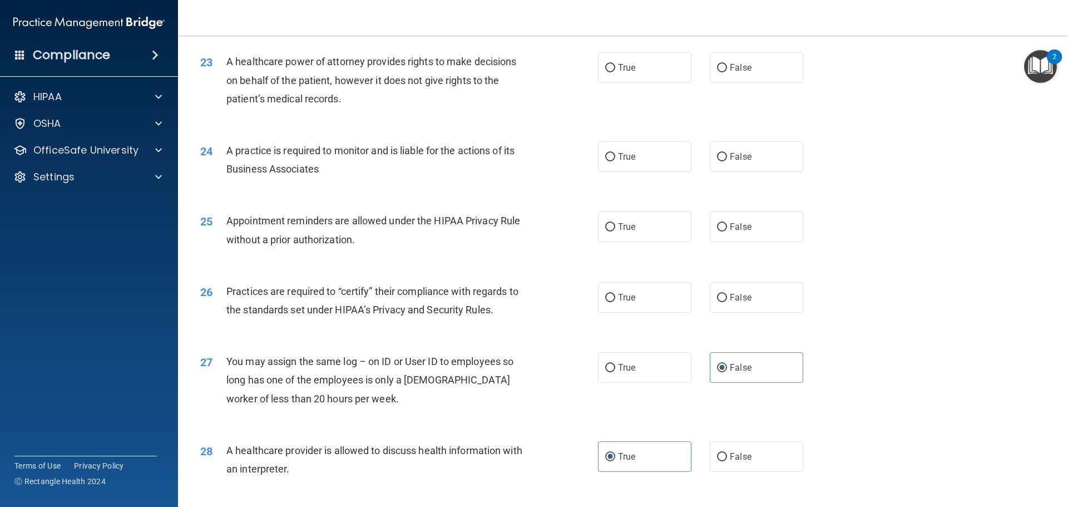
scroll to position [1805, 0]
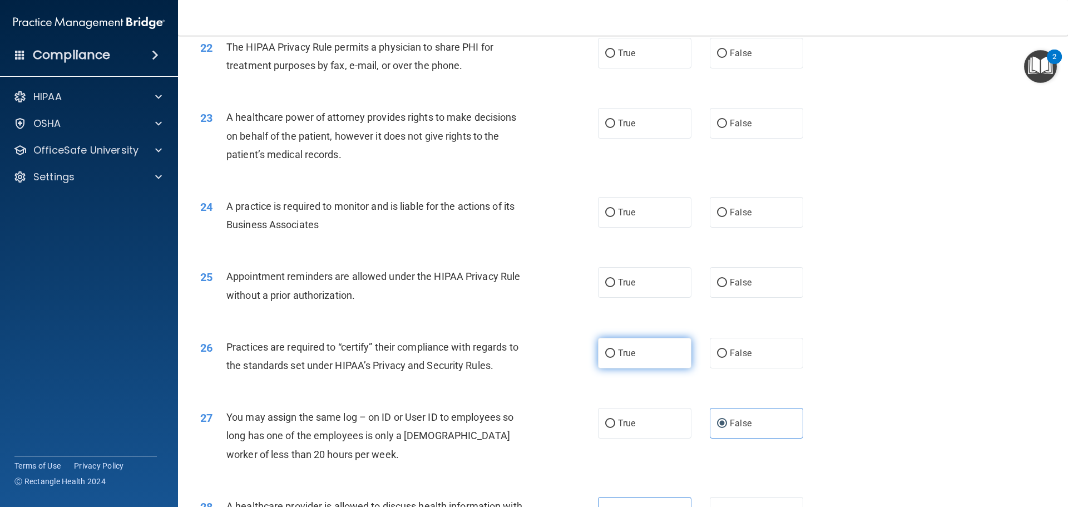
click at [614, 345] on label "True" at bounding box center [644, 353] width 93 height 31
click at [614, 349] on input "True" at bounding box center [610, 353] width 10 height 8
radio input "true"
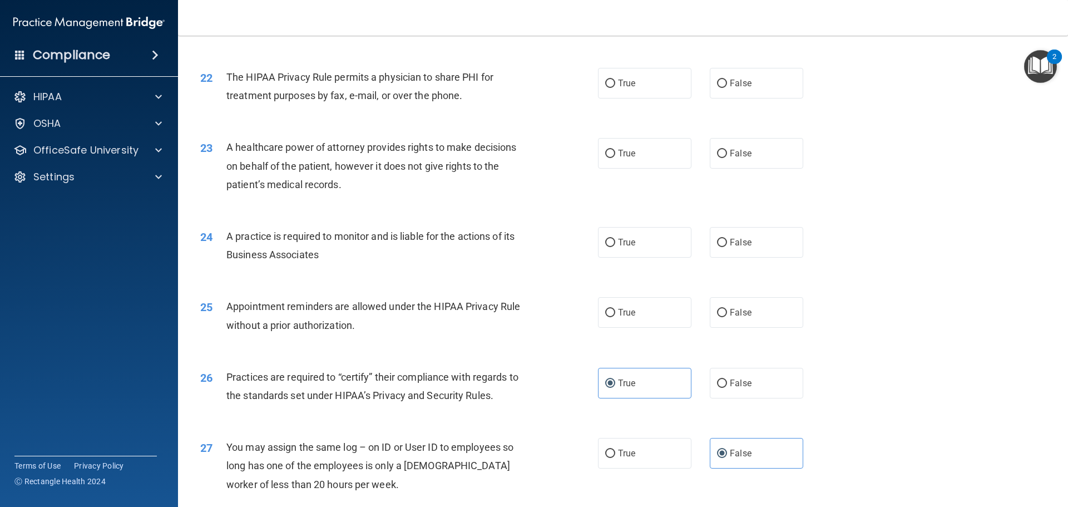
scroll to position [1749, 0]
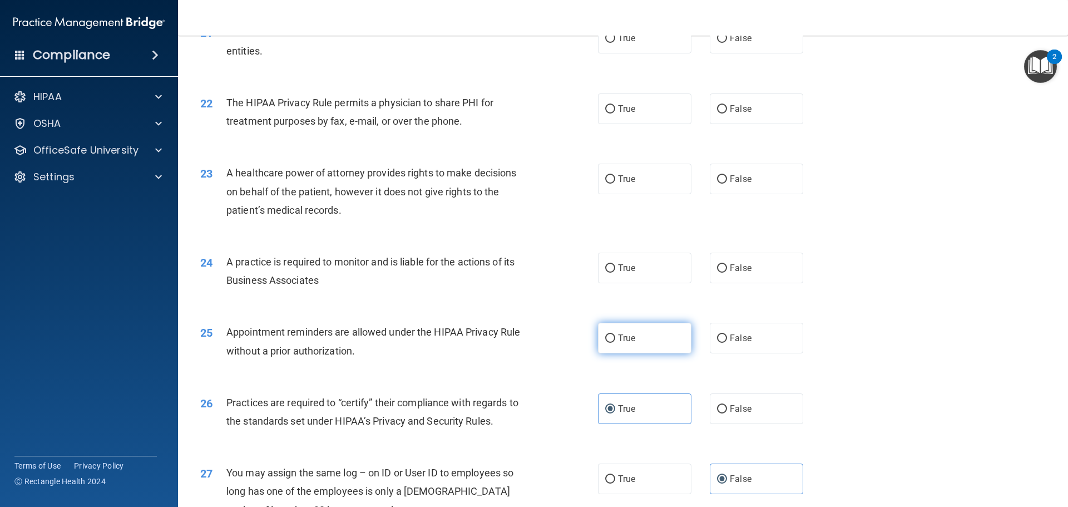
click at [635, 334] on label "True" at bounding box center [644, 338] width 93 height 31
click at [615, 334] on input "True" at bounding box center [610, 338] width 10 height 8
radio input "true"
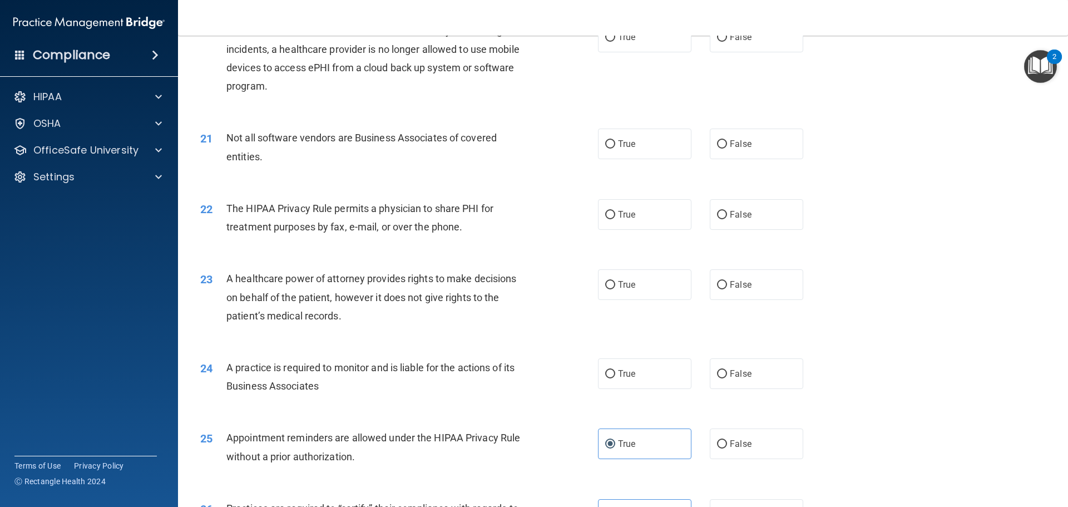
scroll to position [1638, 0]
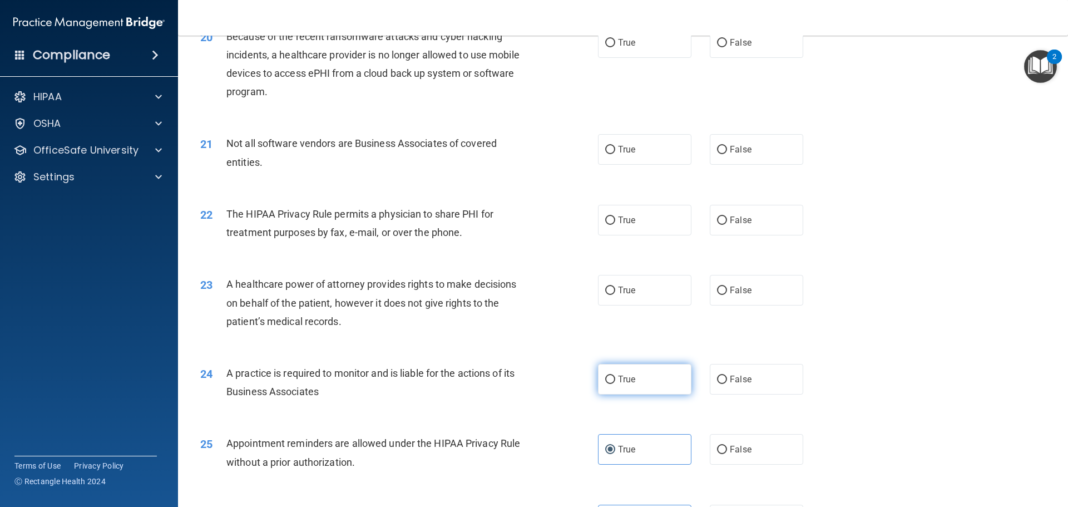
click at [641, 379] on label "True" at bounding box center [644, 379] width 93 height 31
click at [615, 379] on input "True" at bounding box center [610, 380] width 10 height 8
radio input "true"
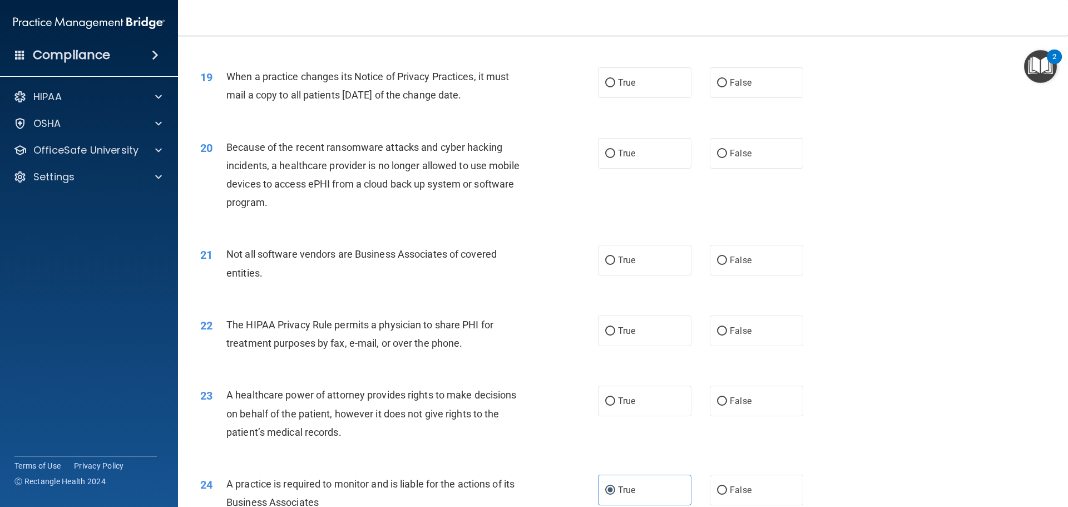
scroll to position [1527, 0]
drag, startPoint x: 601, startPoint y: 407, endPoint x: 596, endPoint y: 406, distance: 5.6
click at [601, 406] on label "True" at bounding box center [644, 401] width 93 height 31
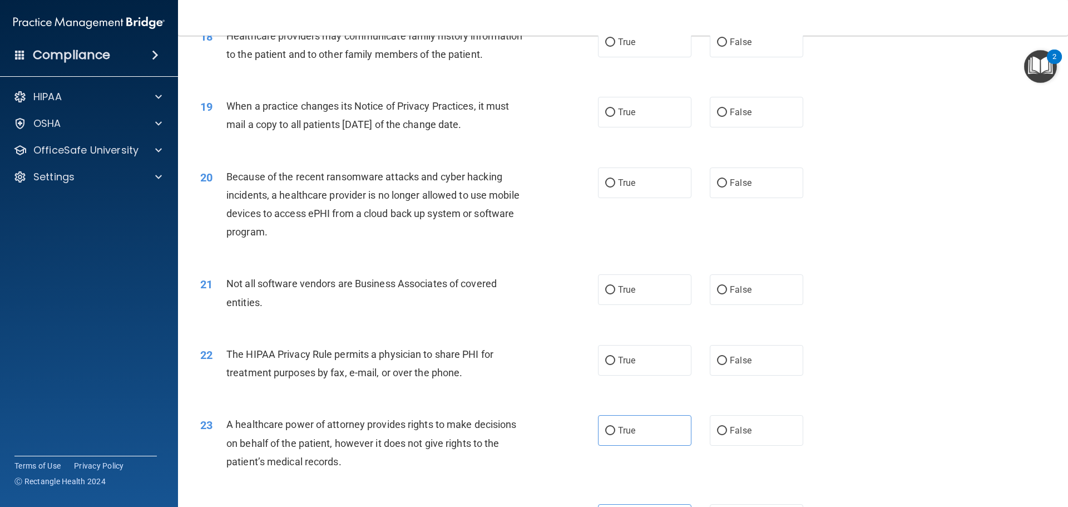
scroll to position [1471, 0]
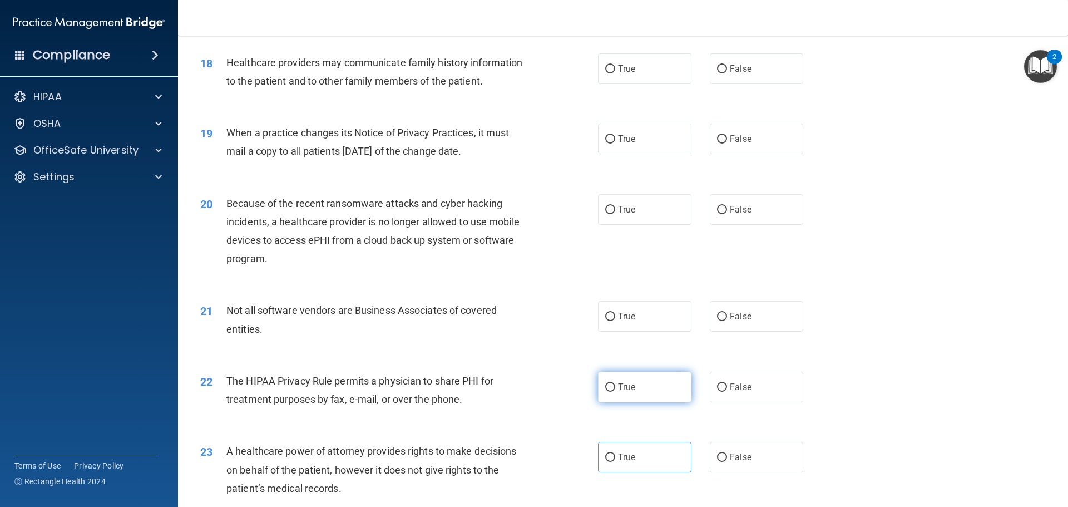
click at [660, 396] on label "True" at bounding box center [644, 387] width 93 height 31
click at [615, 392] on input "True" at bounding box center [610, 387] width 10 height 8
radio input "true"
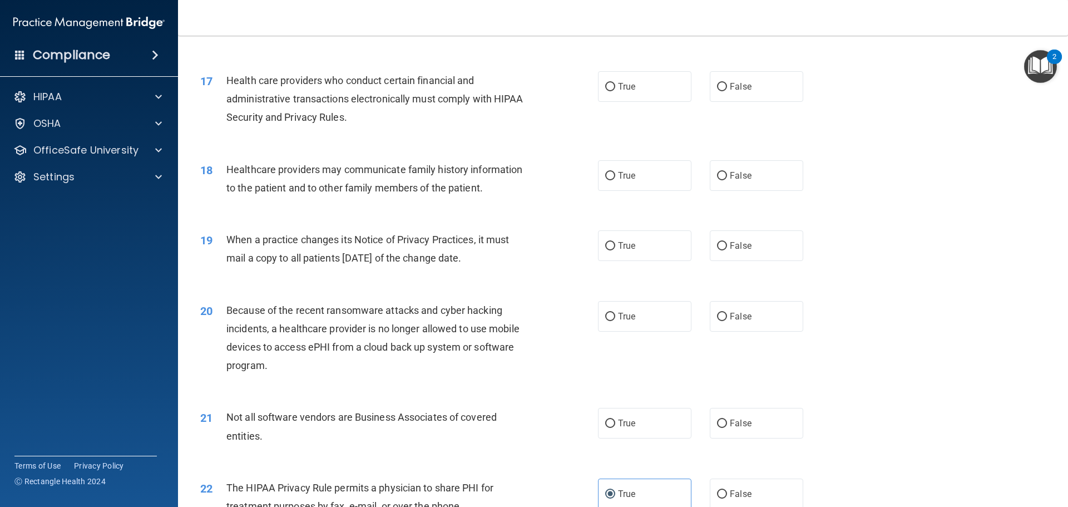
scroll to position [1360, 0]
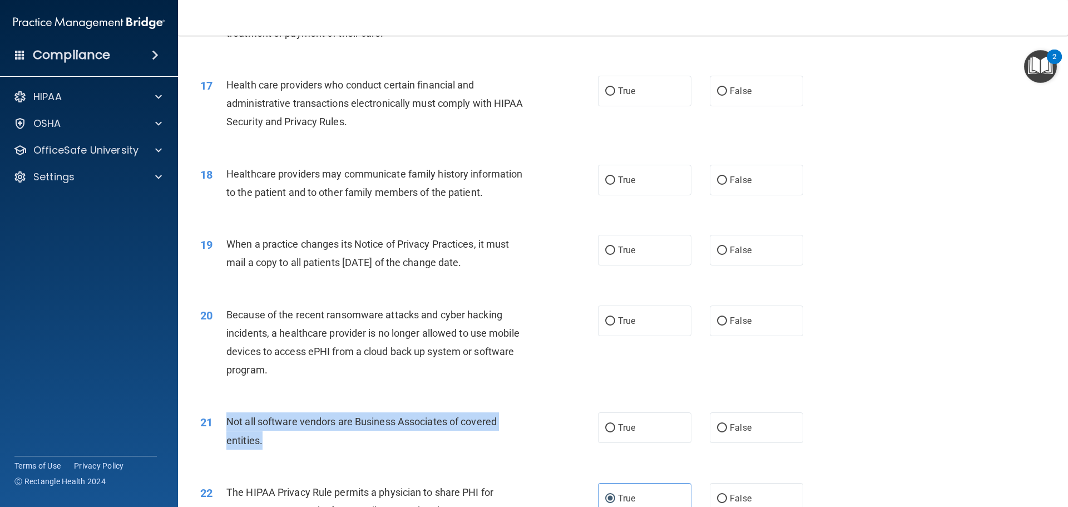
drag, startPoint x: 268, startPoint y: 442, endPoint x: 236, endPoint y: 419, distance: 39.4
click at [221, 417] on div "21 Not all software vendors are Business Associates of covered entities." at bounding box center [399, 433] width 431 height 42
copy div "Not all software vendors are Business Associates of covered entities."
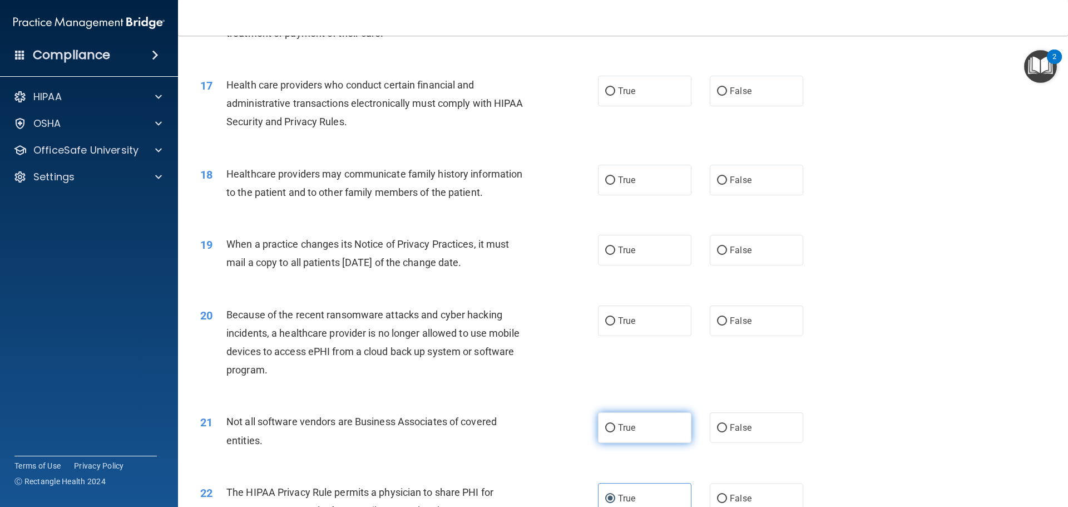
click at [629, 426] on span "True" at bounding box center [626, 427] width 17 height 11
click at [615, 426] on input "True" at bounding box center [610, 428] width 10 height 8
radio input "true"
click at [855, 392] on div "20 Because of the recent ransomware attacks and cyber hacking incidents, a heal…" at bounding box center [623, 345] width 862 height 107
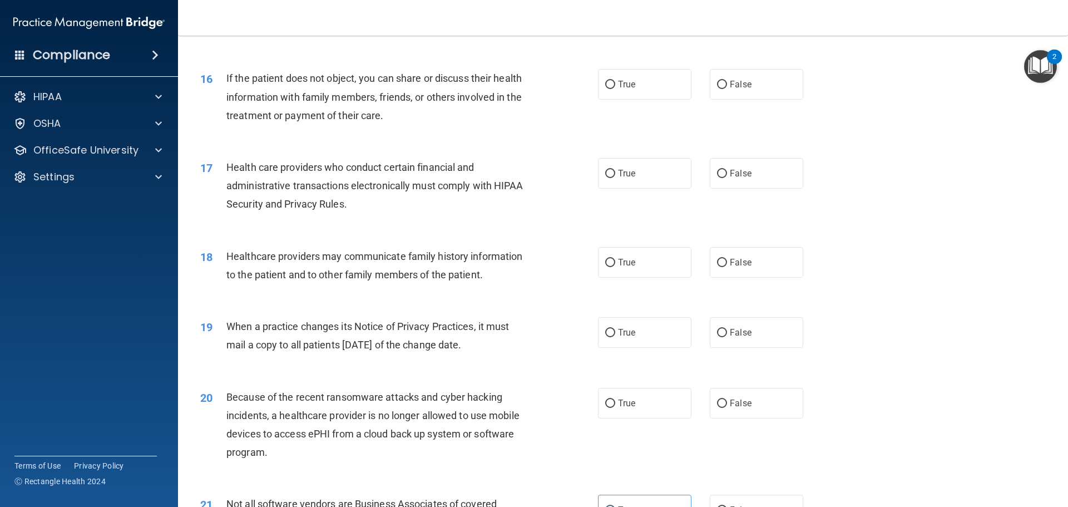
scroll to position [1304, 0]
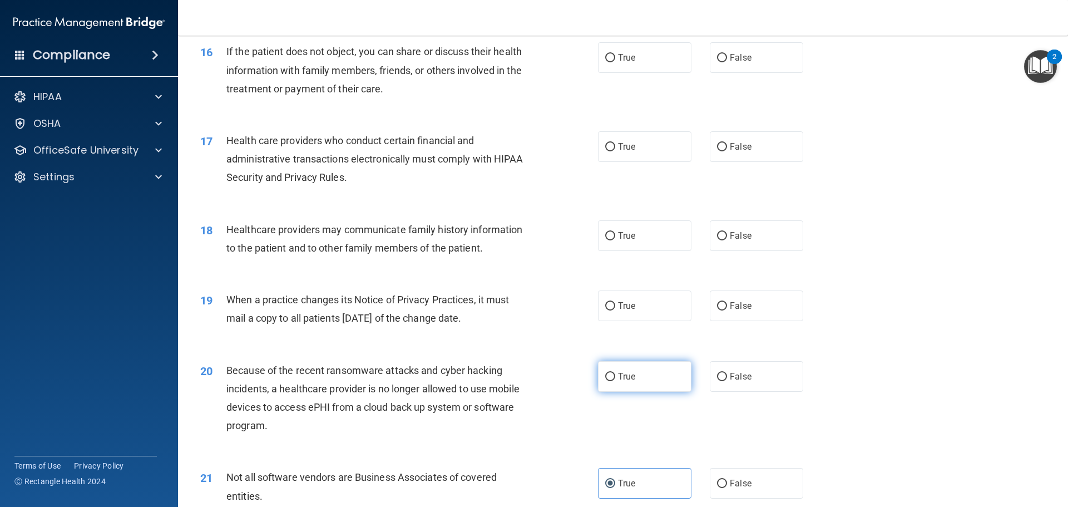
click at [643, 375] on label "True" at bounding box center [644, 376] width 93 height 31
click at [615, 375] on input "True" at bounding box center [610, 377] width 10 height 8
radio input "true"
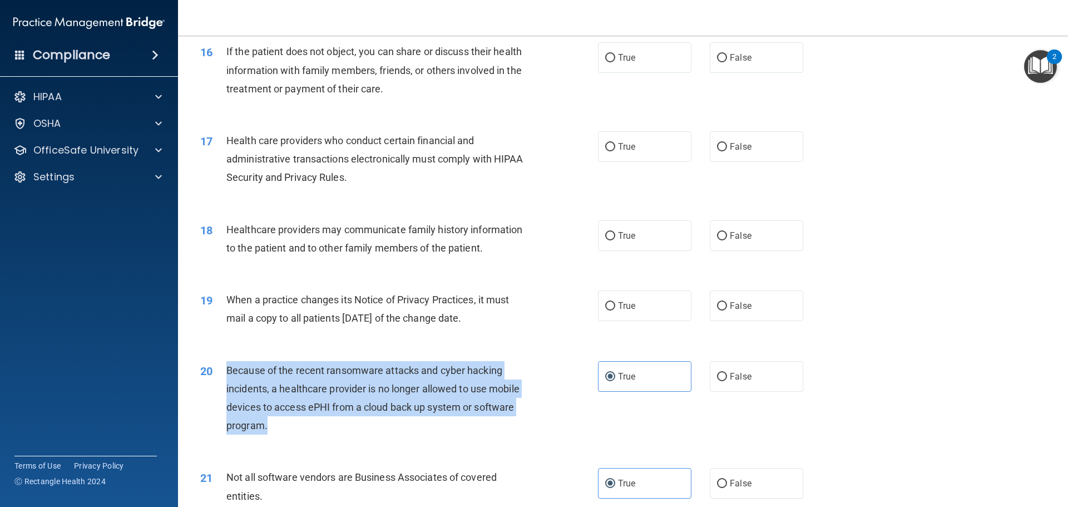
drag, startPoint x: 278, startPoint y: 430, endPoint x: 263, endPoint y: 376, distance: 55.9
click at [215, 370] on div "20 Because of the recent ransomware attacks and cyber hacking incidents, a heal…" at bounding box center [399, 401] width 431 height 80
copy div "Because of the recent ransomware attacks and cyber hacking incidents, a healthc…"
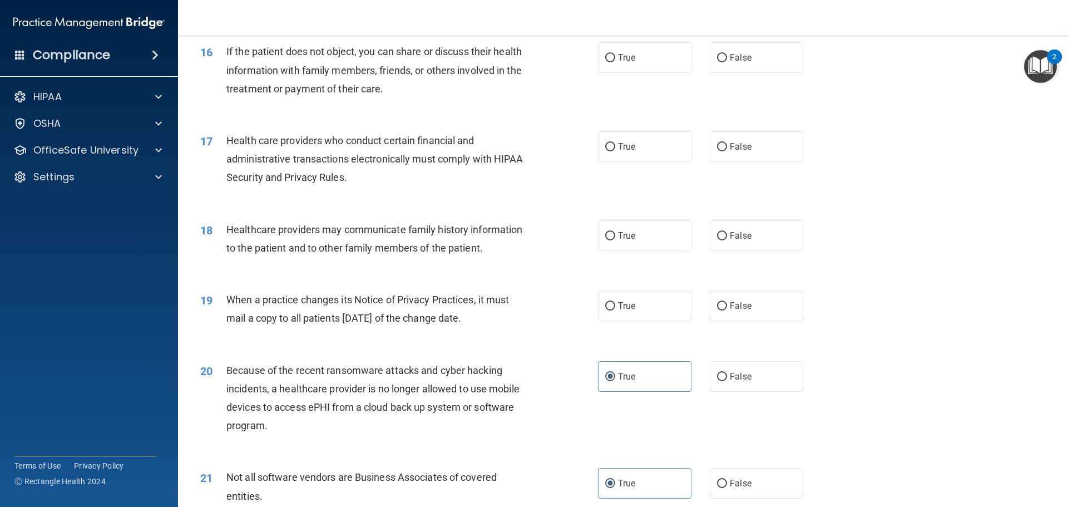
click at [510, 453] on div "20 Because of the recent ransomware attacks and cyber hacking incidents, a heal…" at bounding box center [623, 400] width 862 height 107
click at [522, 419] on div "Because of the recent ransomware attacks and cyber hacking incidents, a healthc…" at bounding box center [381, 398] width 311 height 74
click at [628, 303] on span "True" at bounding box center [626, 305] width 17 height 11
click at [615, 303] on input "True" at bounding box center [610, 306] width 10 height 8
radio input "true"
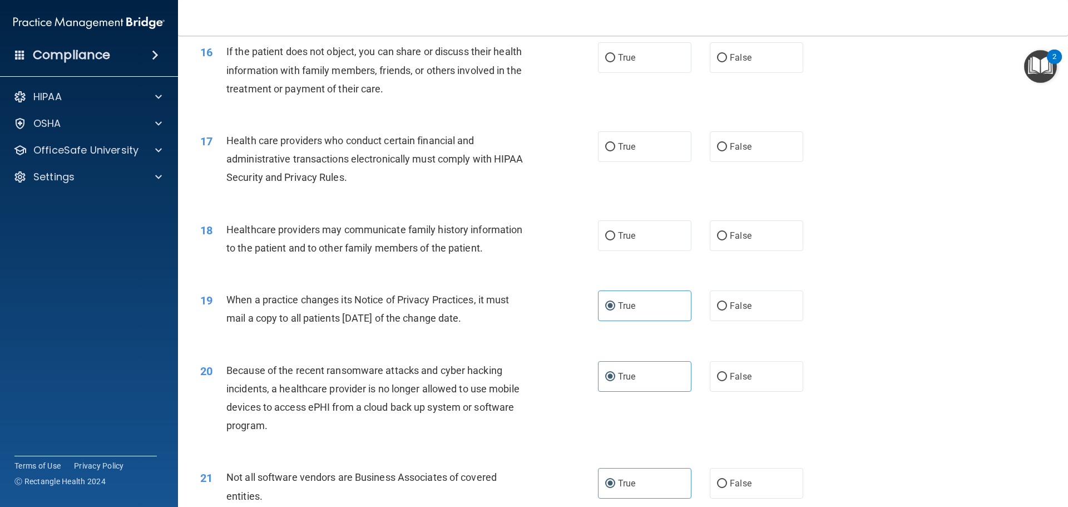
scroll to position [1248, 0]
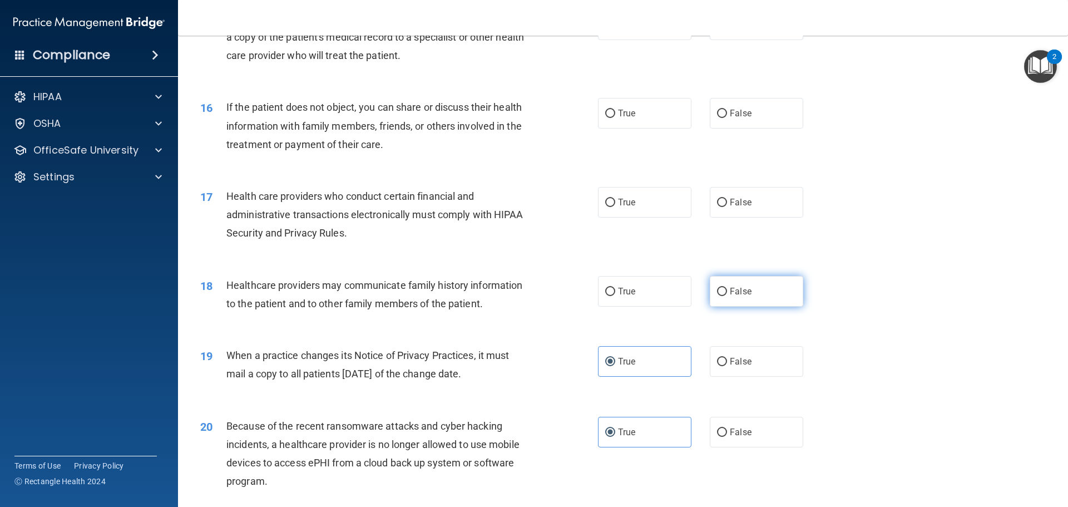
click at [786, 295] on label "False" at bounding box center [756, 291] width 93 height 31
click at [727, 295] on input "False" at bounding box center [722, 292] width 10 height 8
radio input "true"
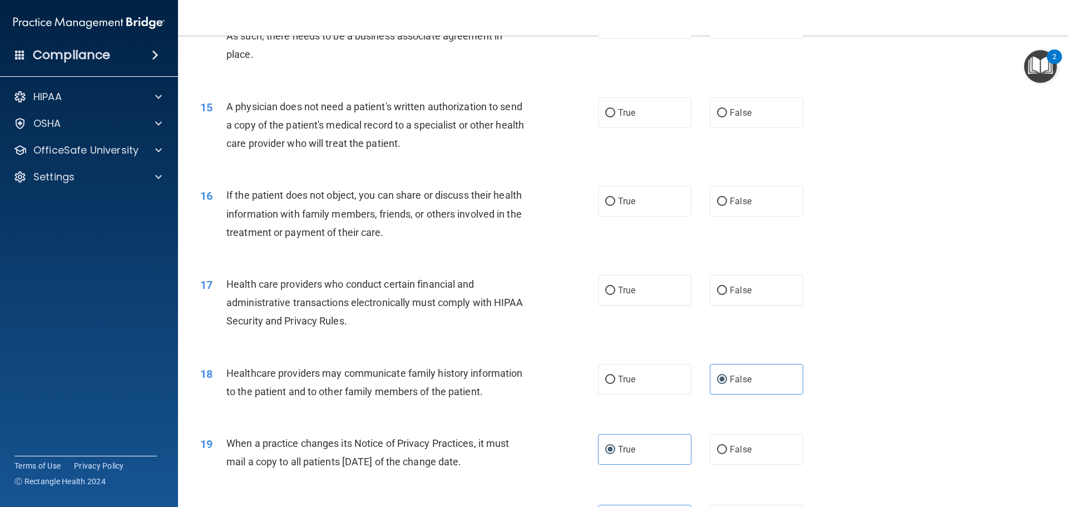
scroll to position [1137, 0]
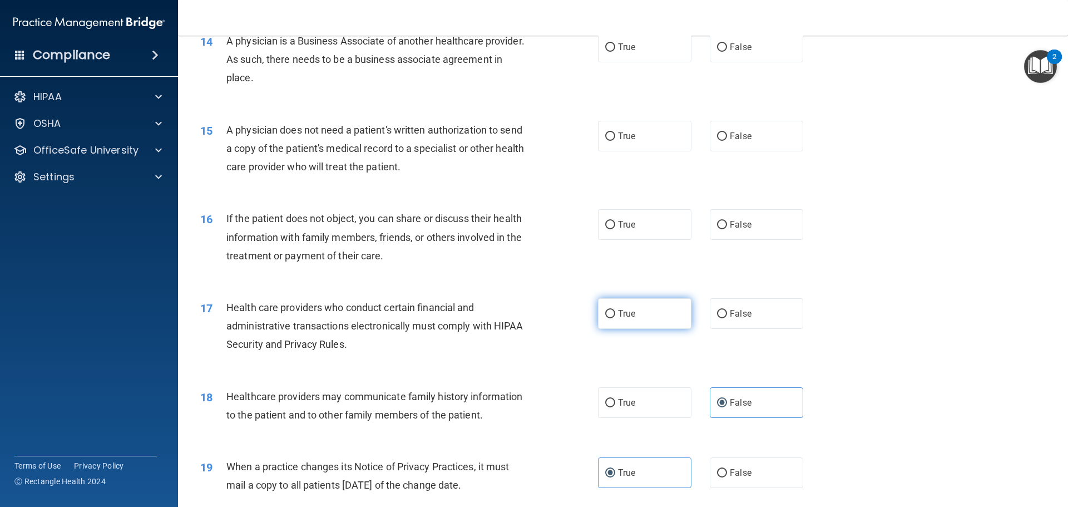
click at [636, 313] on label "True" at bounding box center [644, 313] width 93 height 31
click at [615, 313] on input "True" at bounding box center [610, 314] width 10 height 8
radio input "true"
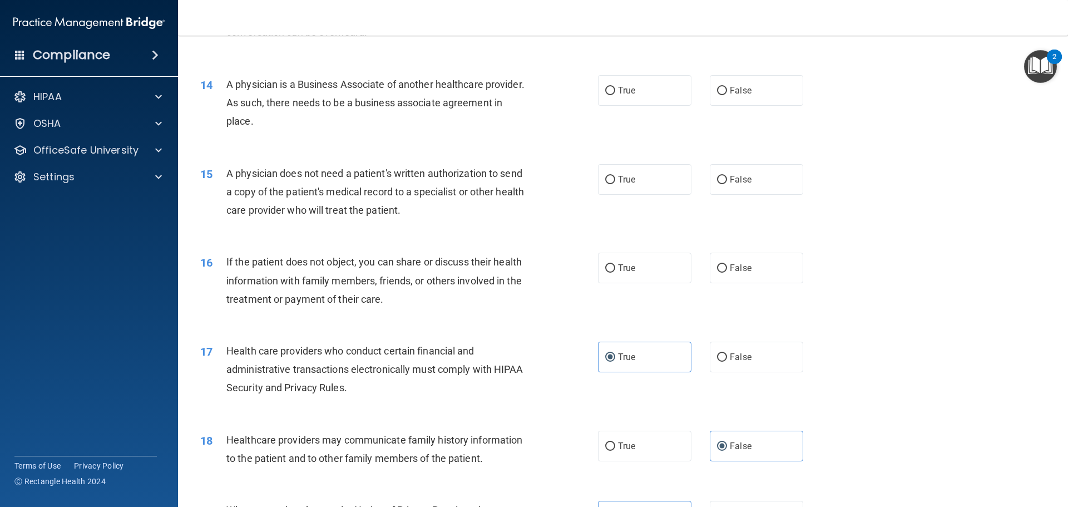
scroll to position [1026, 0]
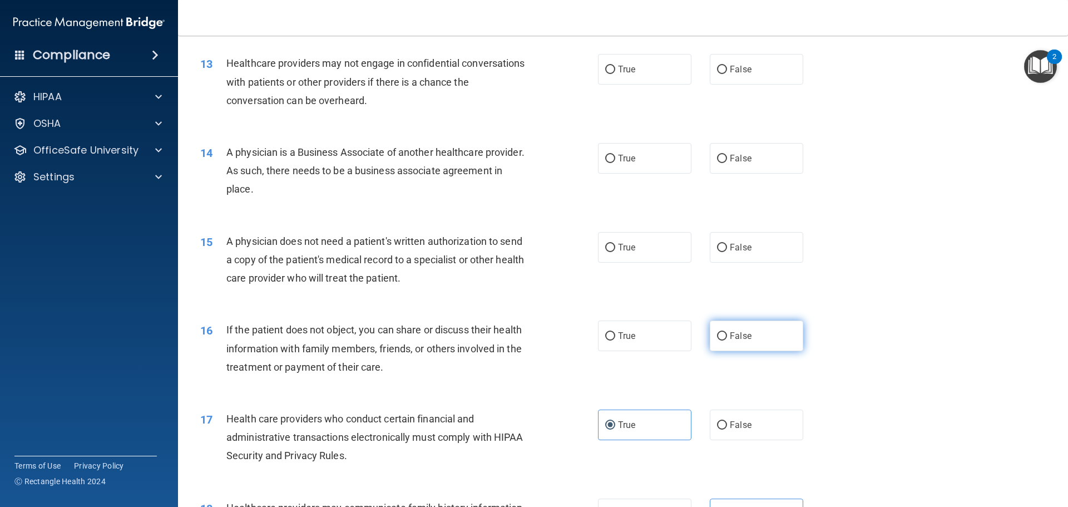
click at [780, 343] on label "False" at bounding box center [756, 335] width 93 height 31
click at [727, 340] on input "False" at bounding box center [722, 336] width 10 height 8
radio input "true"
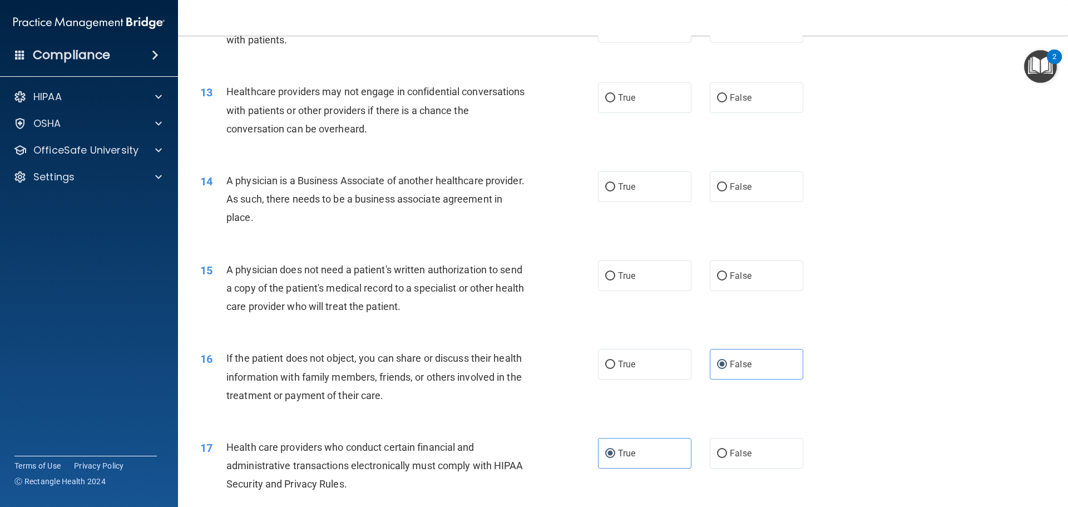
scroll to position [970, 0]
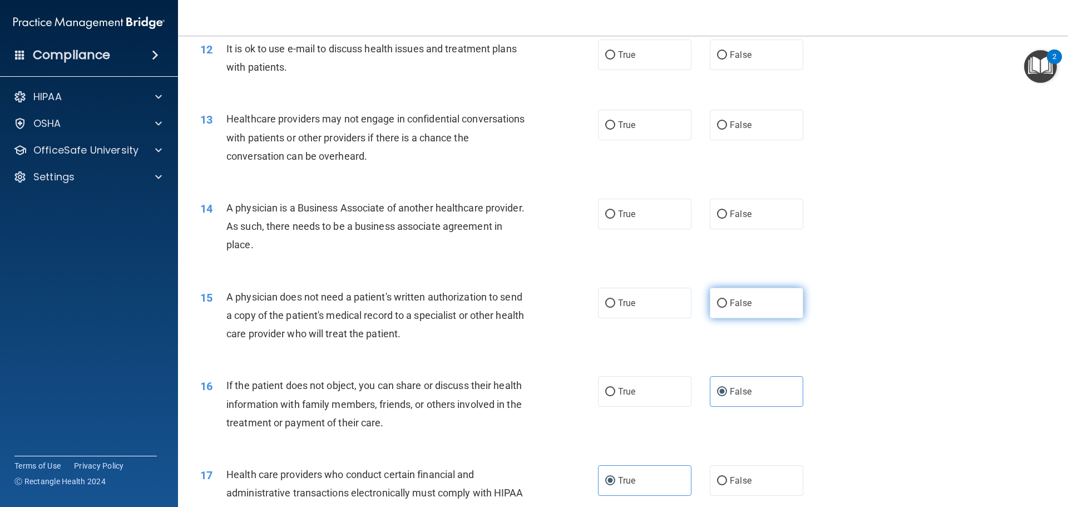
click at [760, 312] on label "False" at bounding box center [756, 303] width 93 height 31
click at [727, 308] on input "False" at bounding box center [722, 303] width 10 height 8
radio input "true"
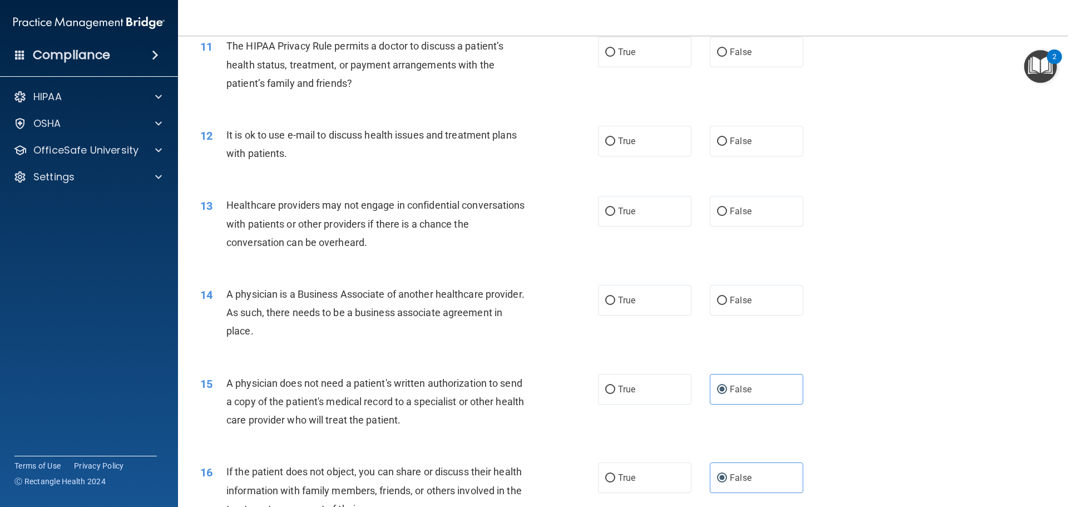
scroll to position [859, 0]
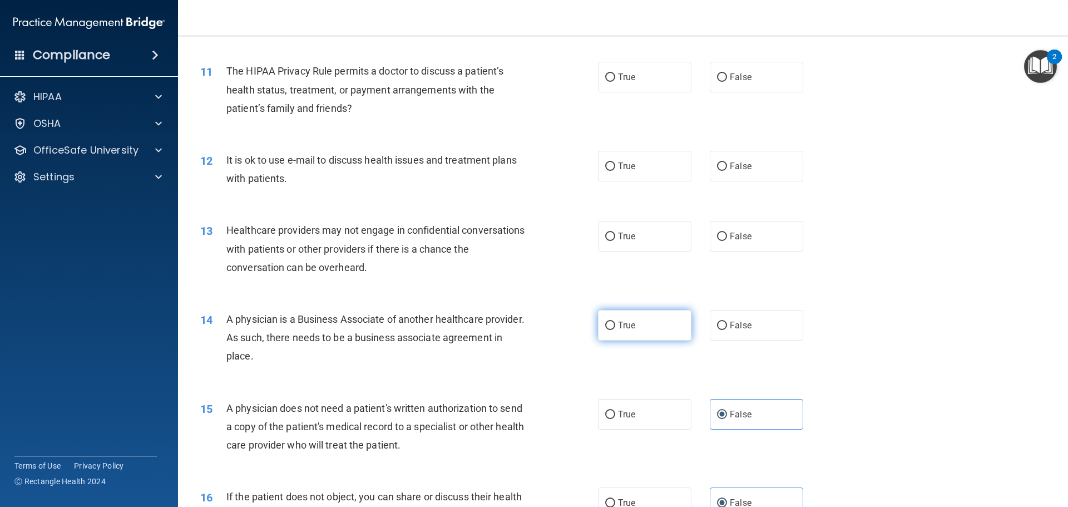
click at [684, 330] on div "True False" at bounding box center [710, 325] width 224 height 31
click at [599, 328] on label "True" at bounding box center [644, 325] width 93 height 31
click at [605, 328] on input "True" at bounding box center [610, 326] width 10 height 8
radio input "true"
drag, startPoint x: 372, startPoint y: 357, endPoint x: 239, endPoint y: 341, distance: 133.3
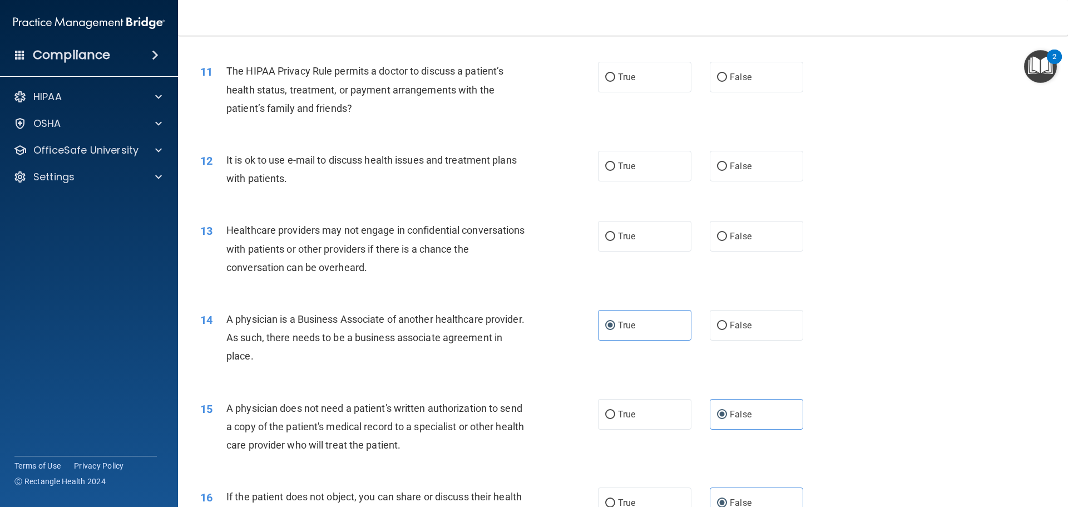
click at [239, 341] on div "A physician is a Business Associate of another healthcare provider. As such, th…" at bounding box center [381, 338] width 311 height 56
click at [374, 359] on div "A physician is a Business Associate of another healthcare provider. As such, th…" at bounding box center [381, 338] width 311 height 56
click at [1019, 315] on div "14 A physician is a Business Associate of another healthcare provider. As such,…" at bounding box center [623, 340] width 862 height 89
click at [592, 220] on div "13 Healthcare providers may not engage in confidential conversations with patie…" at bounding box center [623, 251] width 862 height 89
click at [628, 237] on span "True" at bounding box center [626, 236] width 17 height 11
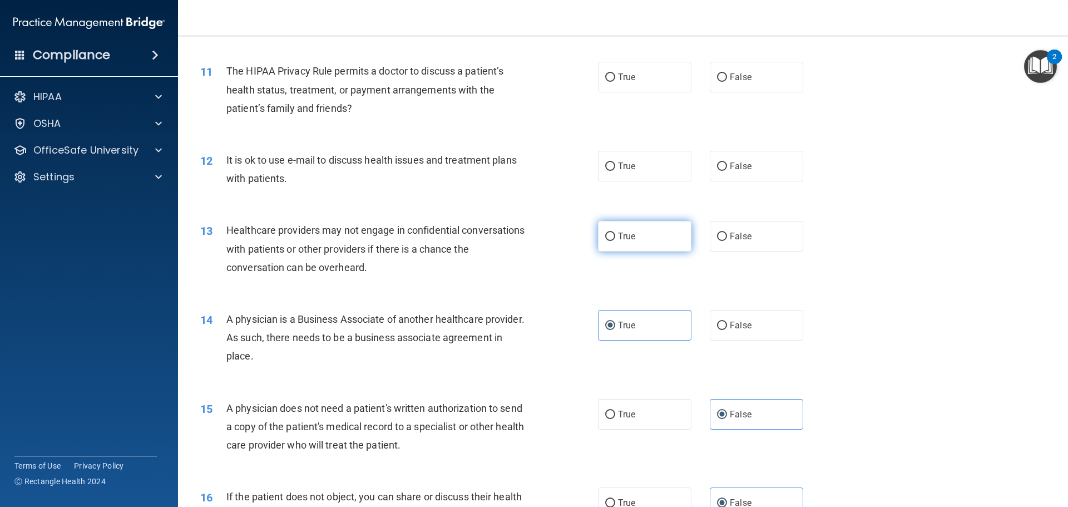
click at [615, 237] on input "True" at bounding box center [610, 237] width 10 height 8
radio input "true"
click at [650, 164] on label "True" at bounding box center [644, 166] width 93 height 31
click at [615, 164] on input "True" at bounding box center [610, 166] width 10 height 8
radio input "true"
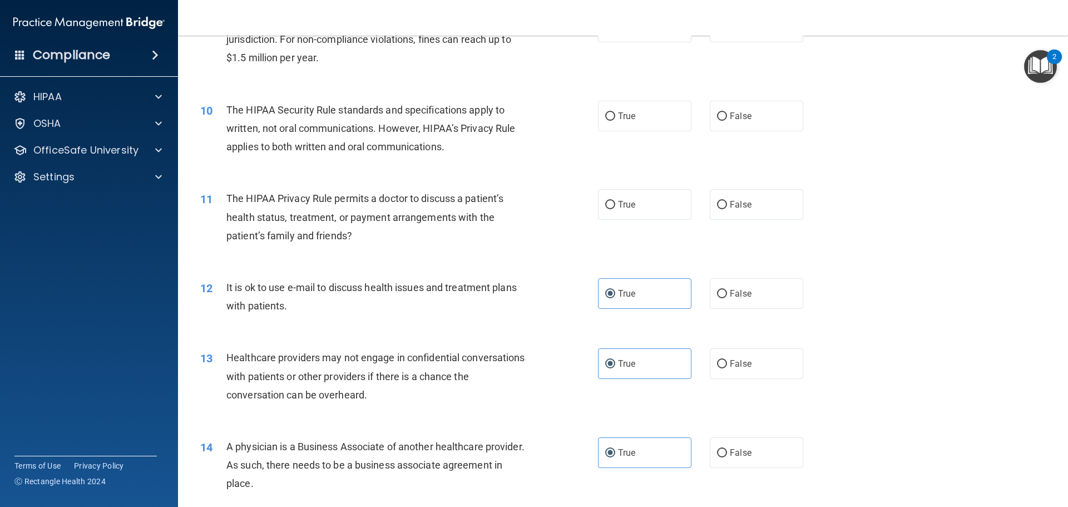
scroll to position [692, 0]
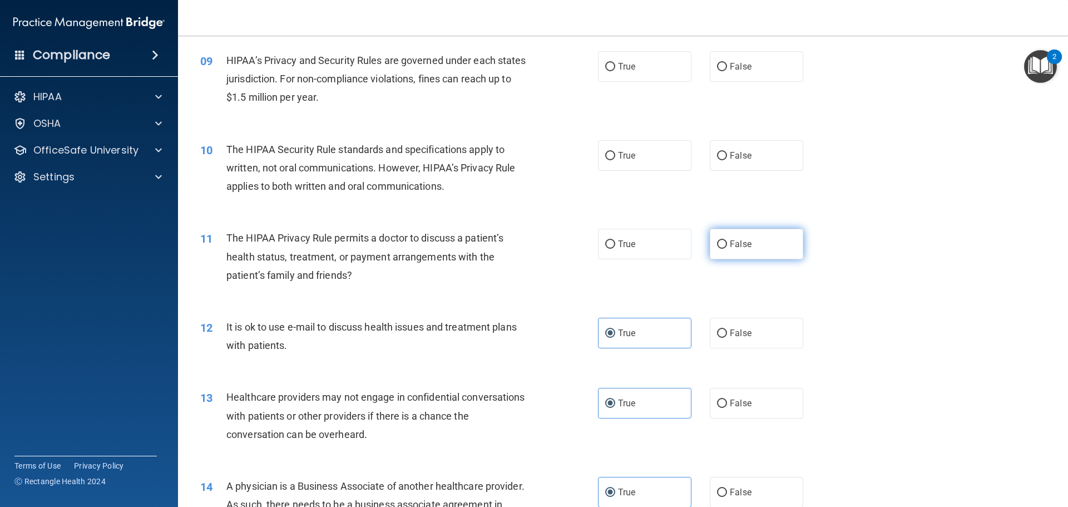
click at [768, 256] on label "False" at bounding box center [756, 244] width 93 height 31
click at [727, 249] on input "False" at bounding box center [722, 244] width 10 height 8
radio input "true"
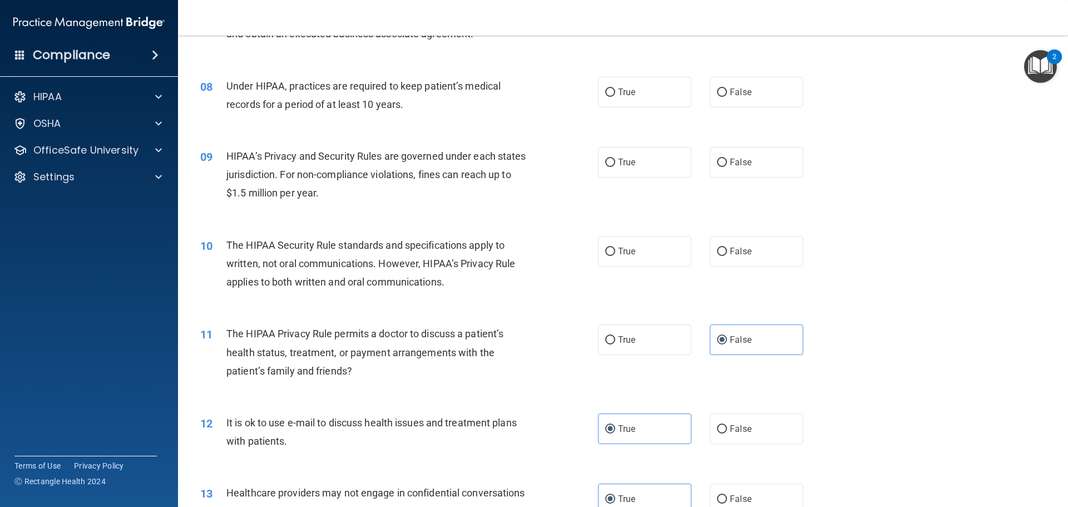
scroll to position [581, 0]
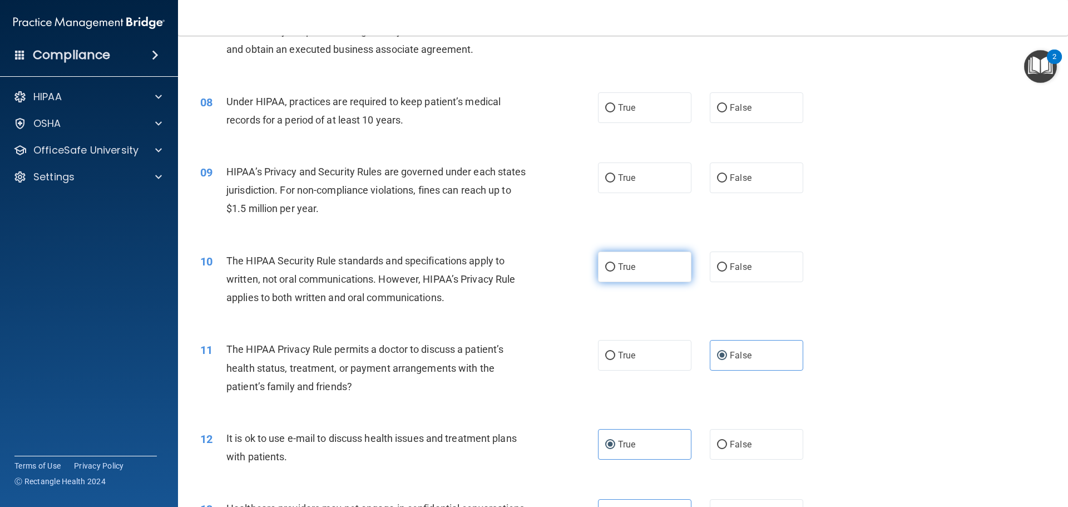
click at [631, 274] on label "True" at bounding box center [644, 266] width 93 height 31
click at [615, 272] on input "True" at bounding box center [610, 267] width 10 height 8
radio input "true"
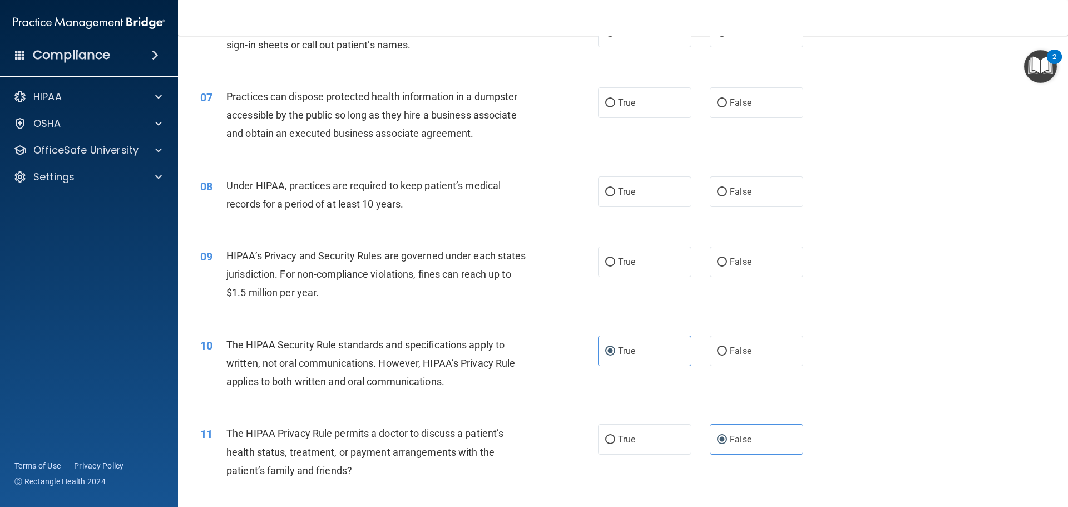
scroll to position [470, 0]
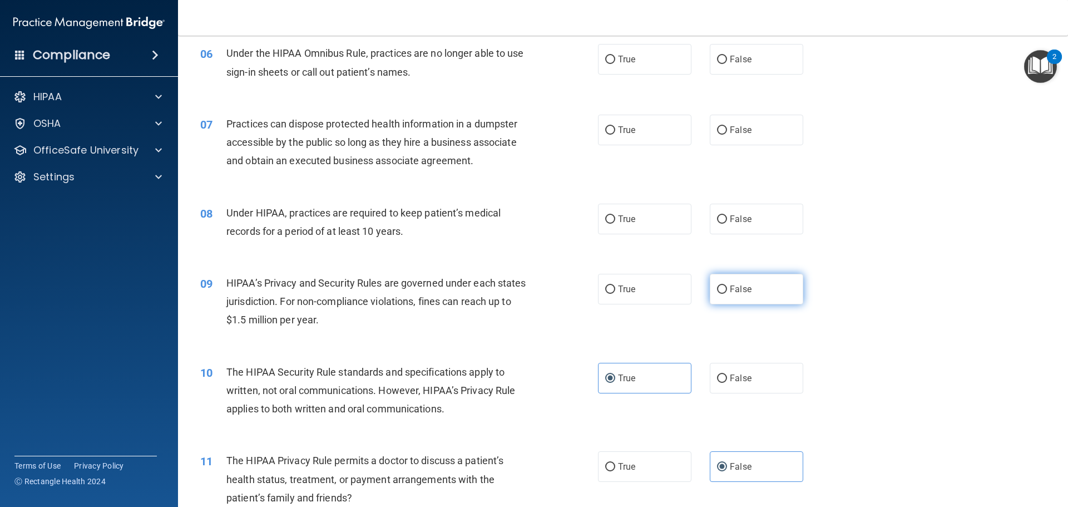
click at [766, 297] on label "False" at bounding box center [756, 289] width 93 height 31
click at [727, 294] on input "False" at bounding box center [722, 289] width 10 height 8
radio input "true"
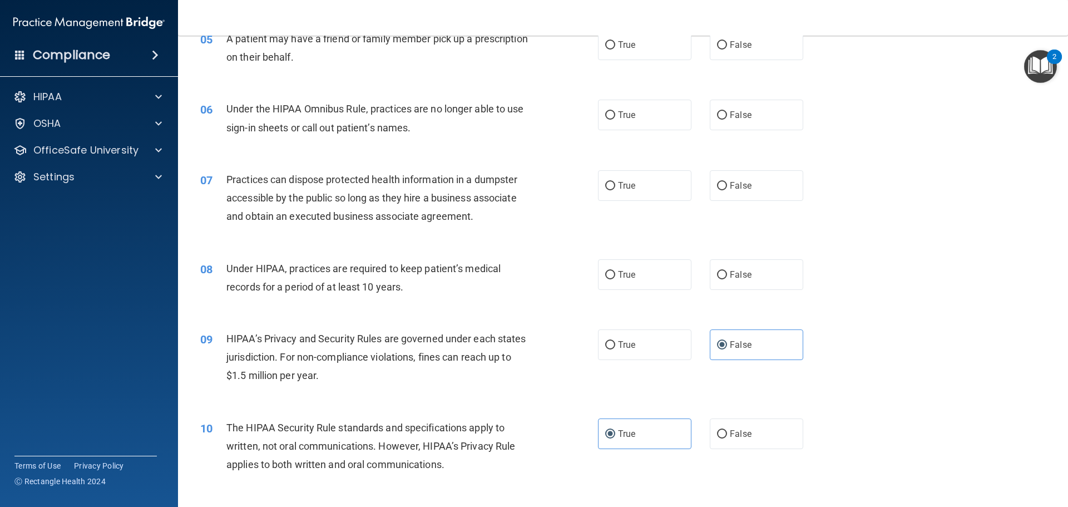
scroll to position [358, 0]
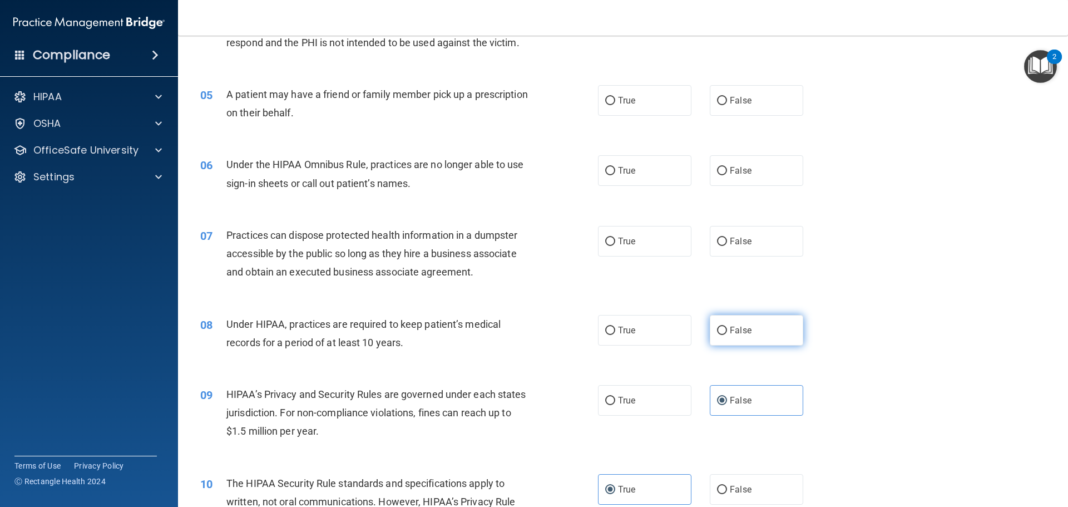
click at [758, 329] on label "False" at bounding box center [756, 330] width 93 height 31
click at [727, 329] on input "False" at bounding box center [722, 331] width 10 height 8
radio input "true"
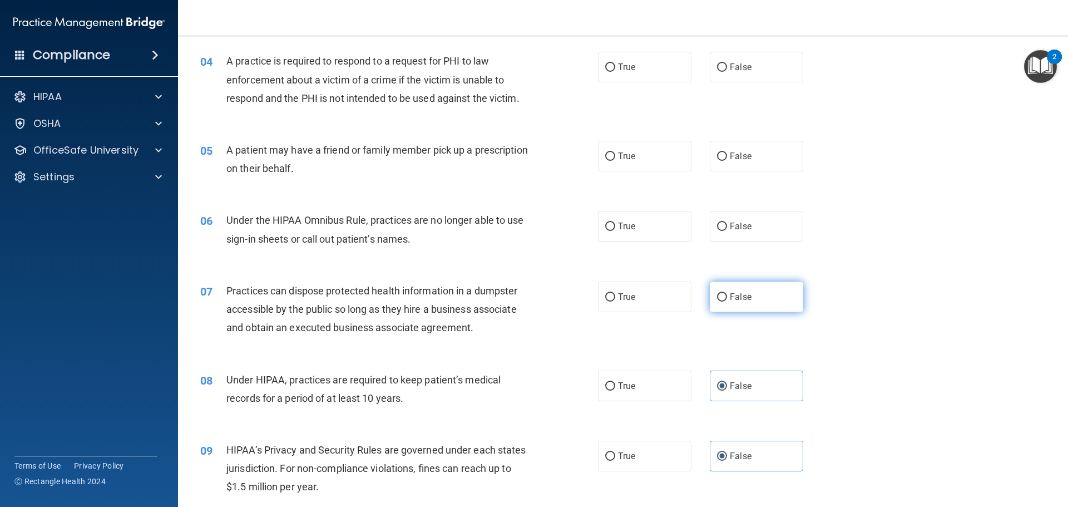
click at [762, 294] on label "False" at bounding box center [756, 297] width 93 height 31
click at [727, 294] on input "False" at bounding box center [722, 297] width 10 height 8
radio input "true"
click at [756, 235] on label "False" at bounding box center [756, 226] width 93 height 31
click at [727, 231] on input "False" at bounding box center [722, 227] width 10 height 8
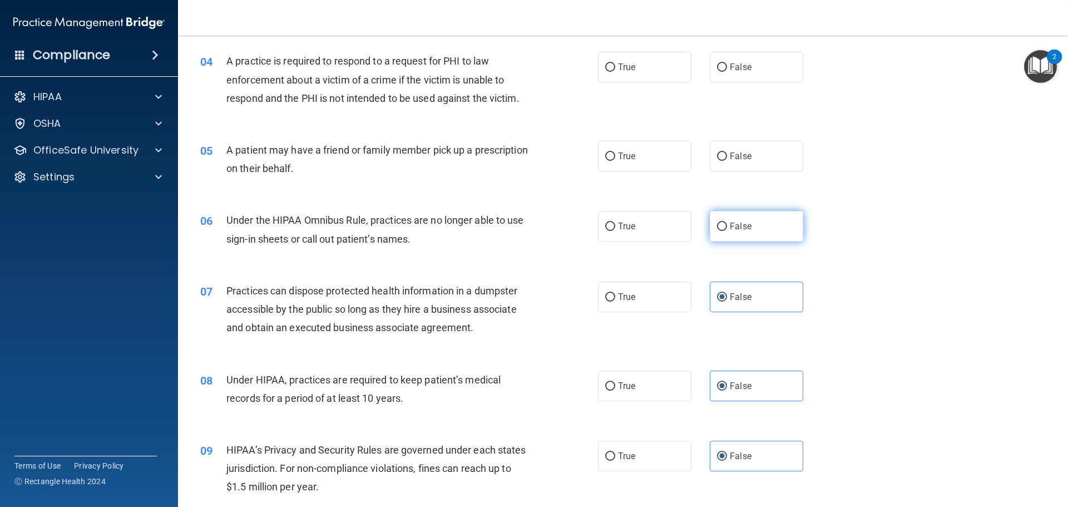
radio input "true"
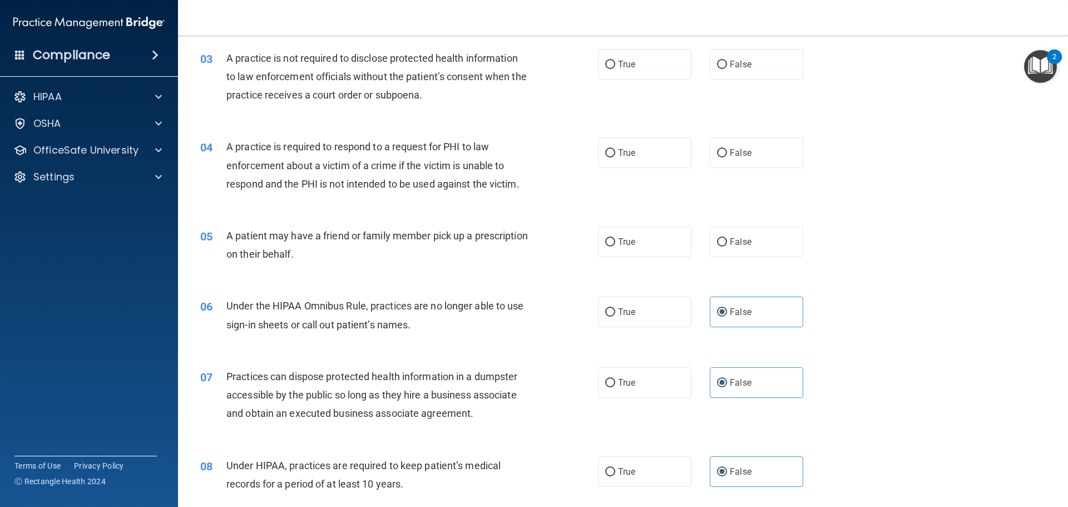
scroll to position [191, 0]
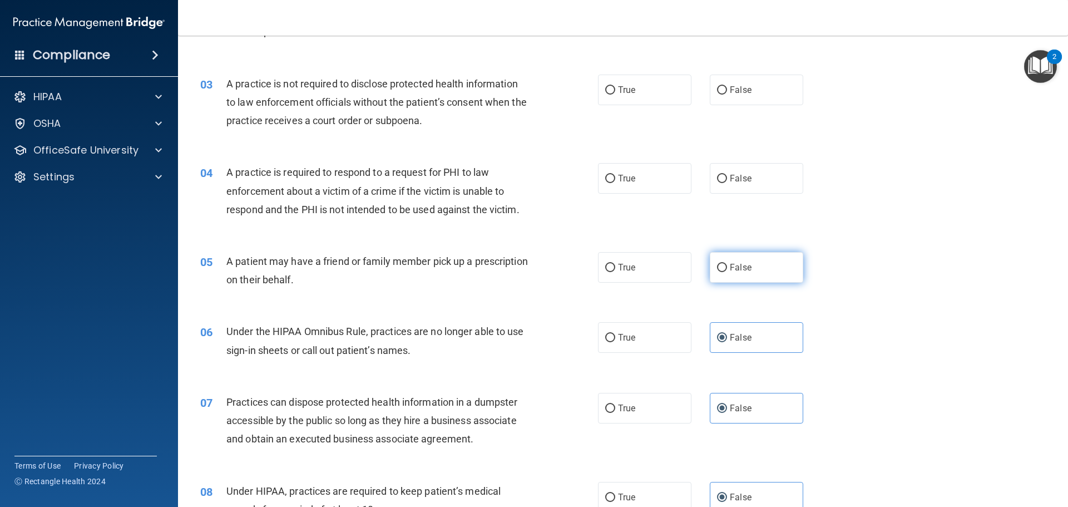
click at [754, 270] on label "False" at bounding box center [756, 267] width 93 height 31
click at [727, 270] on input "False" at bounding box center [722, 268] width 10 height 8
radio input "true"
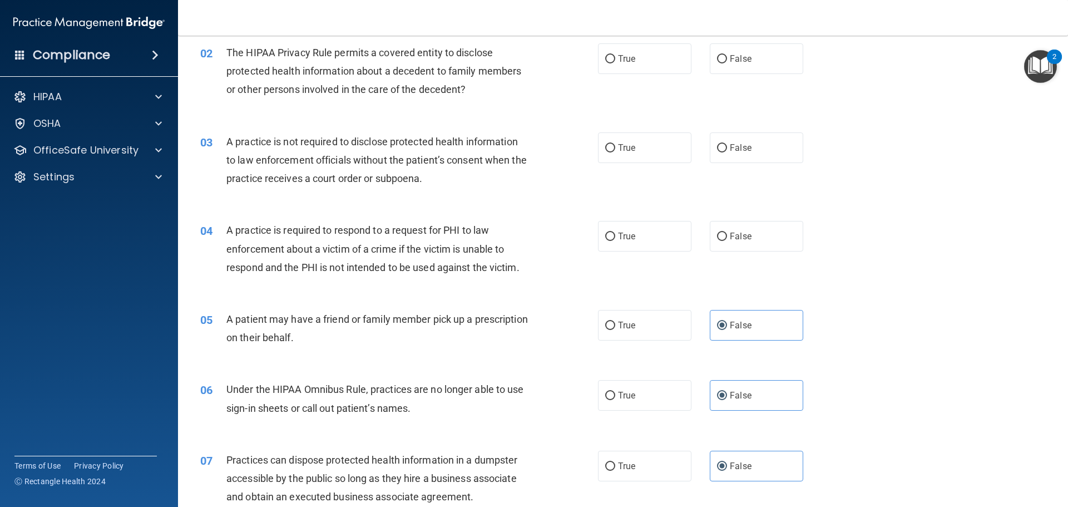
scroll to position [80, 0]
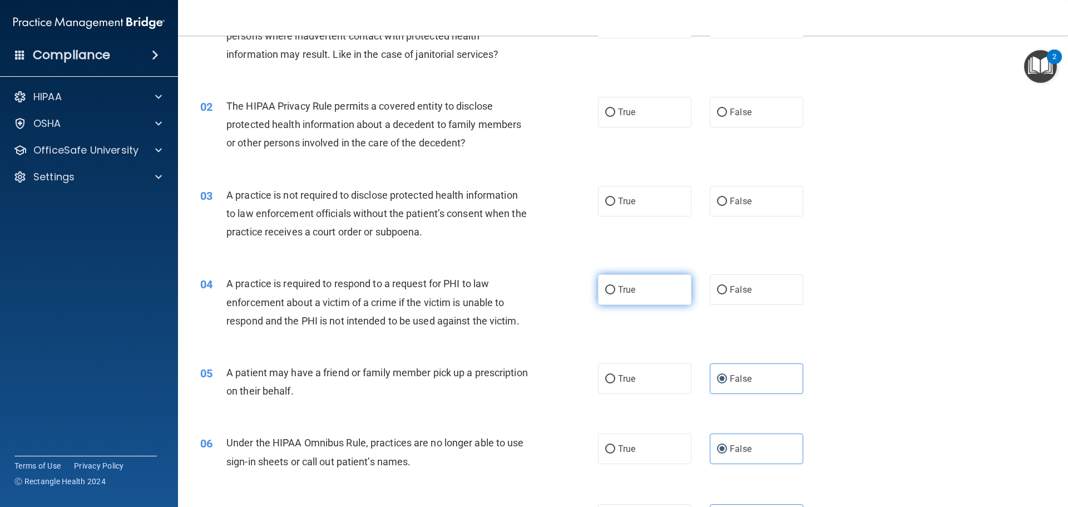
click at [634, 303] on label "True" at bounding box center [644, 289] width 93 height 31
click at [615, 294] on input "True" at bounding box center [610, 290] width 10 height 8
radio input "true"
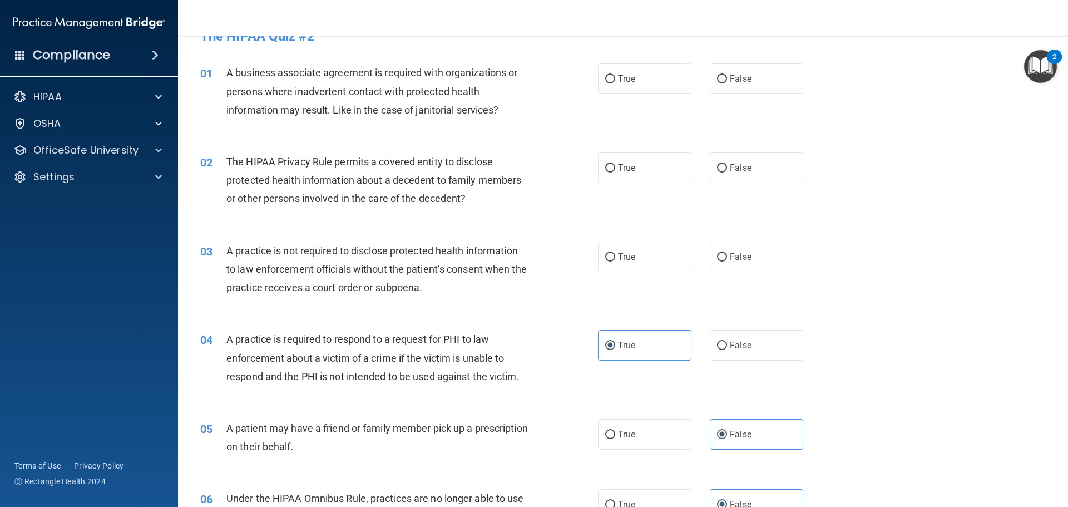
scroll to position [0, 0]
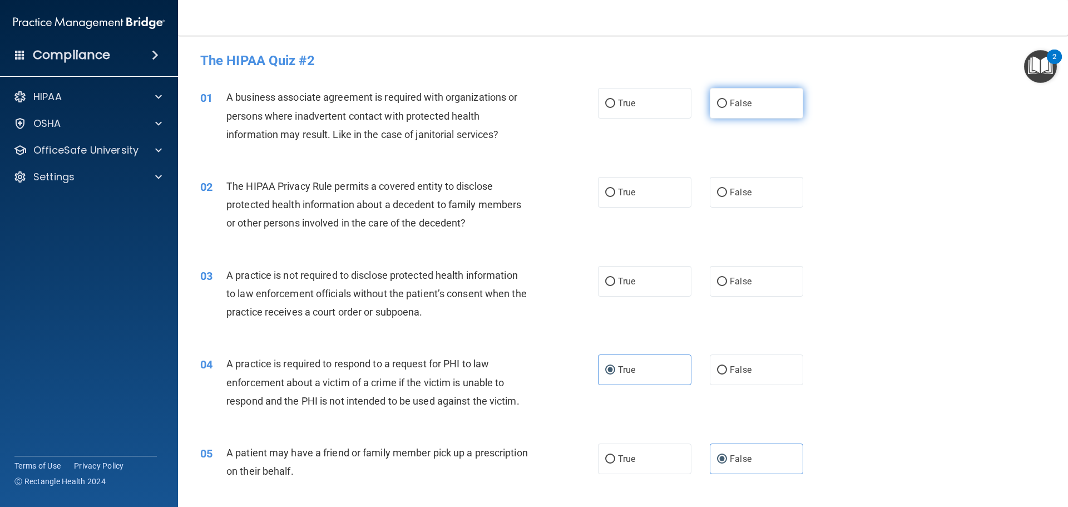
click at [784, 106] on label "False" at bounding box center [756, 103] width 93 height 31
click at [727, 106] on input "False" at bounding box center [722, 104] width 10 height 8
radio input "true"
click at [744, 191] on span "False" at bounding box center [741, 192] width 22 height 11
click at [727, 191] on input "False" at bounding box center [722, 193] width 10 height 8
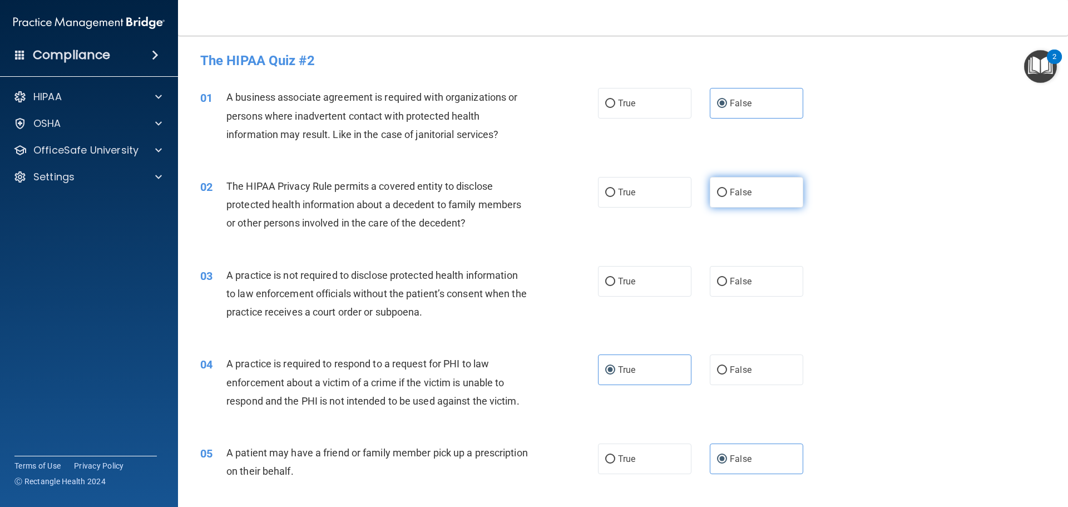
radio input "true"
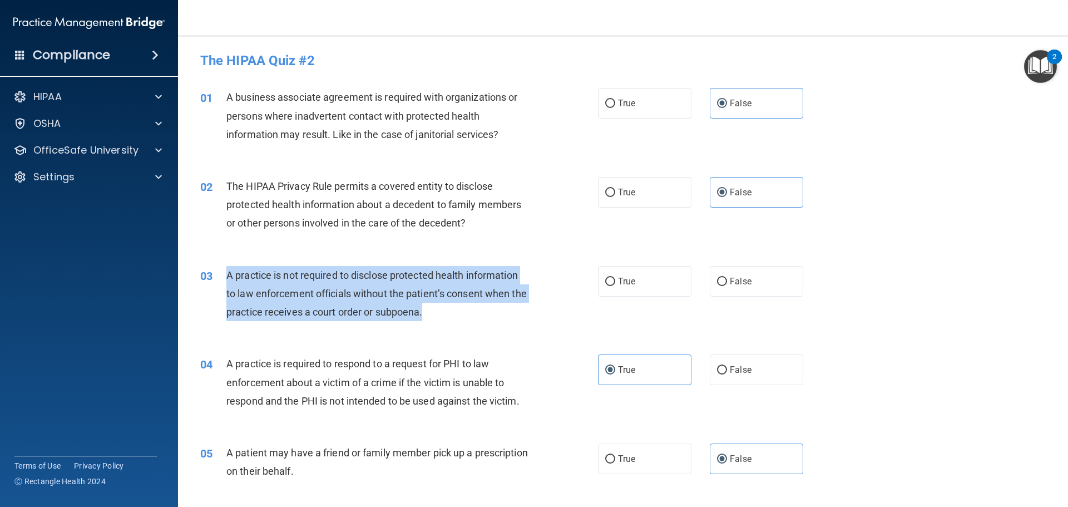
drag, startPoint x: 451, startPoint y: 310, endPoint x: 213, endPoint y: 274, distance: 240.9
click at [213, 274] on div "03 A practice is not required to disclose protected health information to law e…" at bounding box center [399, 296] width 431 height 61
copy div "A practice is not required to disclose protected health information to law enfo…"
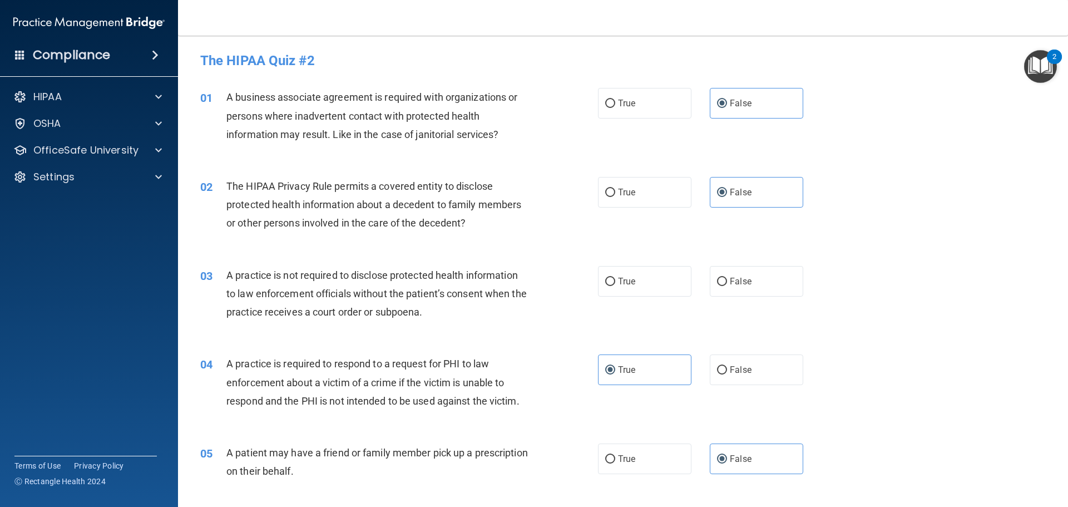
click at [529, 344] on div "04 A practice is required to respond to a request for PHI to law enforcement ab…" at bounding box center [623, 384] width 862 height 89
click at [663, 273] on label "True" at bounding box center [644, 281] width 93 height 31
click at [615, 278] on input "True" at bounding box center [610, 282] width 10 height 8
radio input "true"
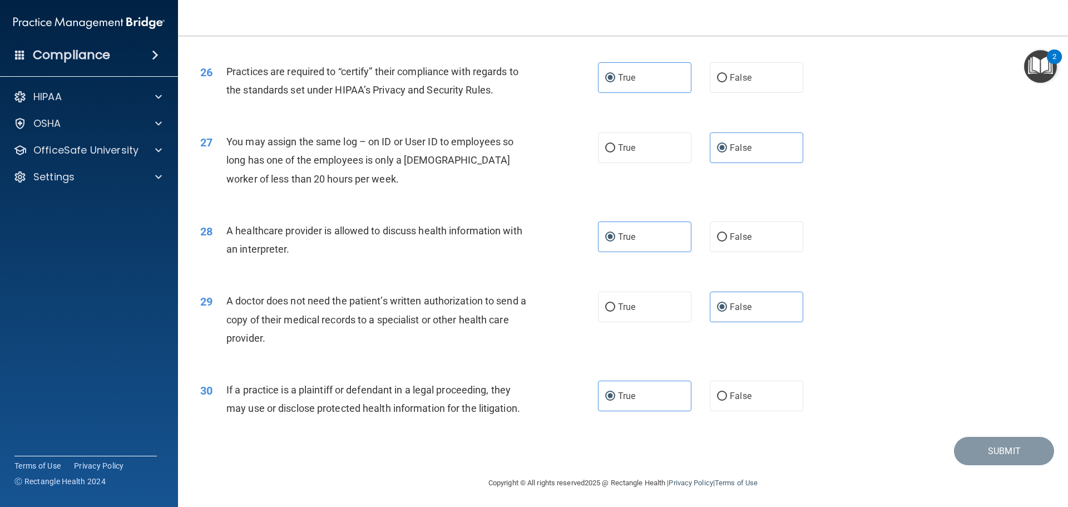
scroll to position [2083, 0]
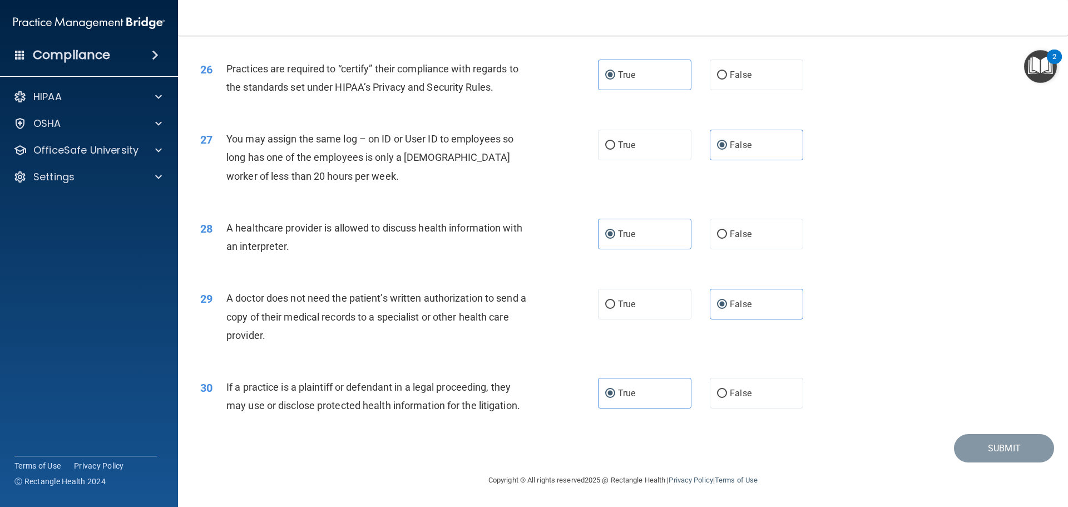
click at [751, 448] on div "Submit" at bounding box center [623, 448] width 862 height 28
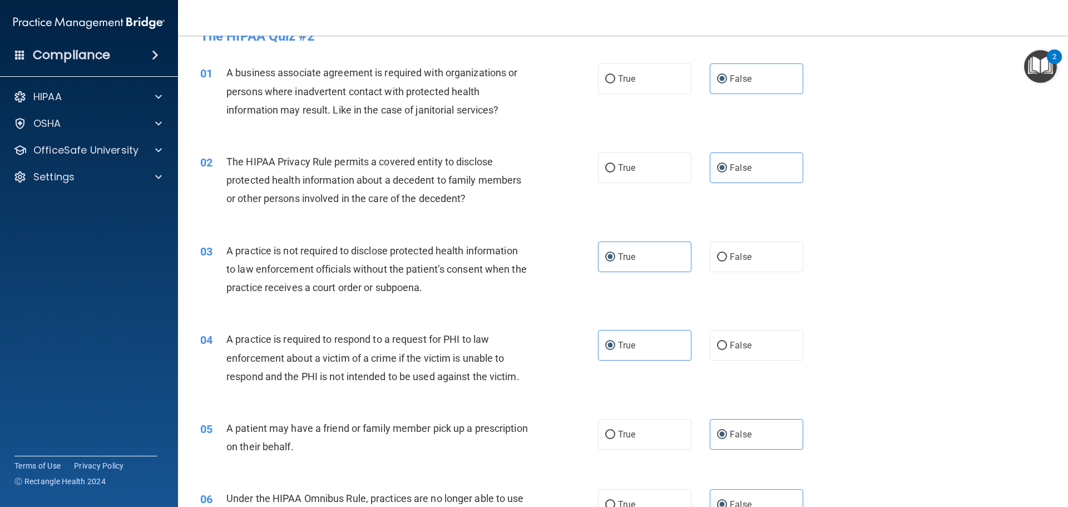
scroll to position [0, 0]
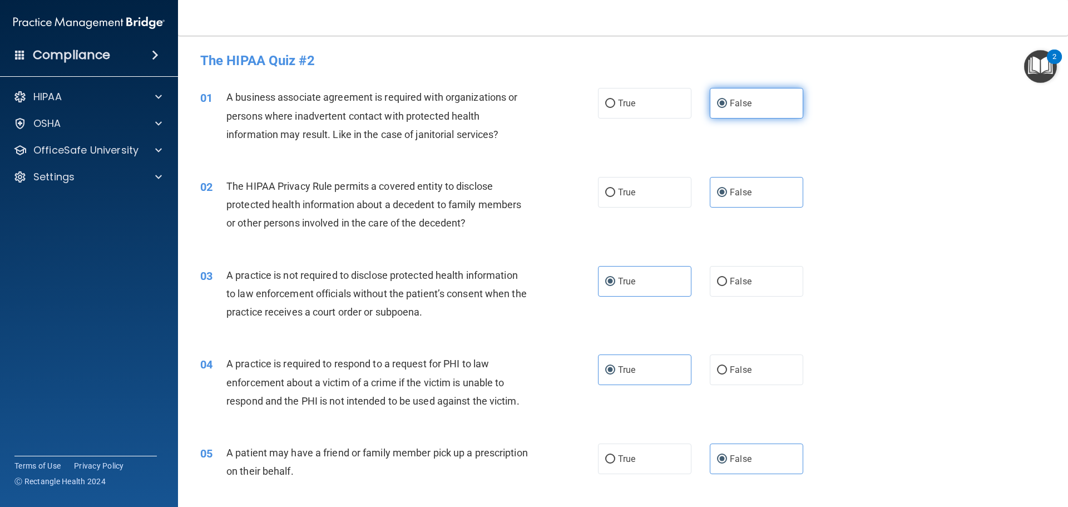
click at [782, 102] on label "False" at bounding box center [756, 103] width 93 height 31
click at [727, 102] on input "False" at bounding box center [722, 104] width 10 height 8
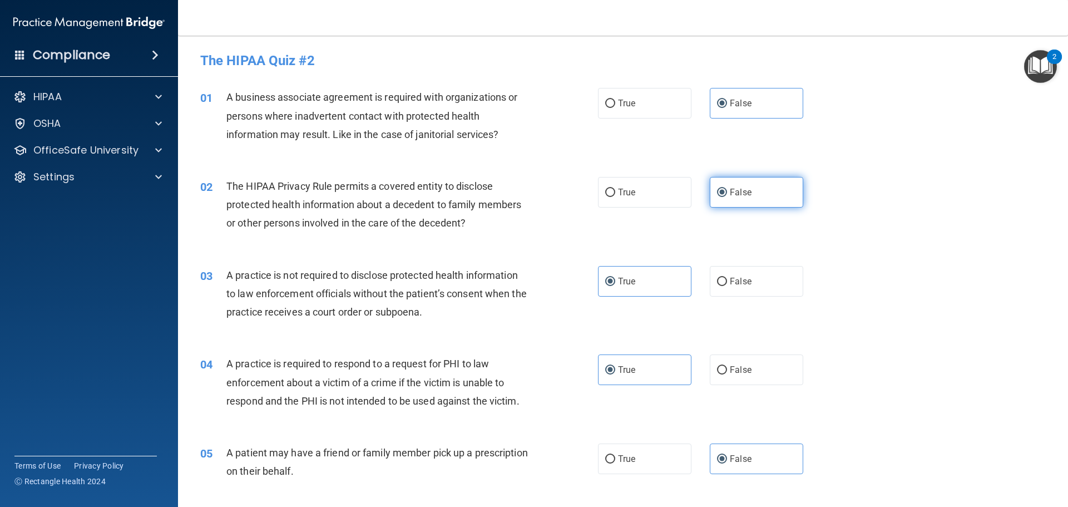
click at [778, 188] on label "False" at bounding box center [756, 192] width 93 height 31
click at [727, 189] on input "False" at bounding box center [722, 193] width 10 height 8
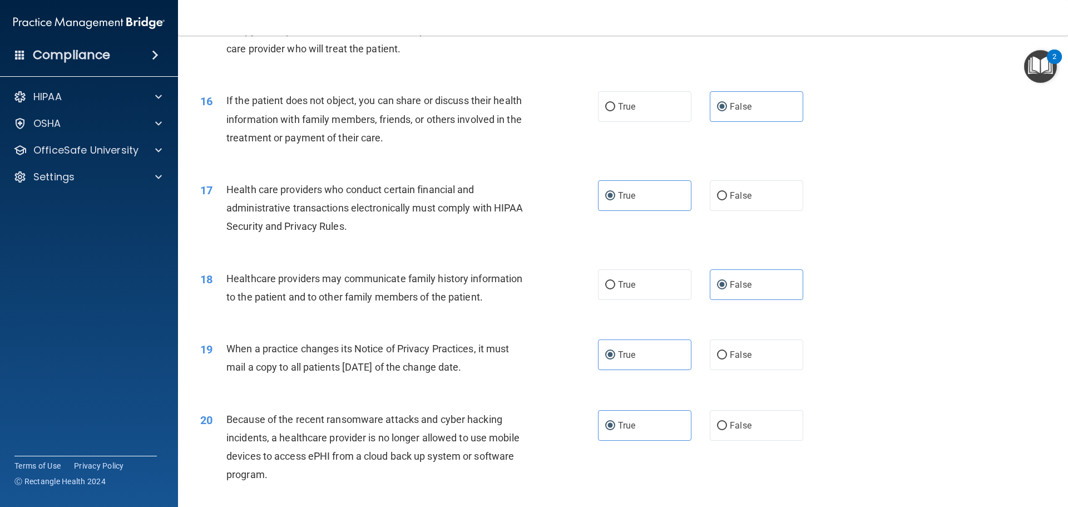
scroll to position [1280, 0]
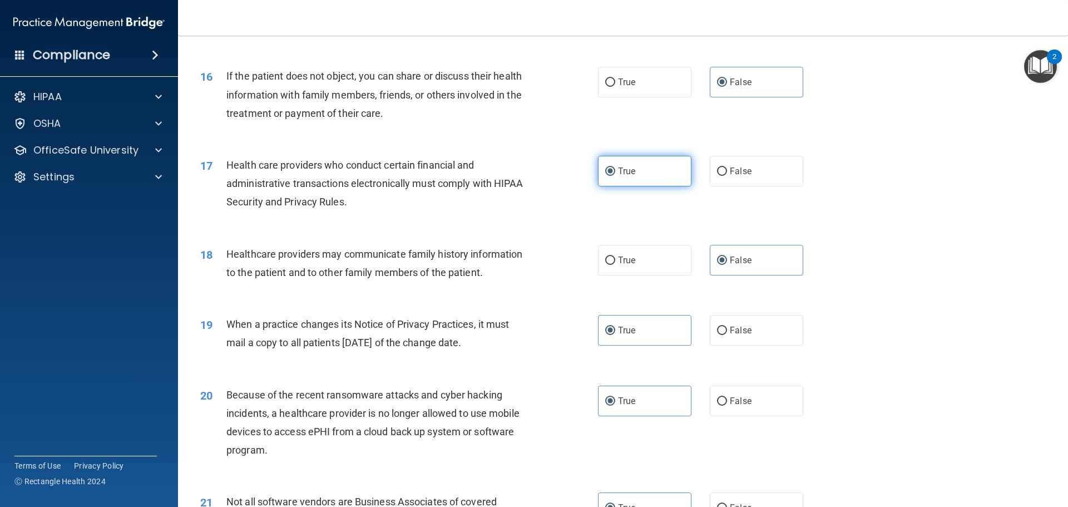
click at [655, 177] on label "True" at bounding box center [644, 171] width 93 height 31
click at [615, 176] on input "True" at bounding box center [610, 171] width 10 height 8
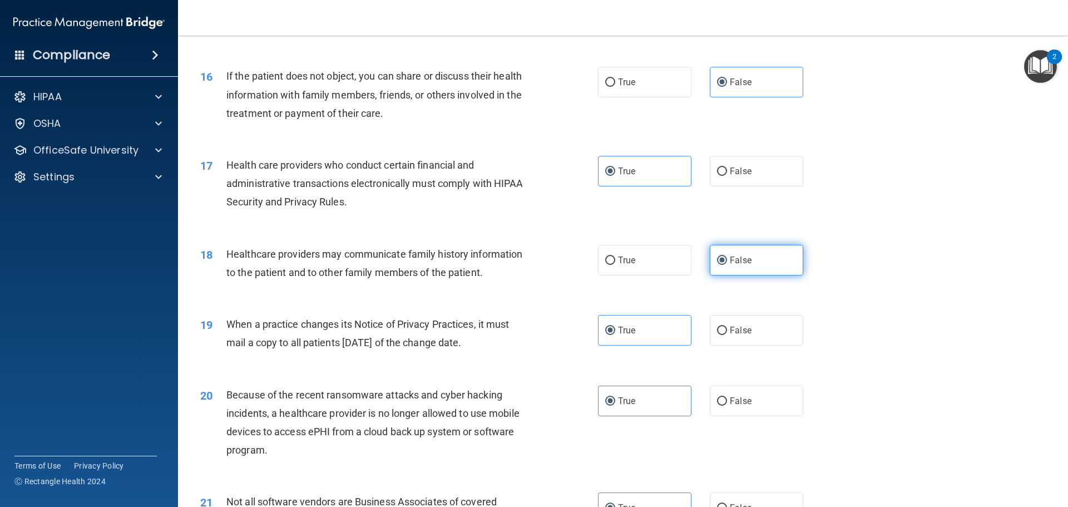
click at [761, 255] on label "False" at bounding box center [756, 260] width 93 height 31
click at [727, 256] on input "False" at bounding box center [722, 260] width 10 height 8
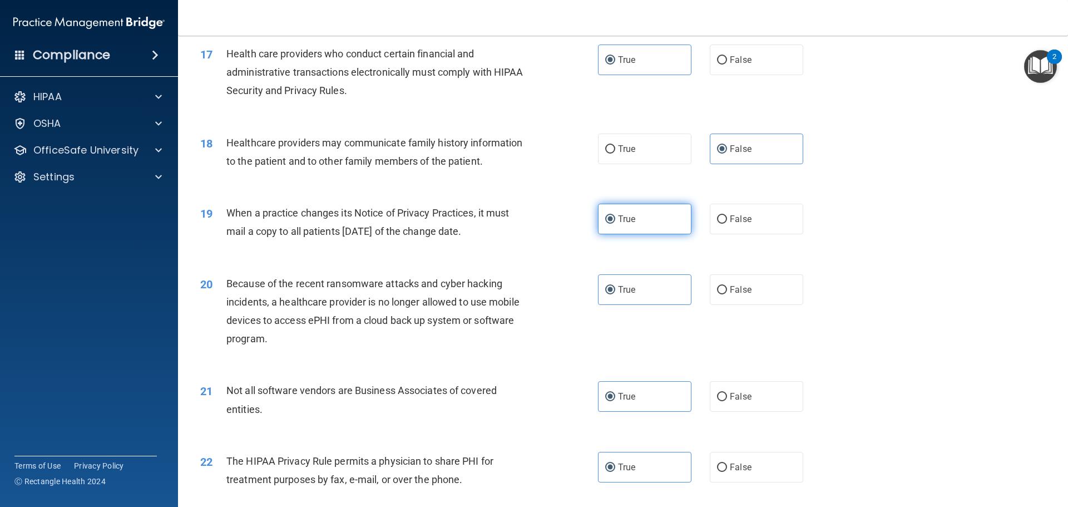
click at [639, 217] on label "True" at bounding box center [644, 219] width 93 height 31
click at [615, 217] on input "True" at bounding box center [610, 219] width 10 height 8
click at [639, 300] on label "True" at bounding box center [644, 289] width 93 height 31
click at [615, 294] on input "True" at bounding box center [610, 290] width 10 height 8
click at [645, 394] on label "True" at bounding box center [644, 396] width 93 height 31
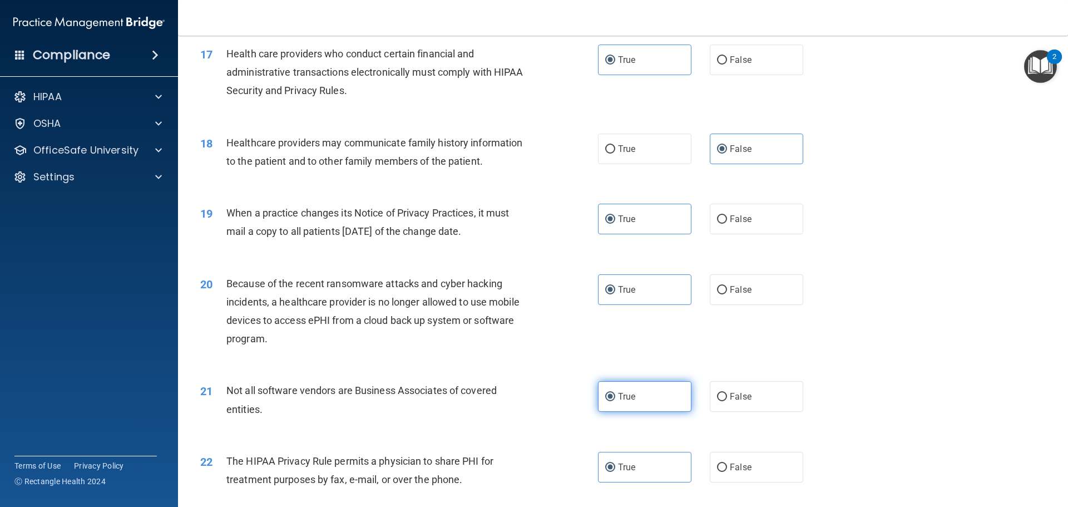
click at [615, 394] on input "True" at bounding box center [610, 397] width 10 height 8
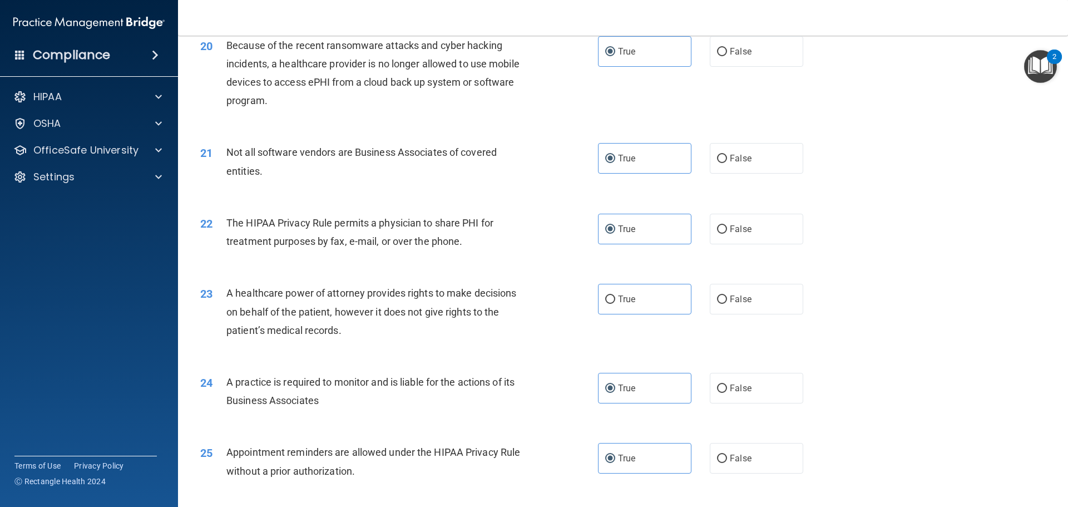
scroll to position [1669, 0]
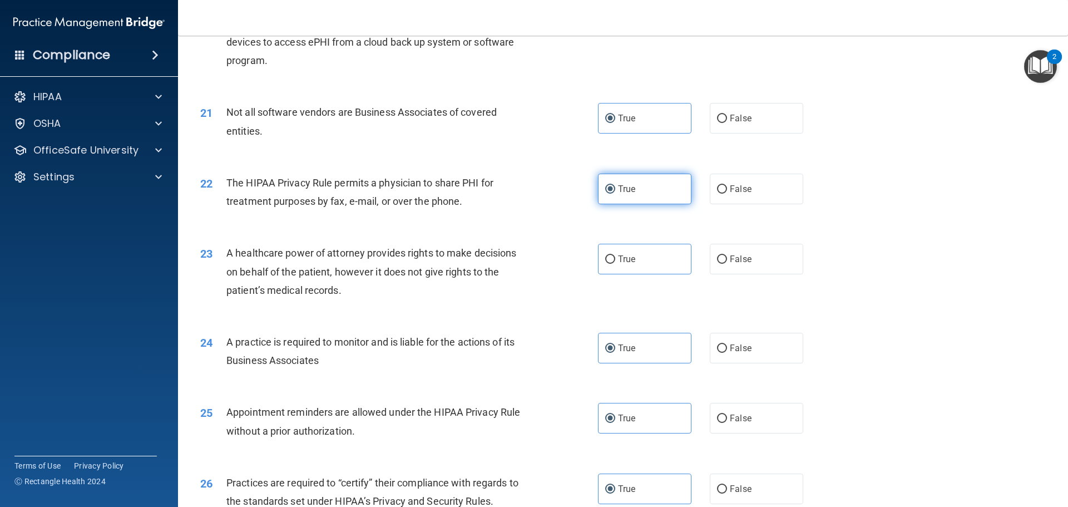
click at [626, 186] on span "True" at bounding box center [626, 189] width 17 height 11
click at [615, 186] on input "True" at bounding box center [610, 189] width 10 height 8
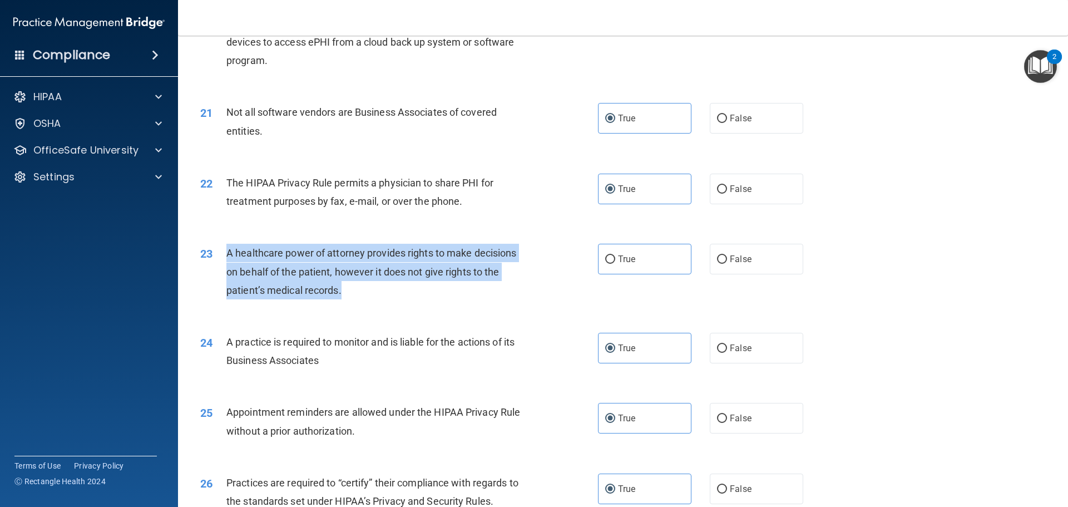
drag, startPoint x: 352, startPoint y: 288, endPoint x: 229, endPoint y: 251, distance: 127.8
click at [229, 251] on div "A healthcare power of attorney provides rights to make decisions on behalf of t…" at bounding box center [381, 272] width 311 height 56
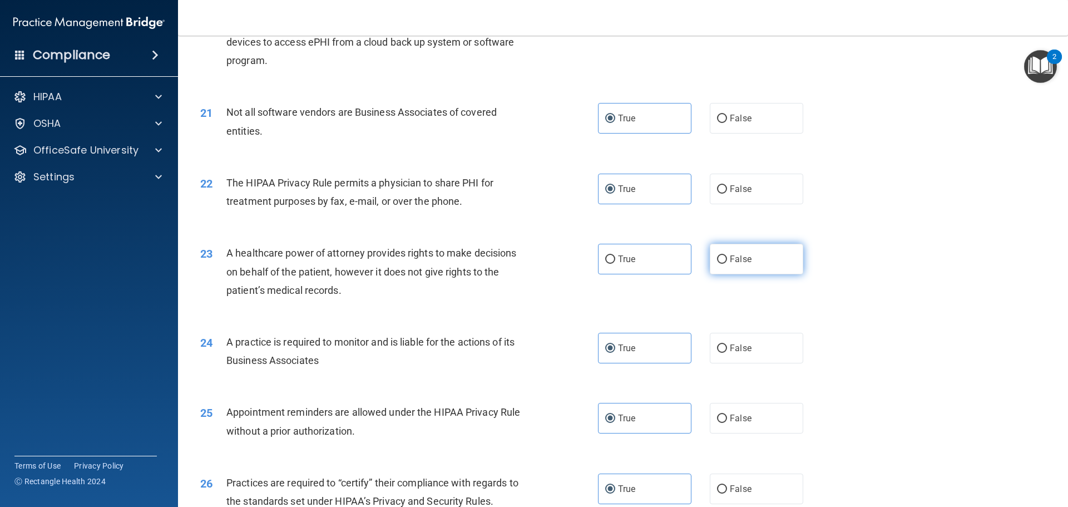
click at [723, 255] on label "False" at bounding box center [756, 259] width 93 height 31
click at [723, 255] on input "False" at bounding box center [722, 259] width 10 height 8
radio input "true"
click at [949, 258] on div "23 A healthcare power of attorney provides rights to make decisions on behalf o…" at bounding box center [623, 274] width 862 height 89
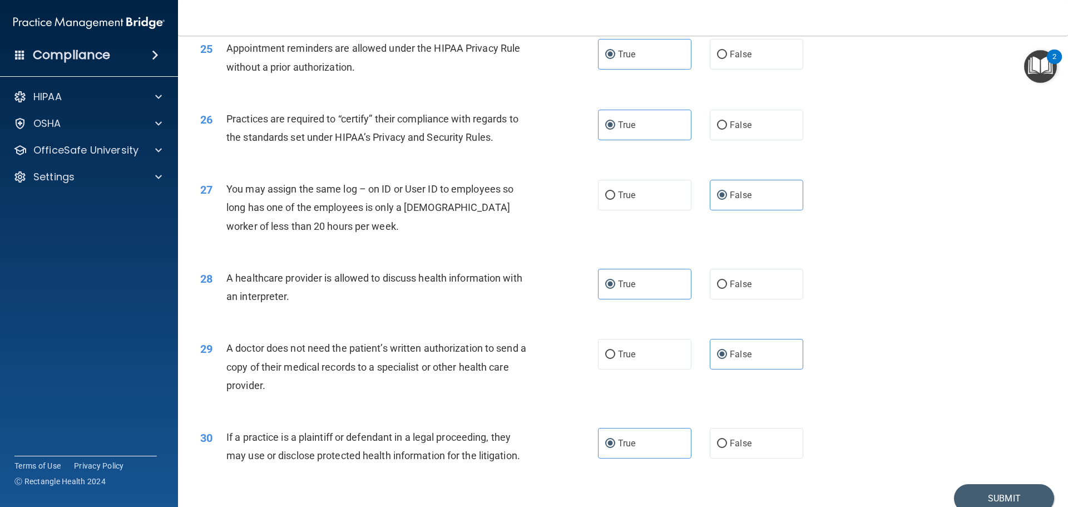
scroll to position [2083, 0]
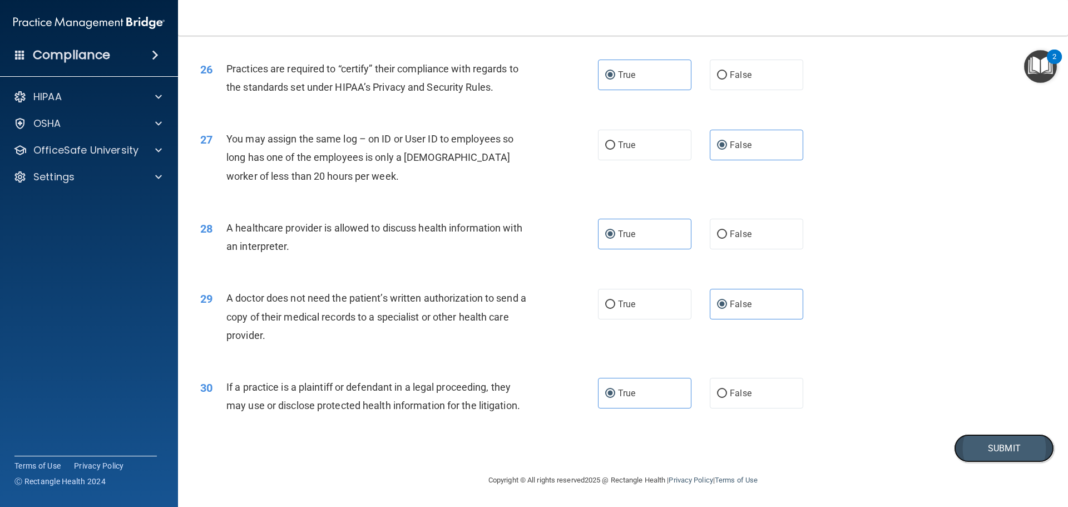
click at [986, 446] on button "Submit" at bounding box center [1004, 448] width 100 height 28
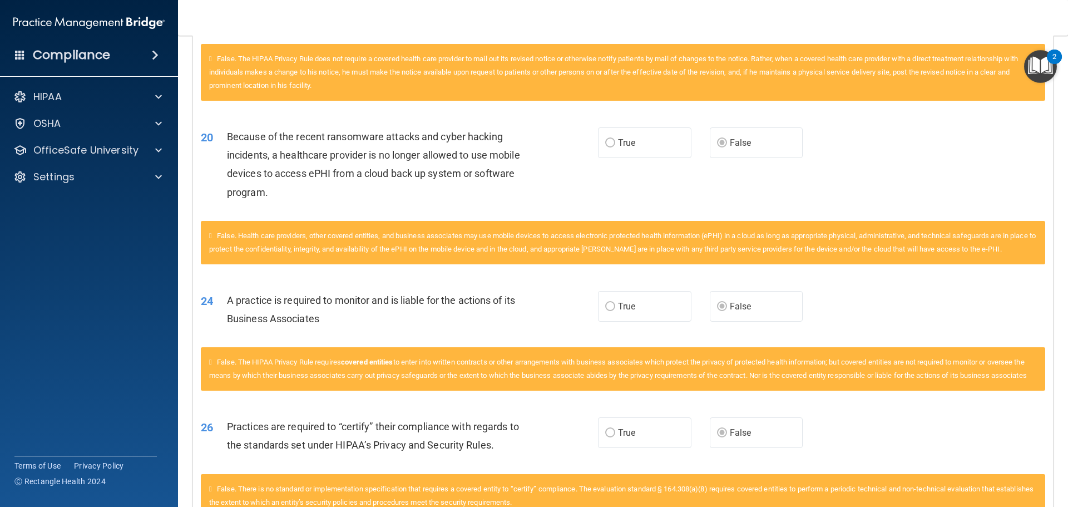
scroll to position [1661, 0]
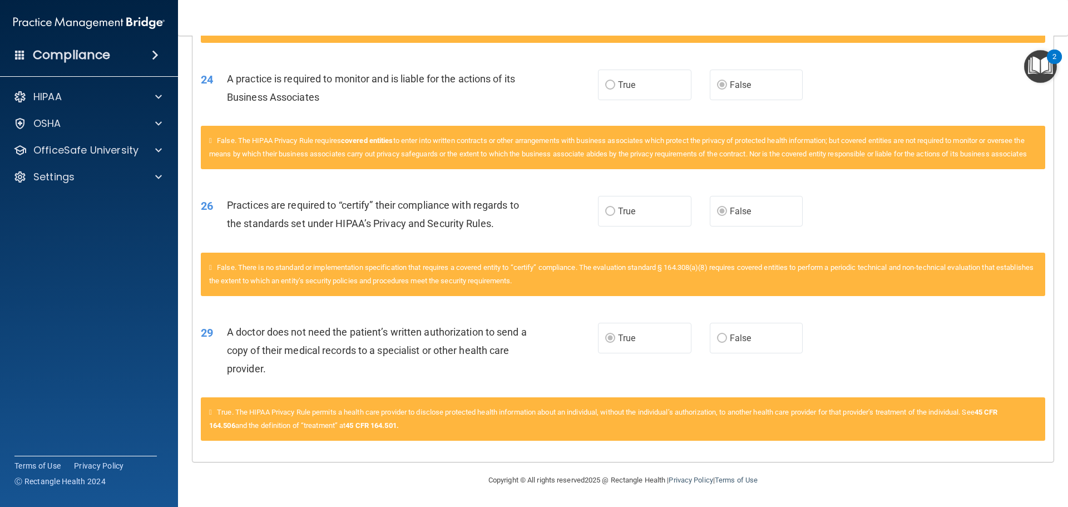
click at [767, 341] on label "False" at bounding box center [756, 338] width 93 height 31
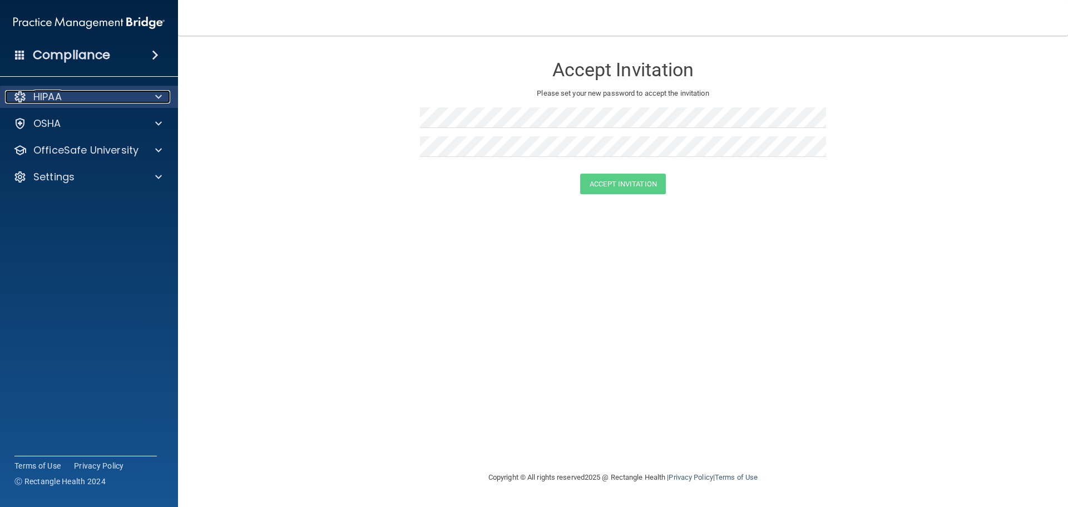
click at [111, 103] on div "HIPAA" at bounding box center [74, 96] width 138 height 13
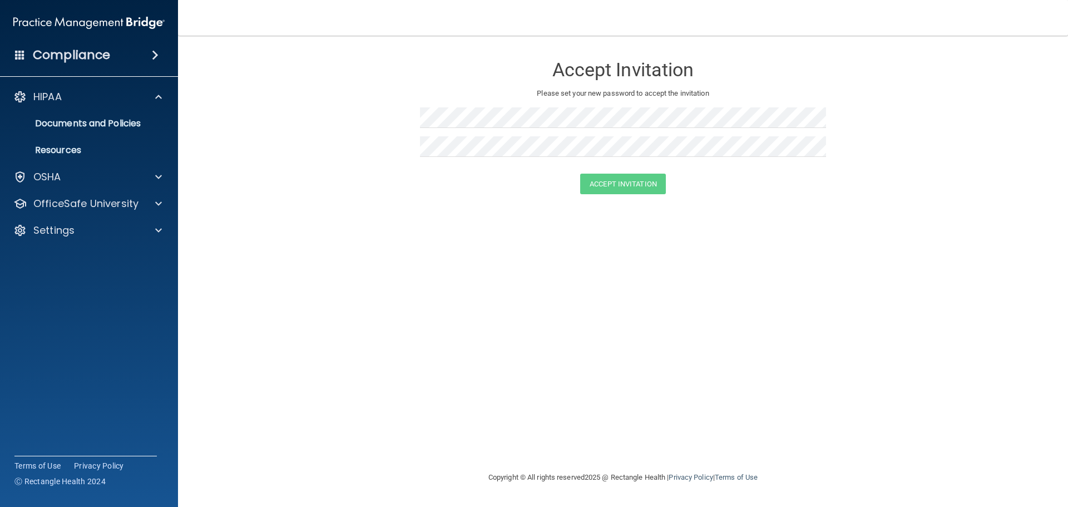
click at [45, 60] on h4 "Compliance" at bounding box center [71, 55] width 77 height 16
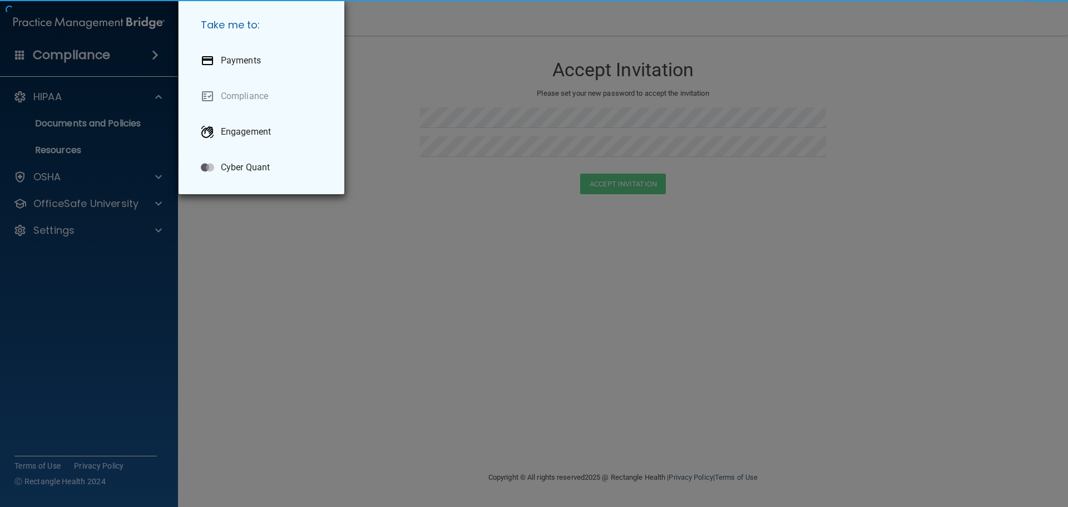
click at [27, 54] on div "Take me to: Payments Compliance Engagement Cyber Quant" at bounding box center [534, 253] width 1068 height 507
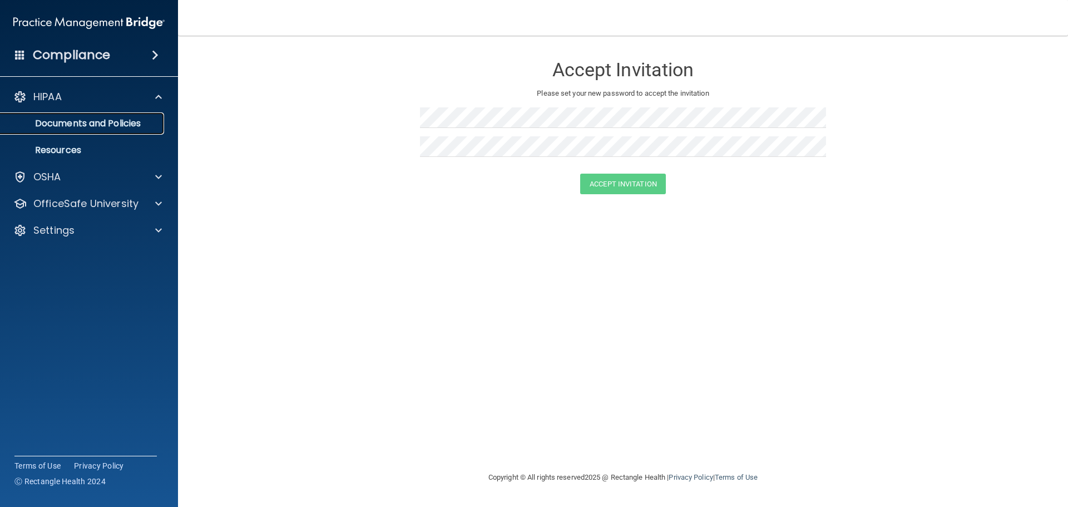
click at [98, 128] on p "Documents and Policies" at bounding box center [83, 123] width 152 height 11
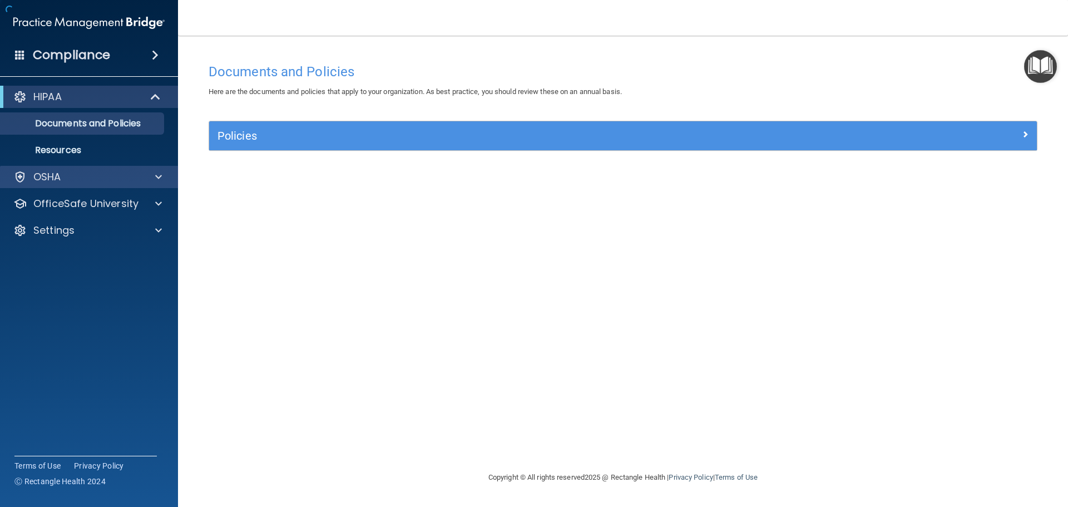
click at [111, 184] on div "OSHA" at bounding box center [89, 177] width 179 height 22
click at [149, 179] on div at bounding box center [157, 176] width 28 height 13
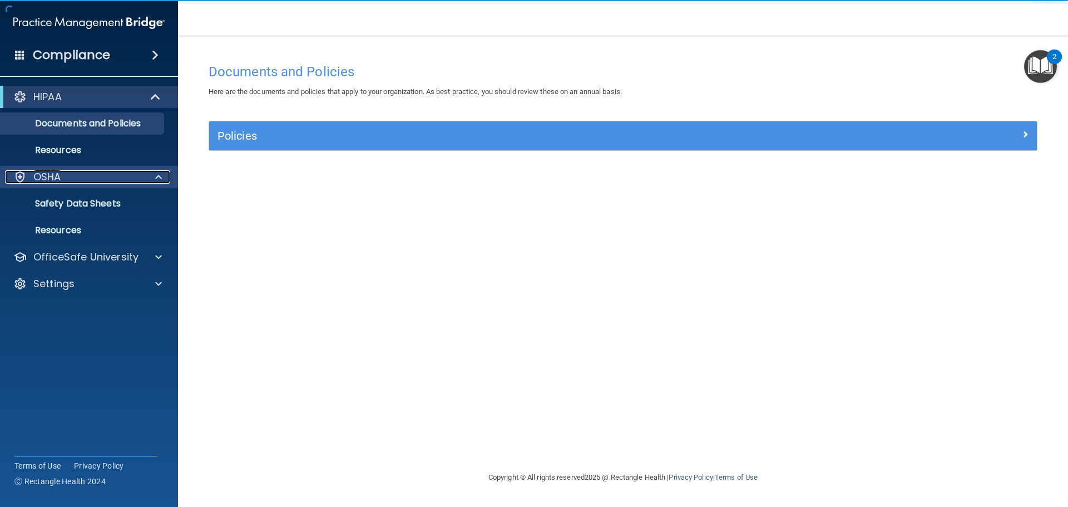
click at [154, 177] on div at bounding box center [157, 176] width 28 height 13
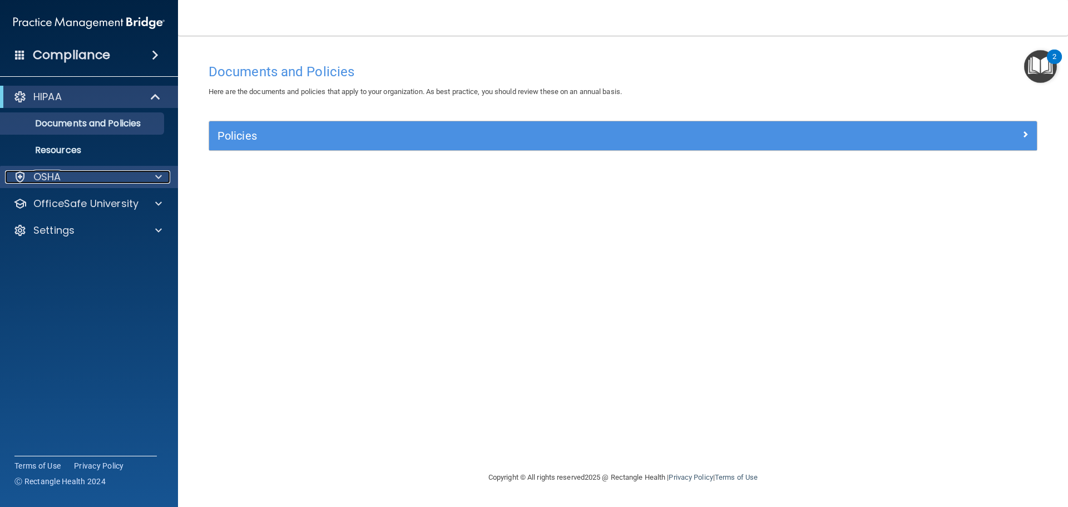
click at [152, 182] on div at bounding box center [157, 176] width 28 height 13
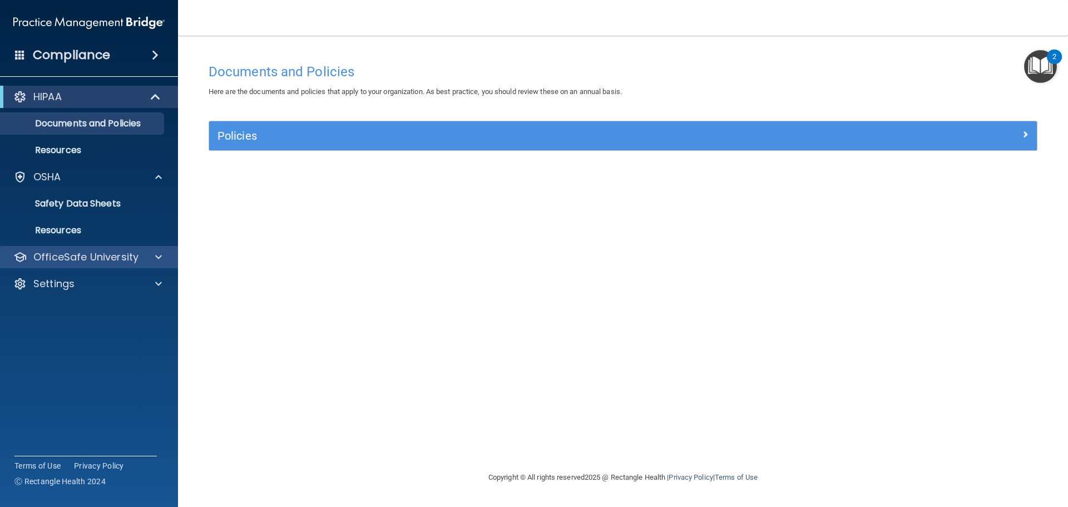
click at [174, 263] on div "OfficeSafe University" at bounding box center [89, 257] width 179 height 22
click at [134, 261] on p "OfficeSafe University" at bounding box center [85, 256] width 105 height 13
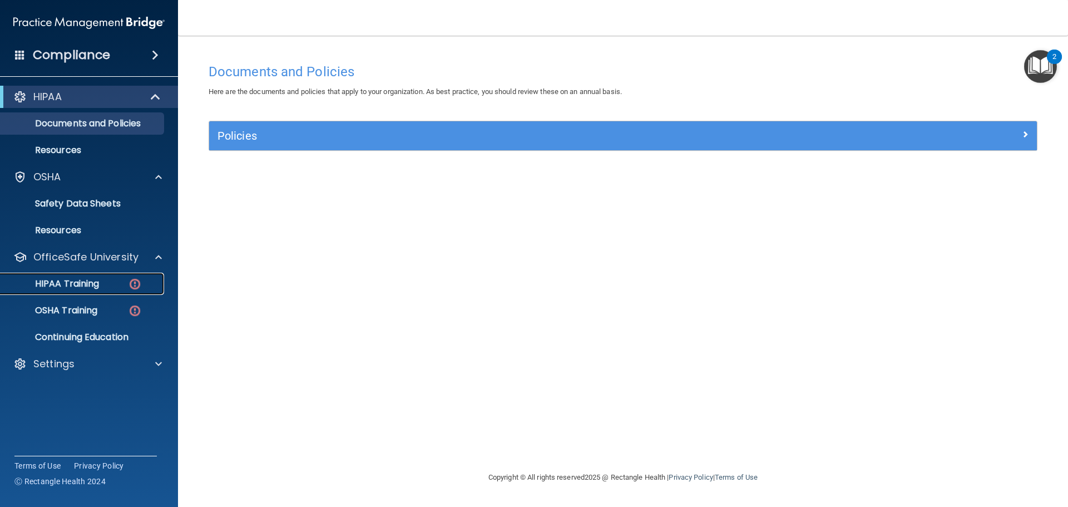
click at [73, 286] on p "HIPAA Training" at bounding box center [53, 283] width 92 height 11
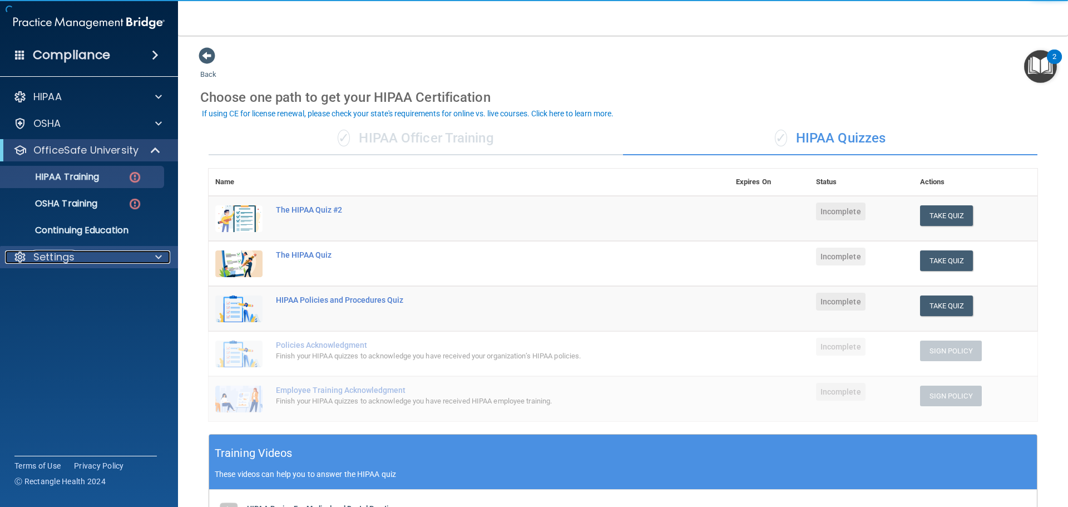
click at [132, 259] on div "Settings" at bounding box center [74, 256] width 138 height 13
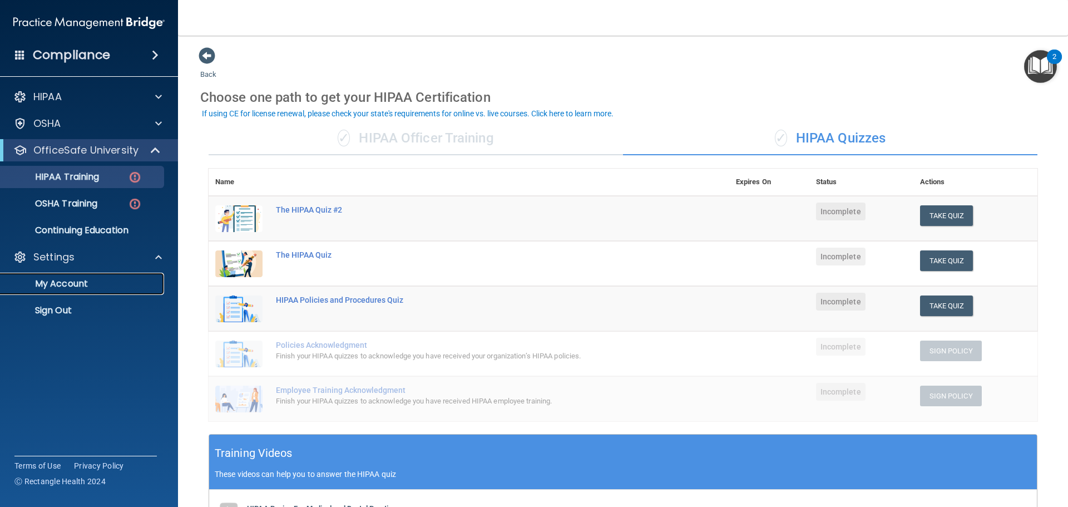
click at [121, 279] on p "My Account" at bounding box center [83, 283] width 152 height 11
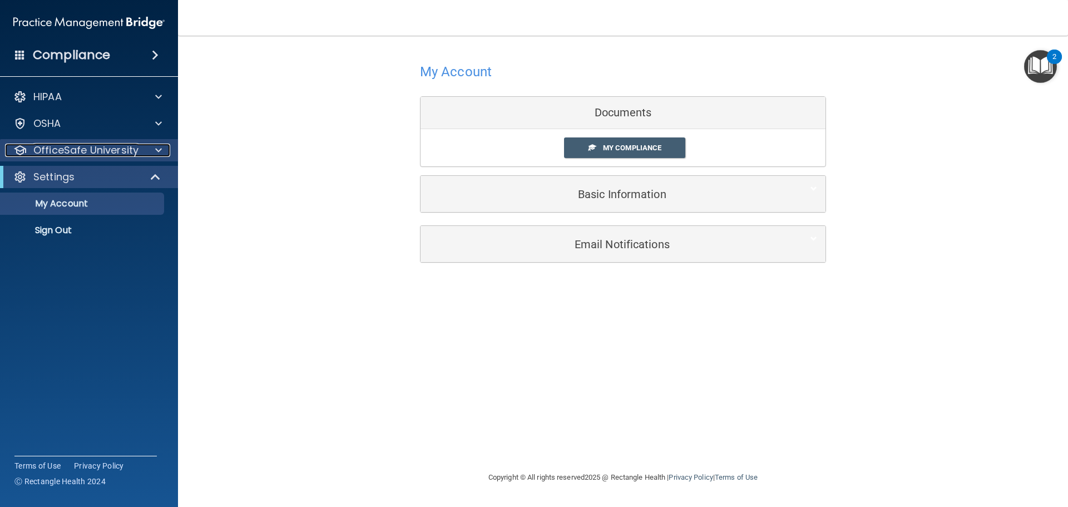
click at [117, 144] on p "OfficeSafe University" at bounding box center [85, 150] width 105 height 13
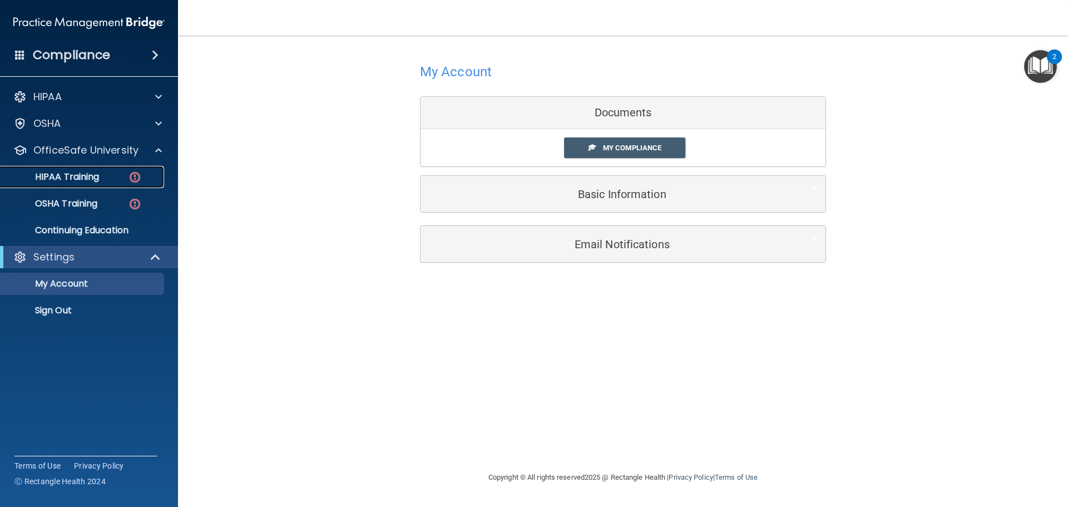
click at [134, 177] on img at bounding box center [135, 177] width 14 height 14
